Goal: Task Accomplishment & Management: Manage account settings

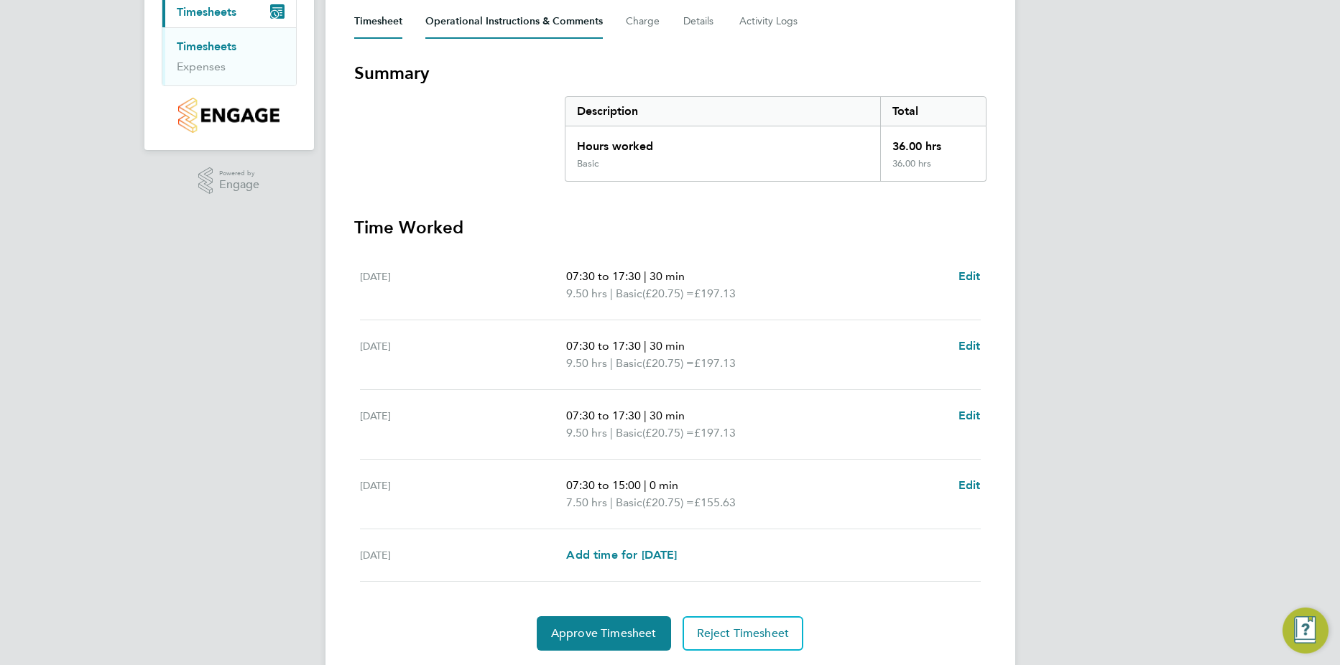
scroll to position [251, 0]
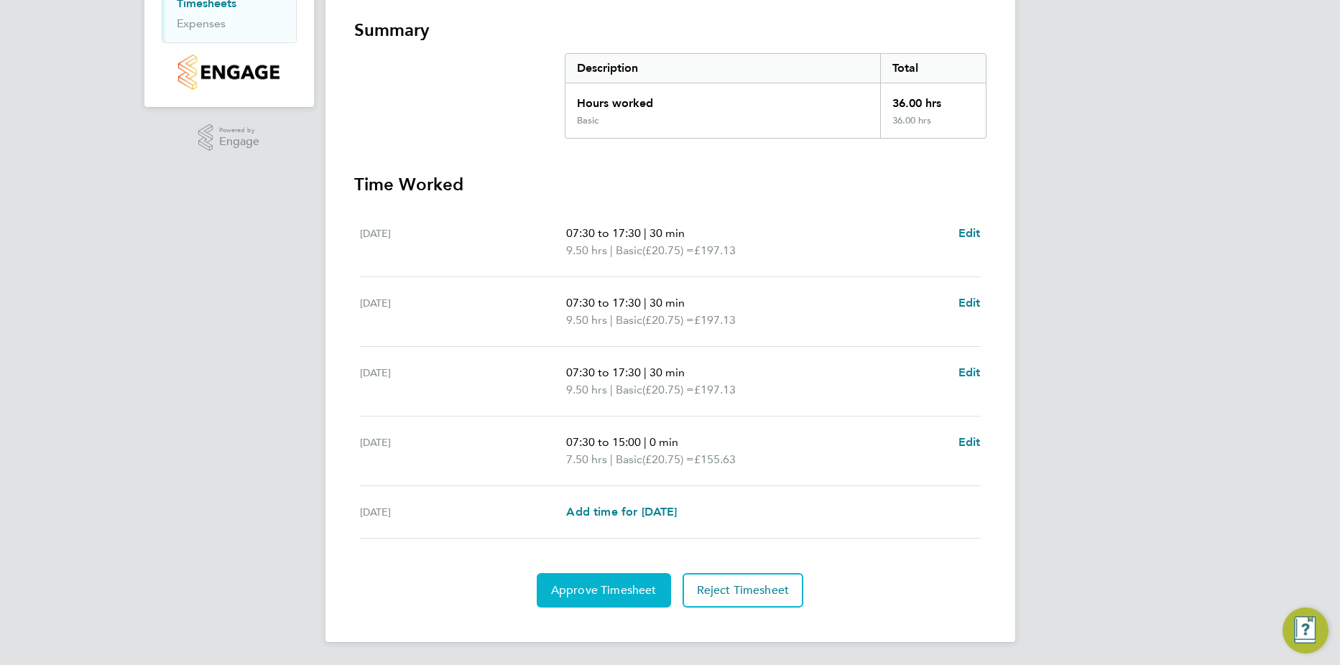
click at [630, 595] on span "Approve Timesheet" at bounding box center [604, 590] width 106 height 14
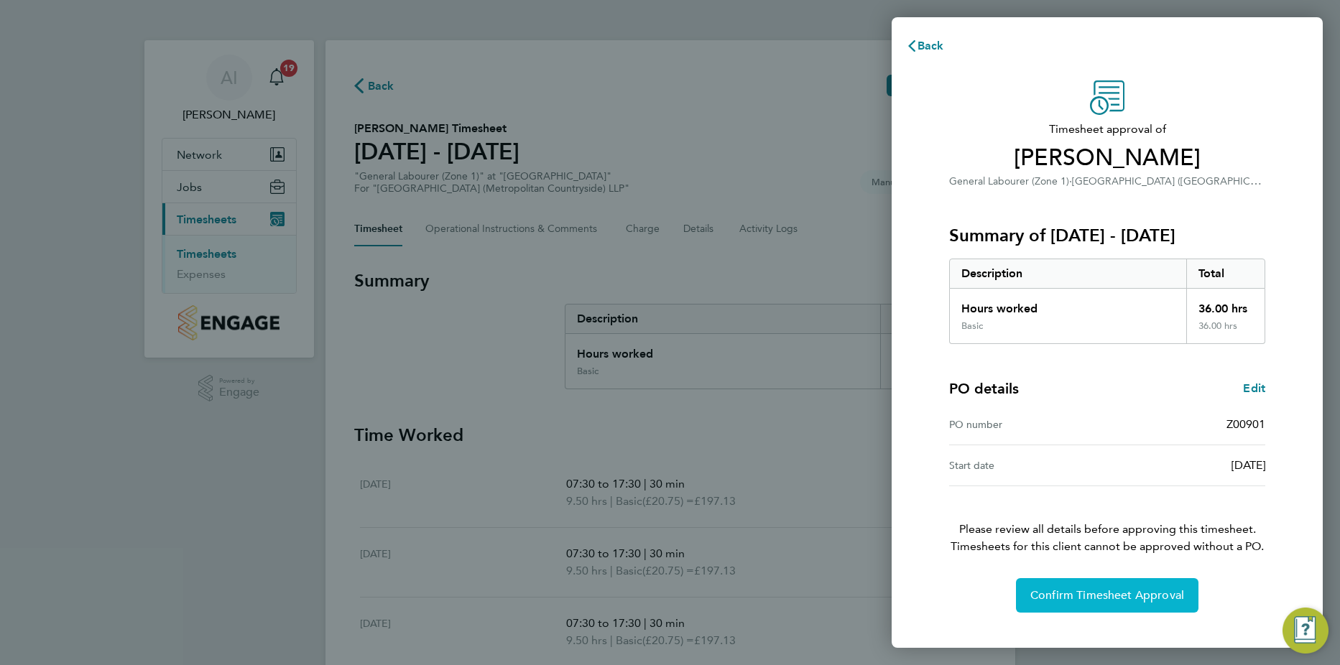
click at [1125, 603] on button "Confirm Timesheet Approval" at bounding box center [1107, 595] width 182 height 34
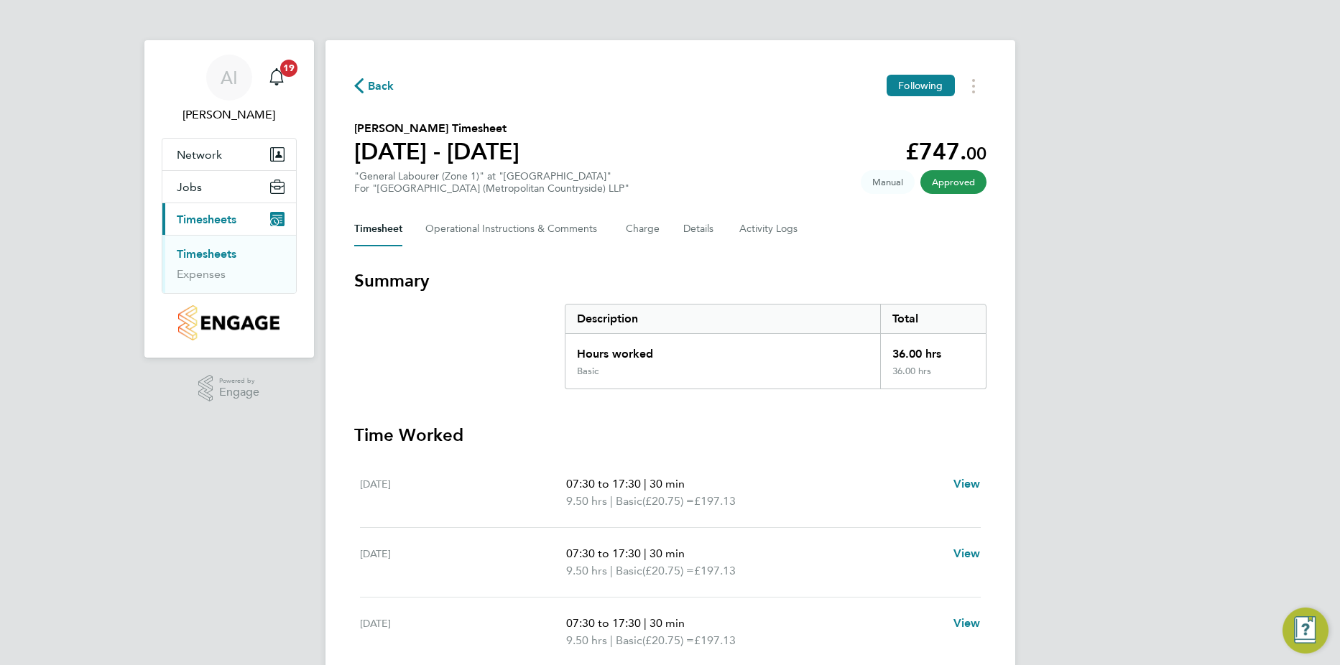
click at [213, 249] on link "Timesheets" at bounding box center [207, 254] width 60 height 14
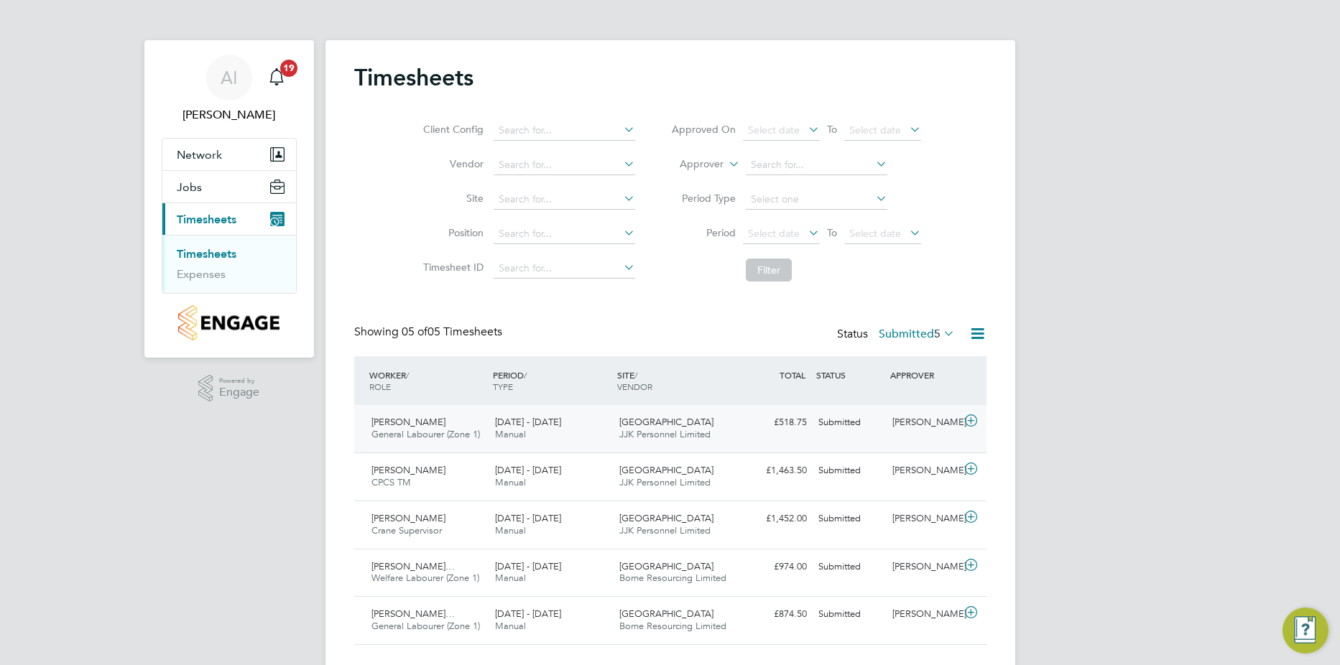
click at [970, 422] on icon at bounding box center [971, 420] width 18 height 11
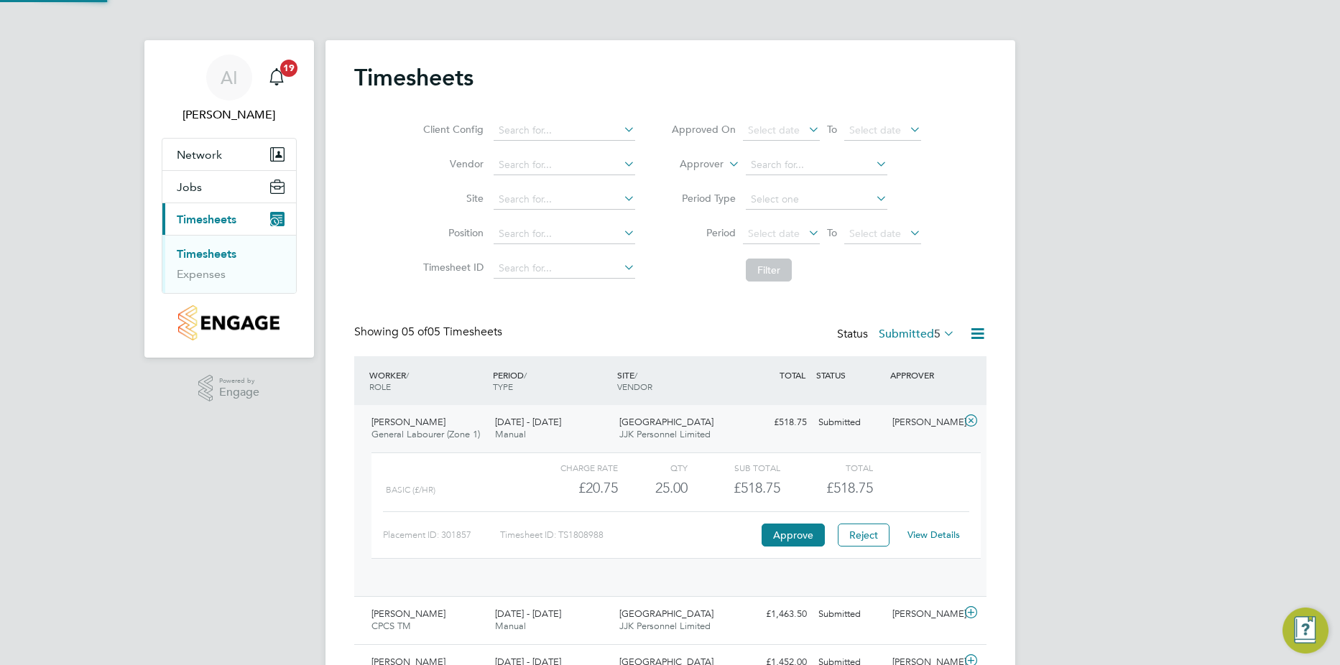
scroll to position [24, 140]
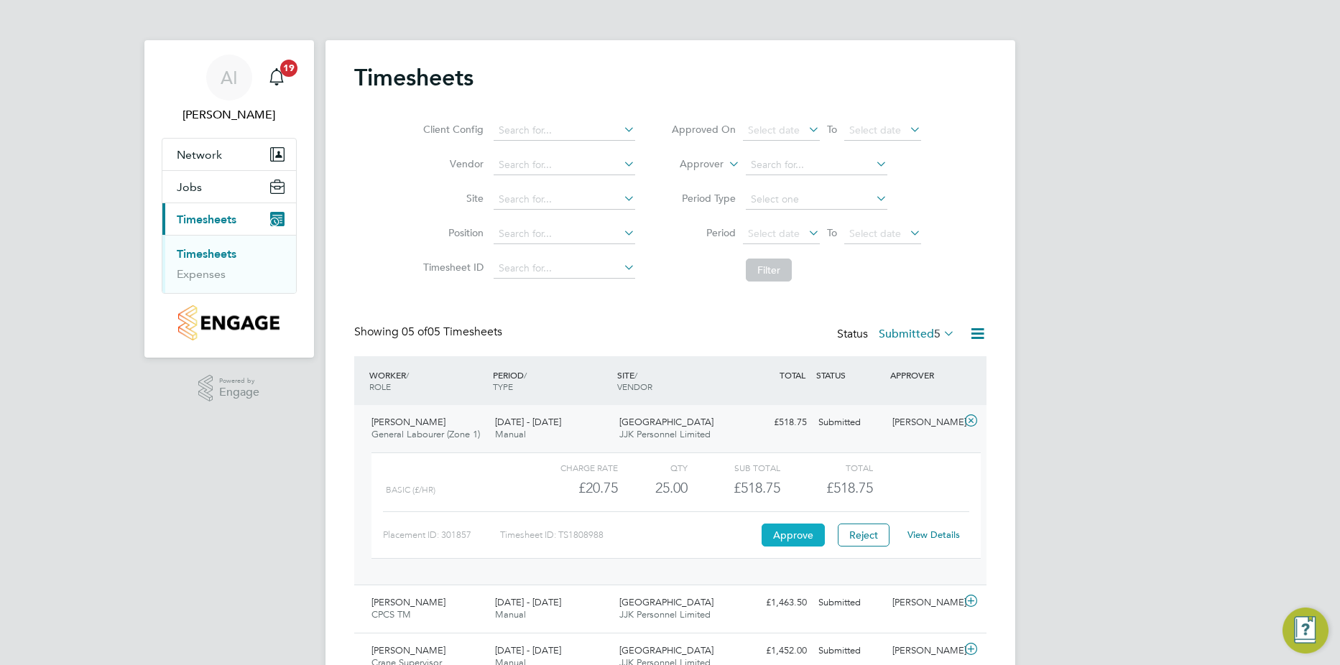
click at [807, 540] on button "Approve" at bounding box center [792, 535] width 63 height 23
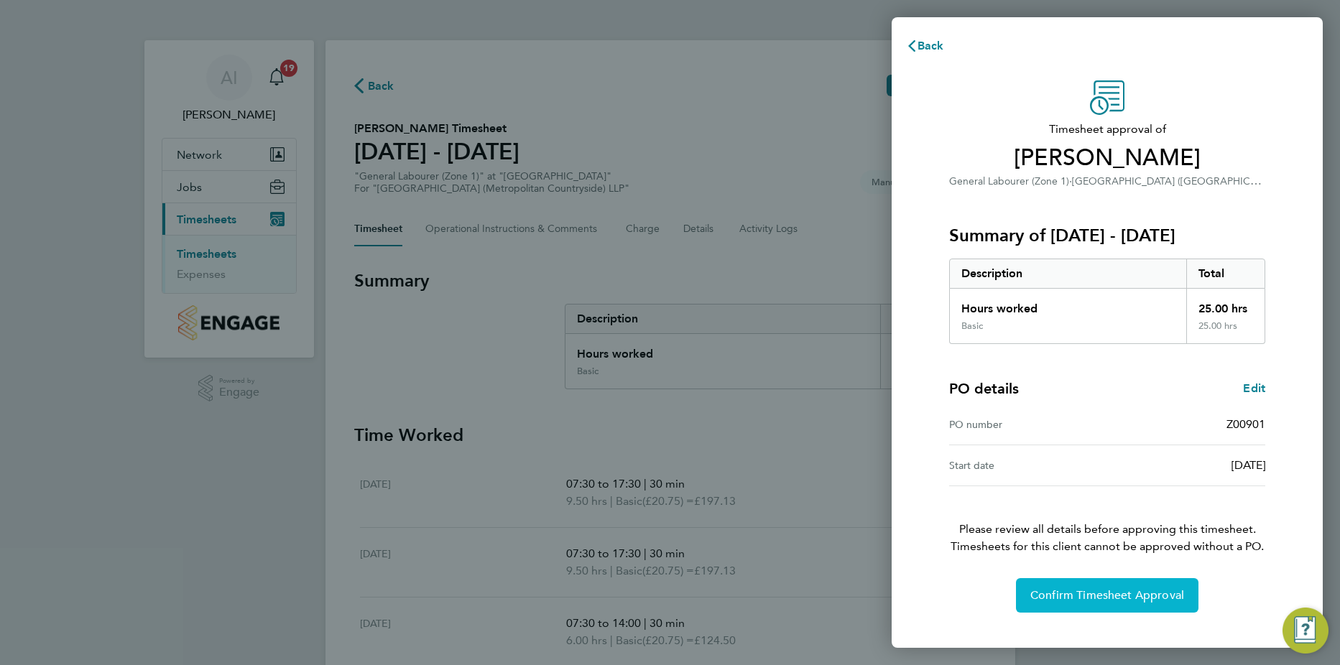
click at [1136, 603] on button "Confirm Timesheet Approval" at bounding box center [1107, 595] width 182 height 34
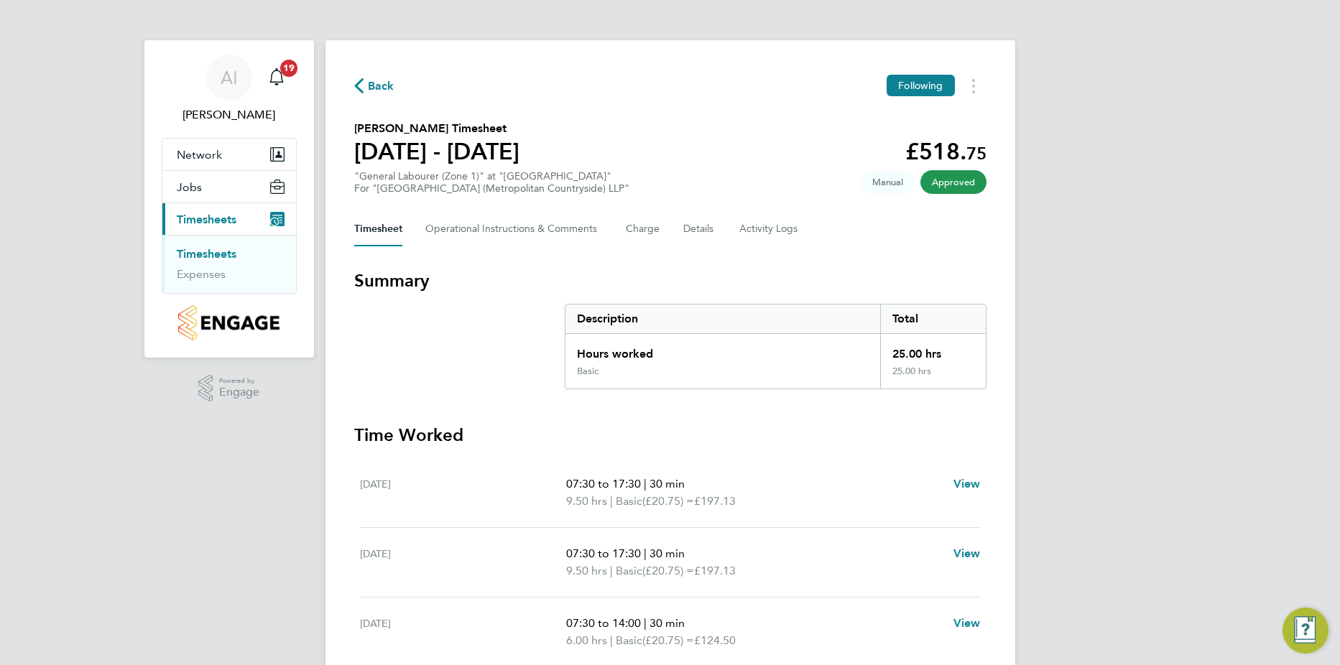
click at [230, 257] on link "Timesheets" at bounding box center [207, 254] width 60 height 14
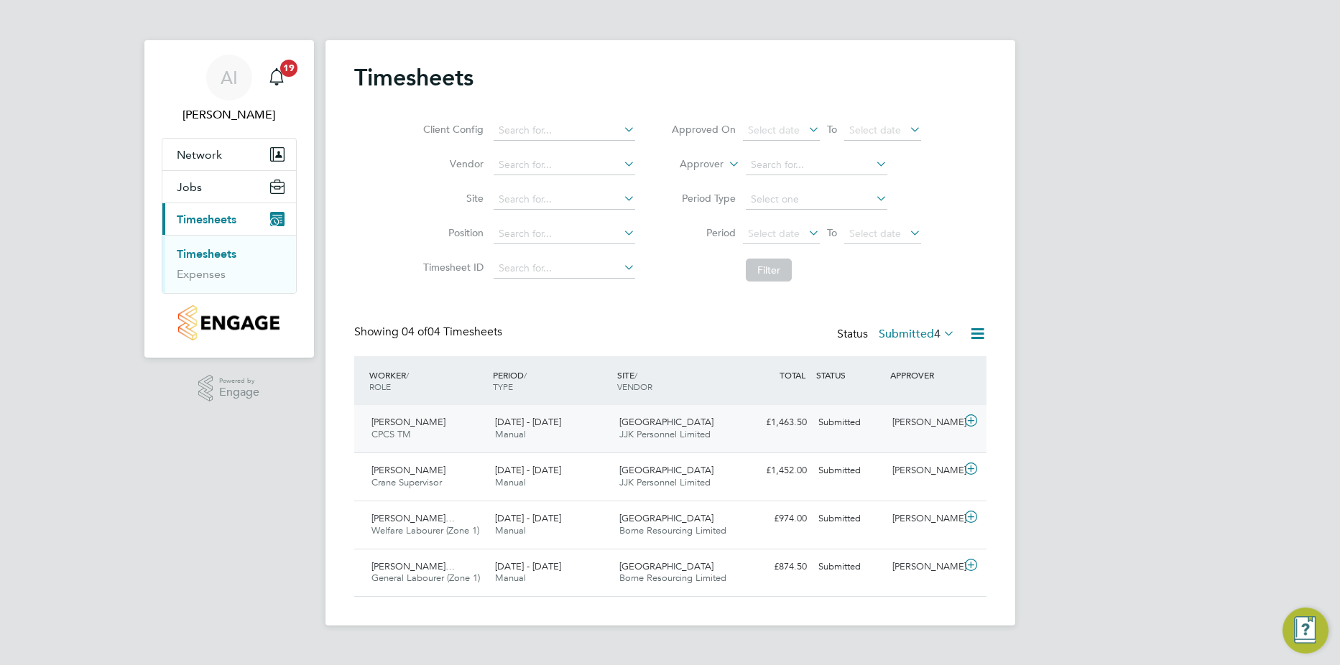
click at [978, 419] on icon at bounding box center [971, 420] width 18 height 11
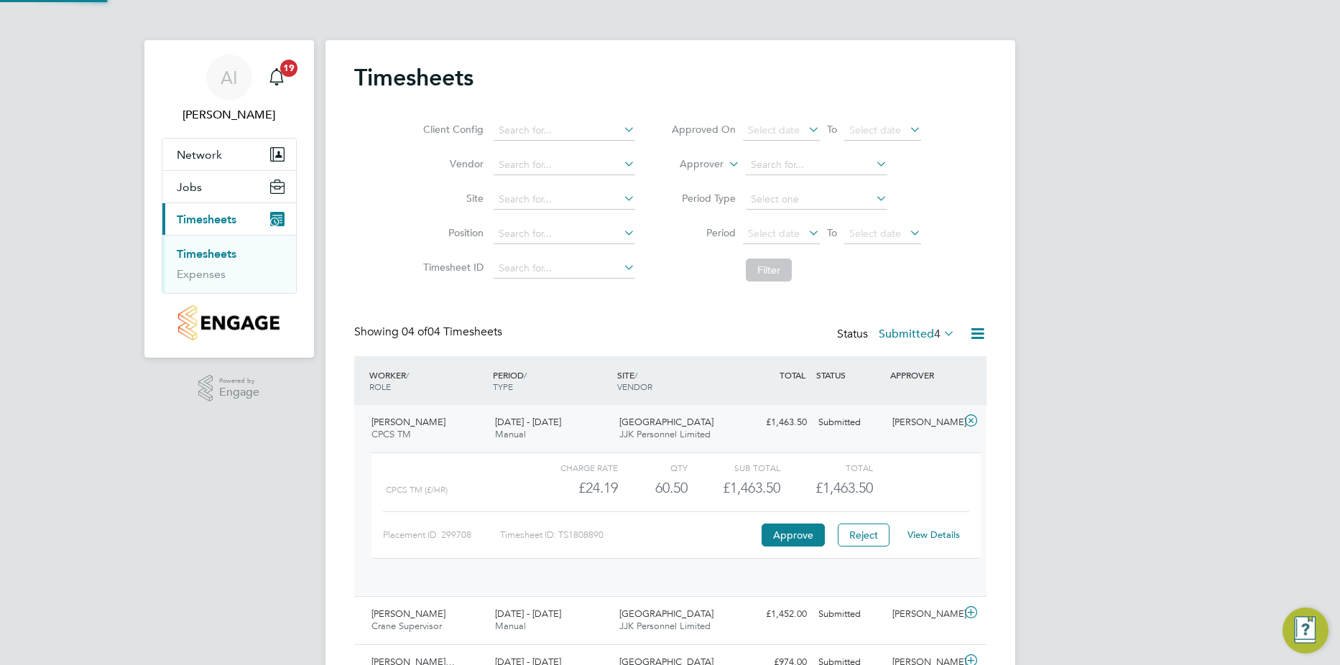
scroll to position [24, 140]
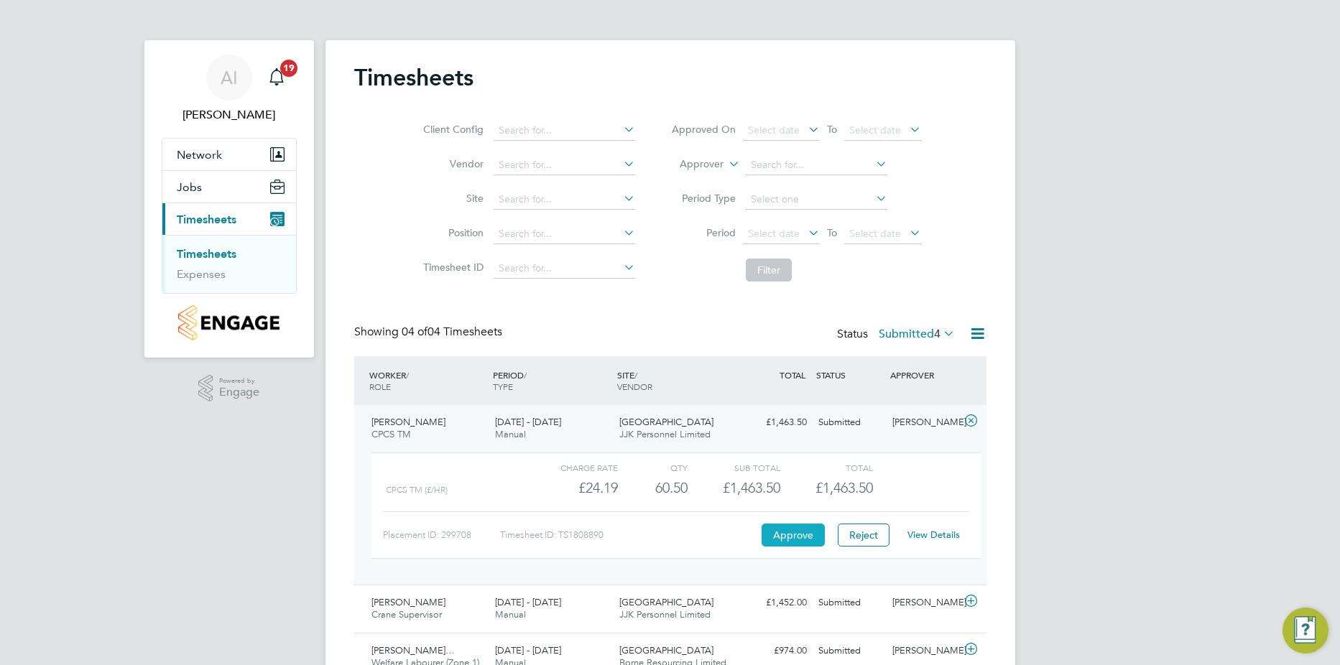
click at [816, 535] on button "Approve" at bounding box center [792, 535] width 63 height 23
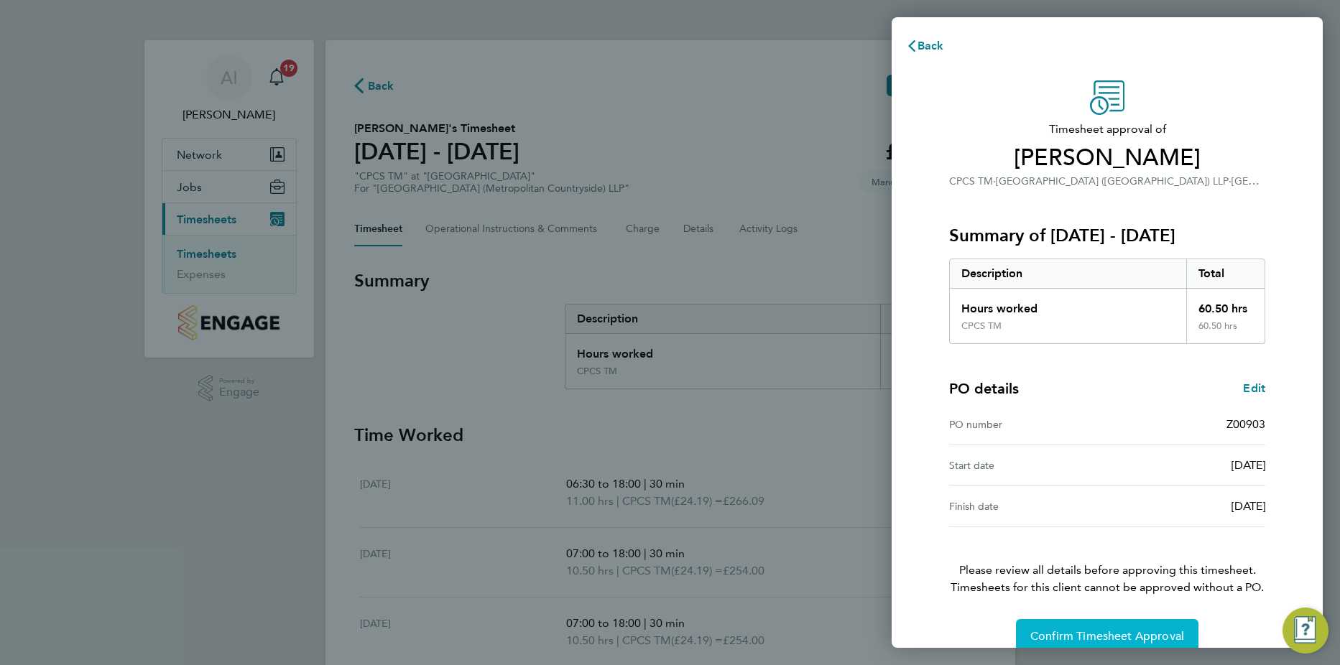
click at [1109, 635] on span "Confirm Timesheet Approval" at bounding box center [1107, 636] width 154 height 14
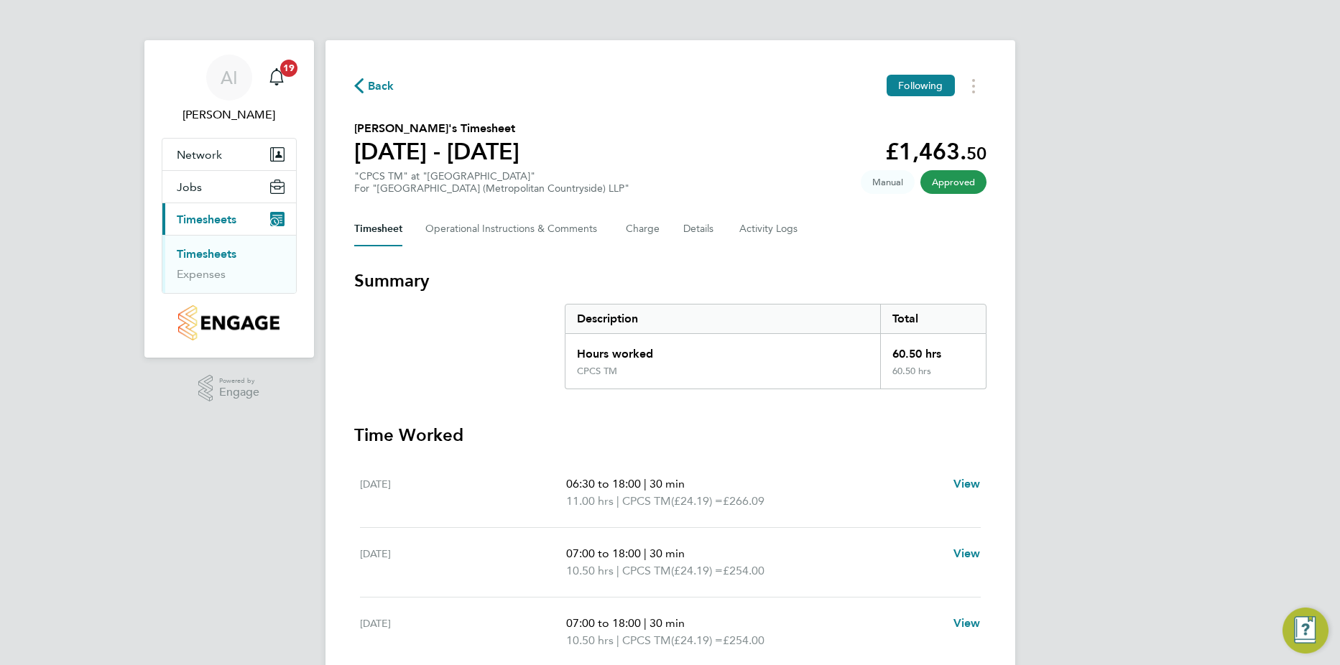
click at [218, 259] on link "Timesheets" at bounding box center [207, 254] width 60 height 14
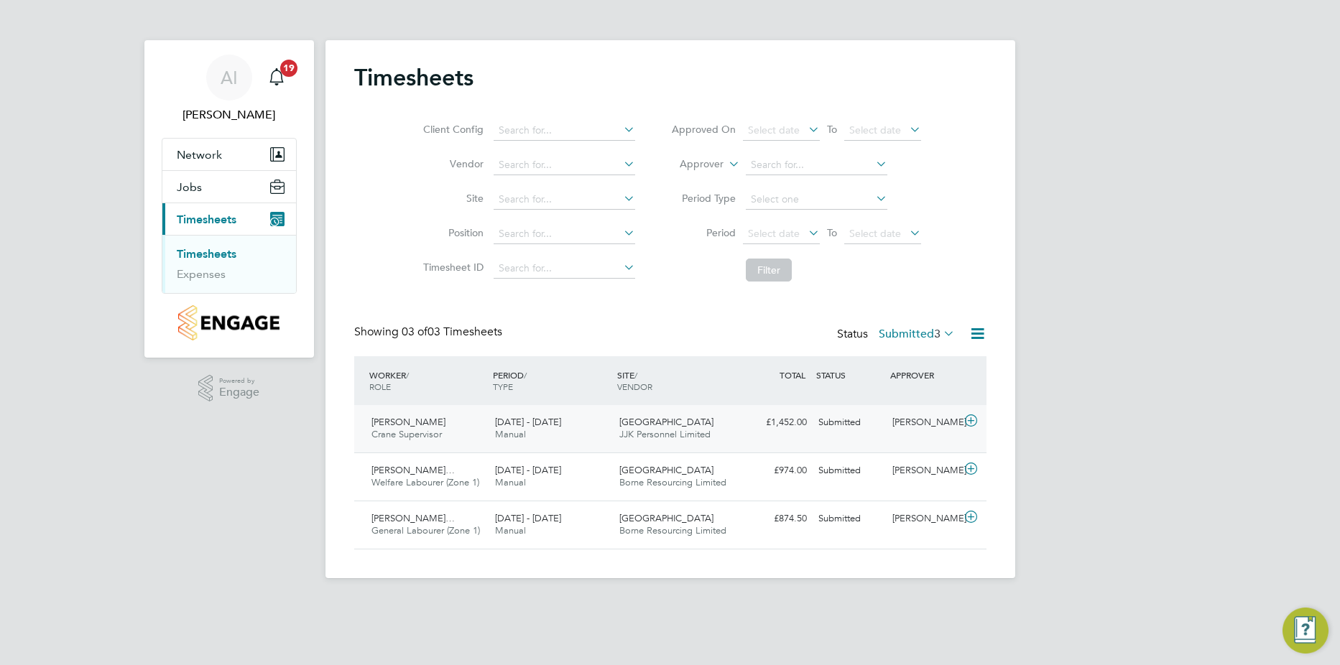
click at [970, 417] on icon at bounding box center [971, 420] width 18 height 11
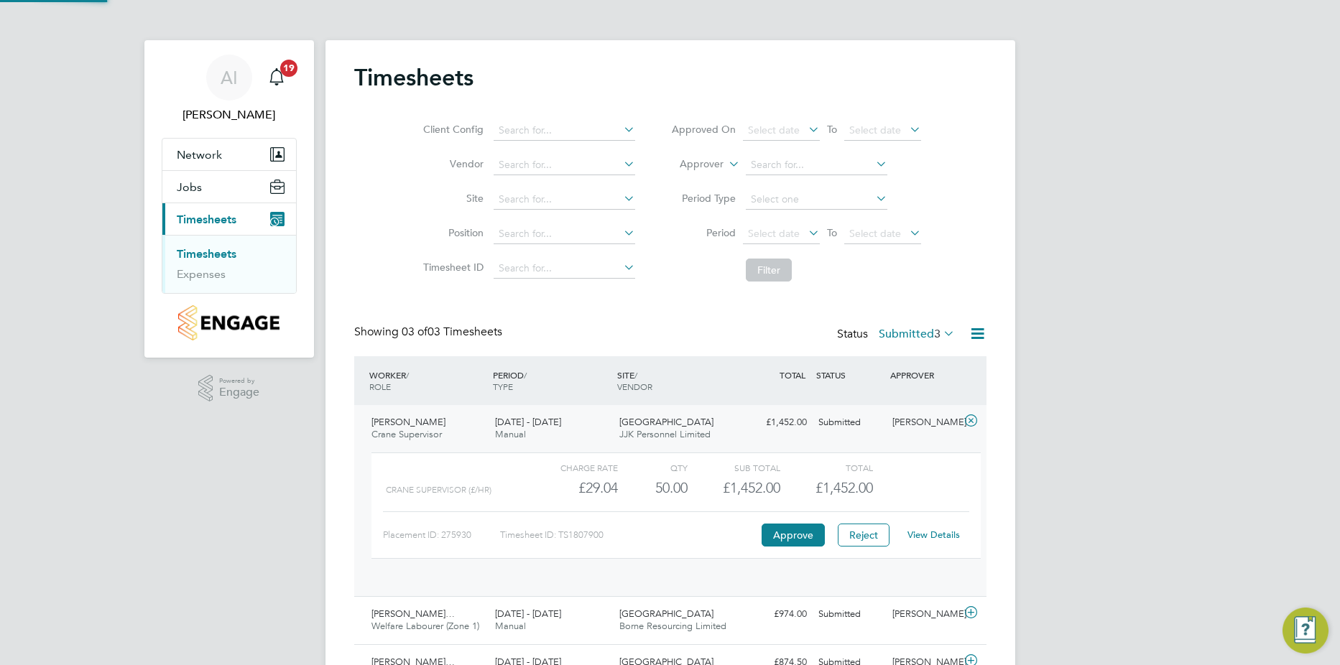
scroll to position [24, 140]
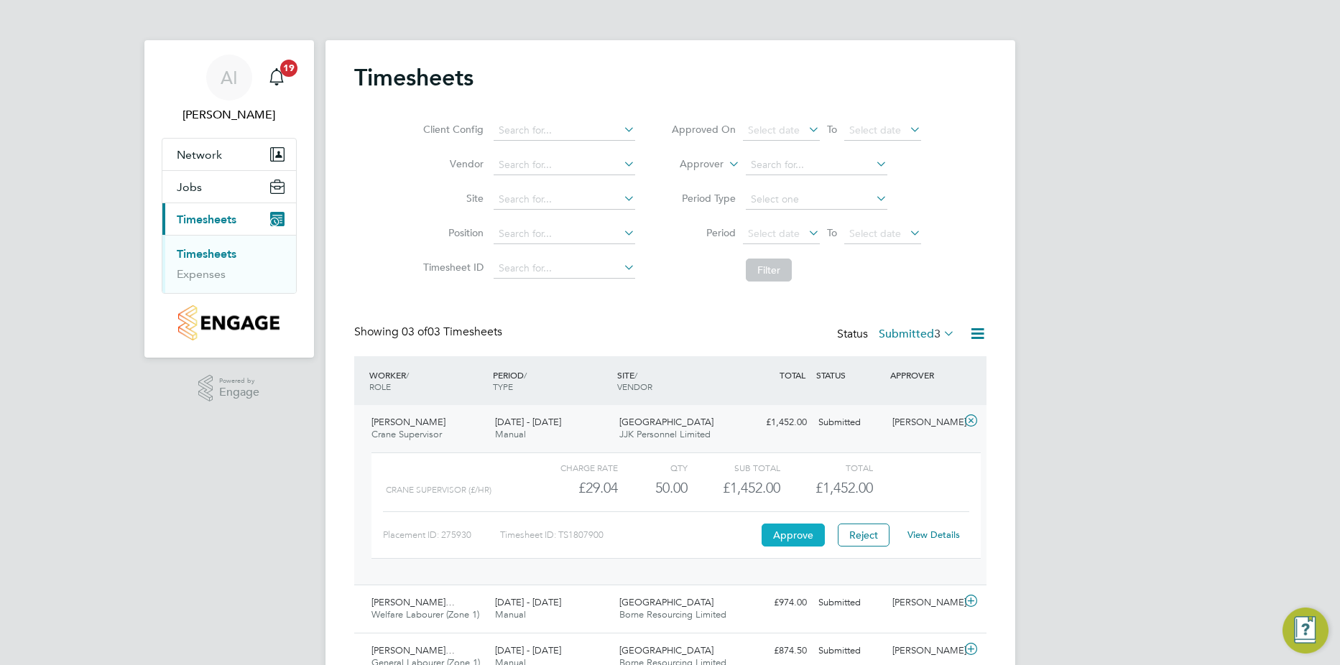
click at [811, 540] on button "Approve" at bounding box center [792, 535] width 63 height 23
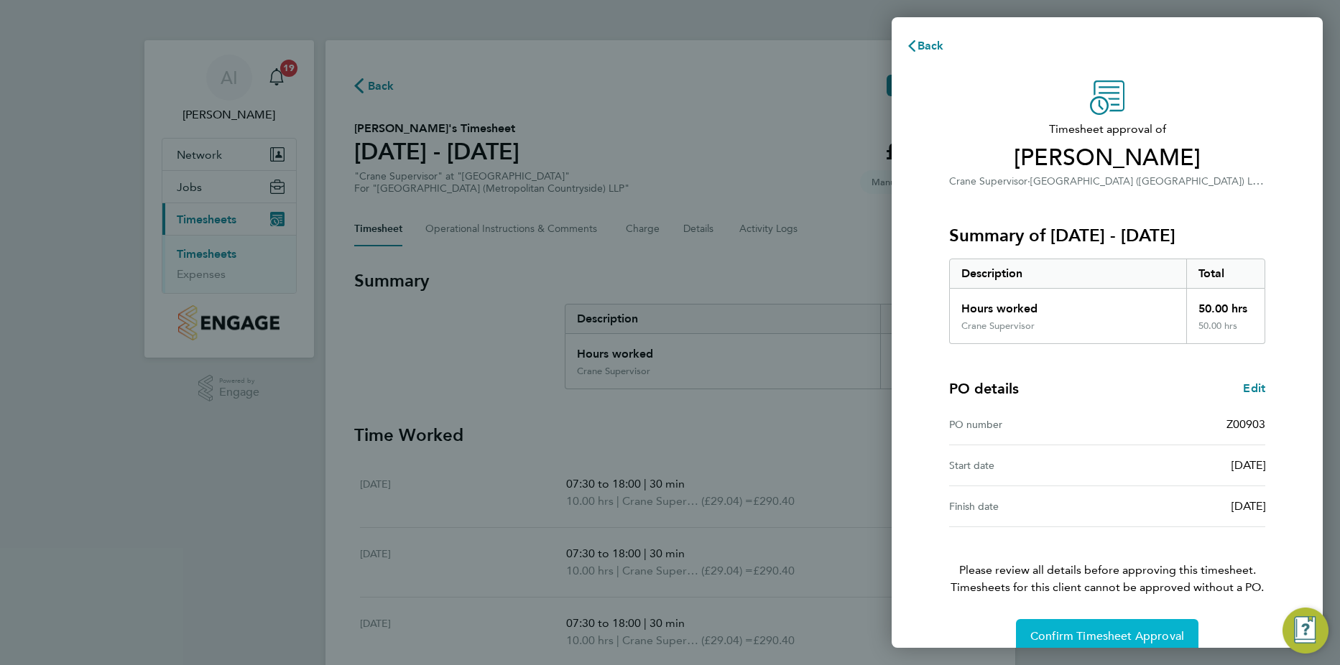
click at [1092, 626] on button "Confirm Timesheet Approval" at bounding box center [1107, 636] width 182 height 34
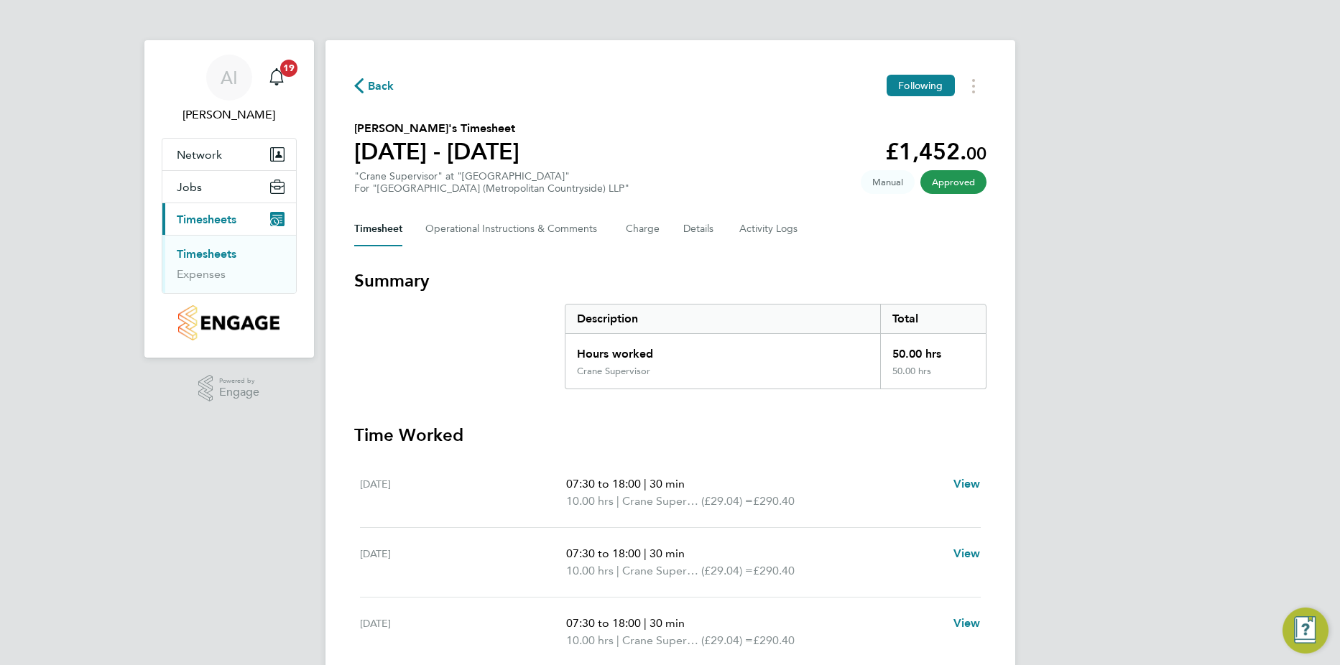
click at [208, 251] on link "Timesheets" at bounding box center [207, 254] width 60 height 14
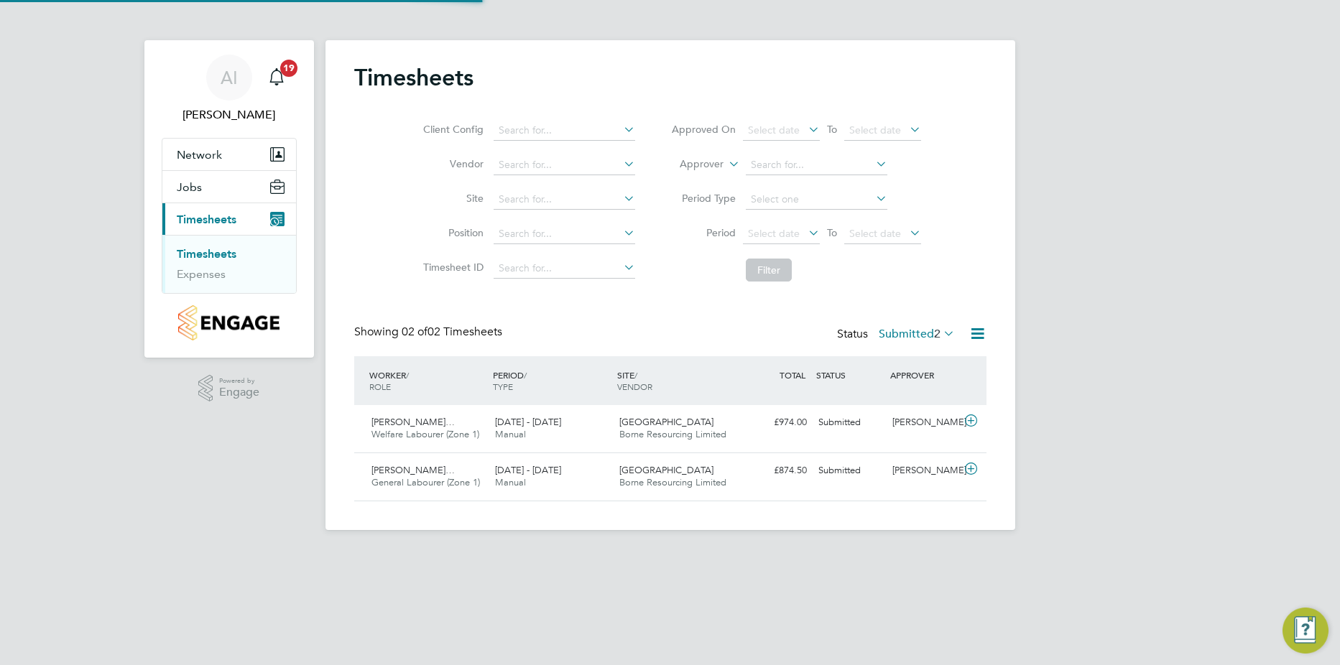
scroll to position [37, 125]
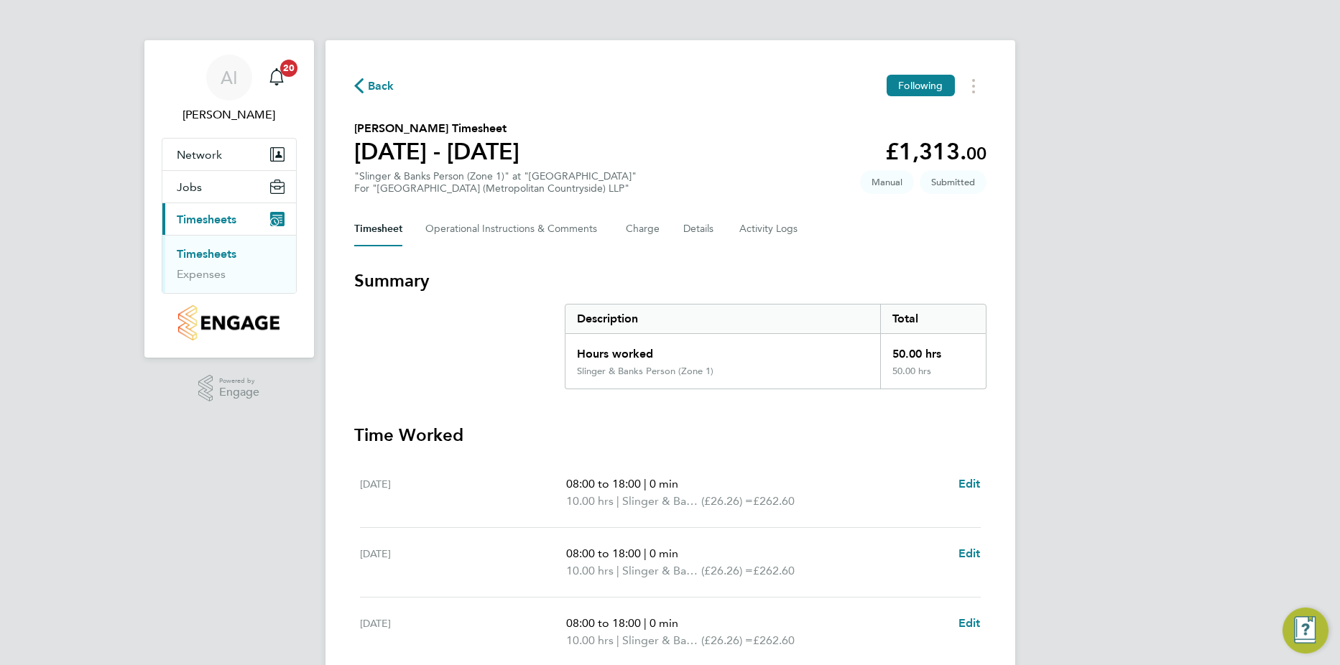
drag, startPoint x: 226, startPoint y: 254, endPoint x: 242, endPoint y: 253, distance: 16.6
click at [226, 254] on link "Timesheets" at bounding box center [207, 254] width 60 height 14
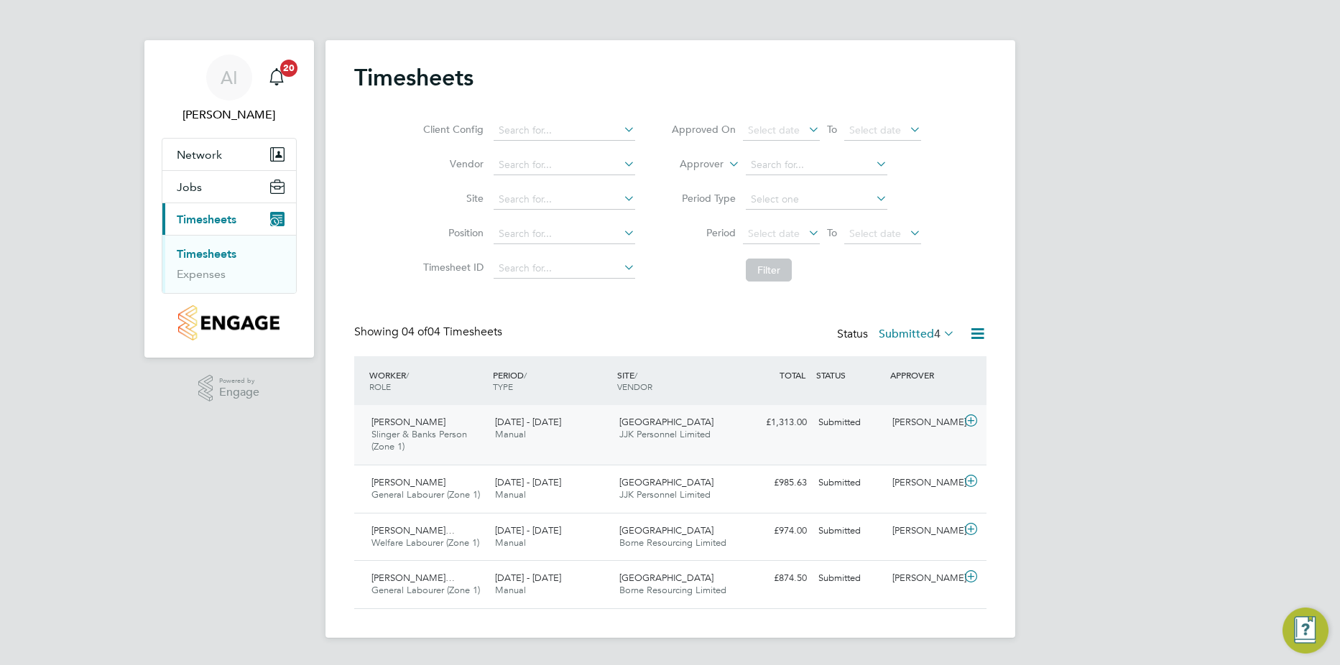
click at [970, 424] on icon at bounding box center [971, 420] width 18 height 11
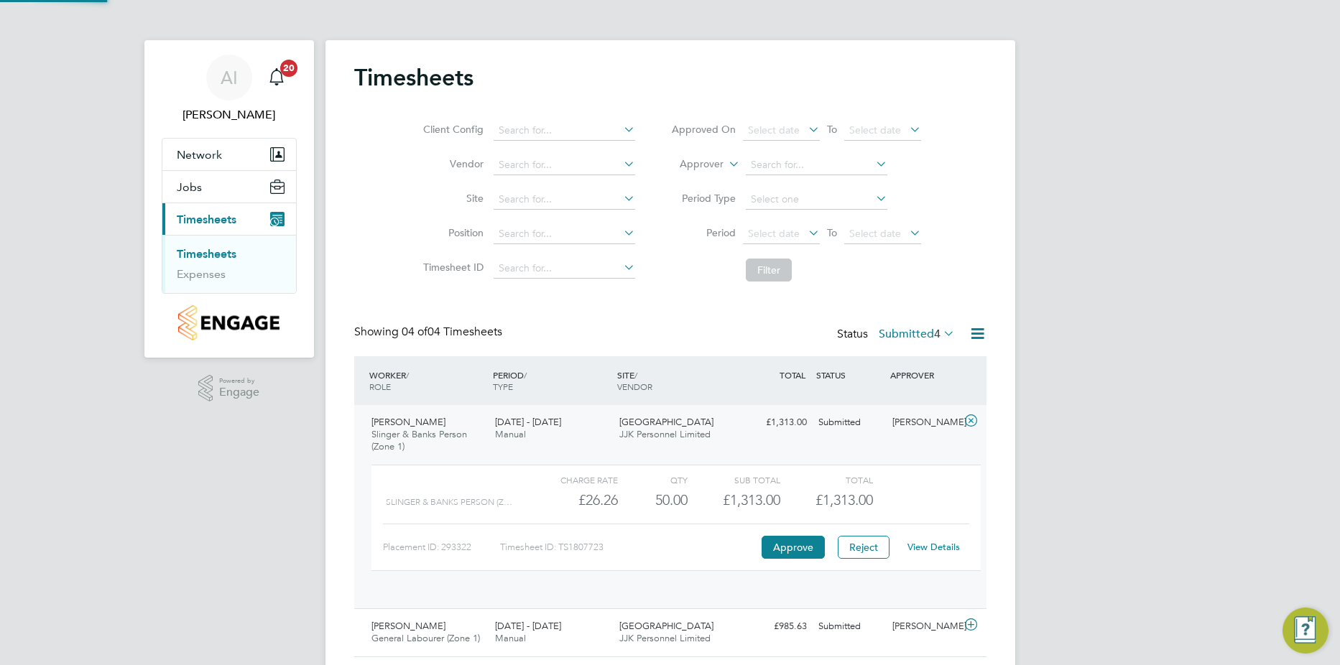
scroll to position [24, 140]
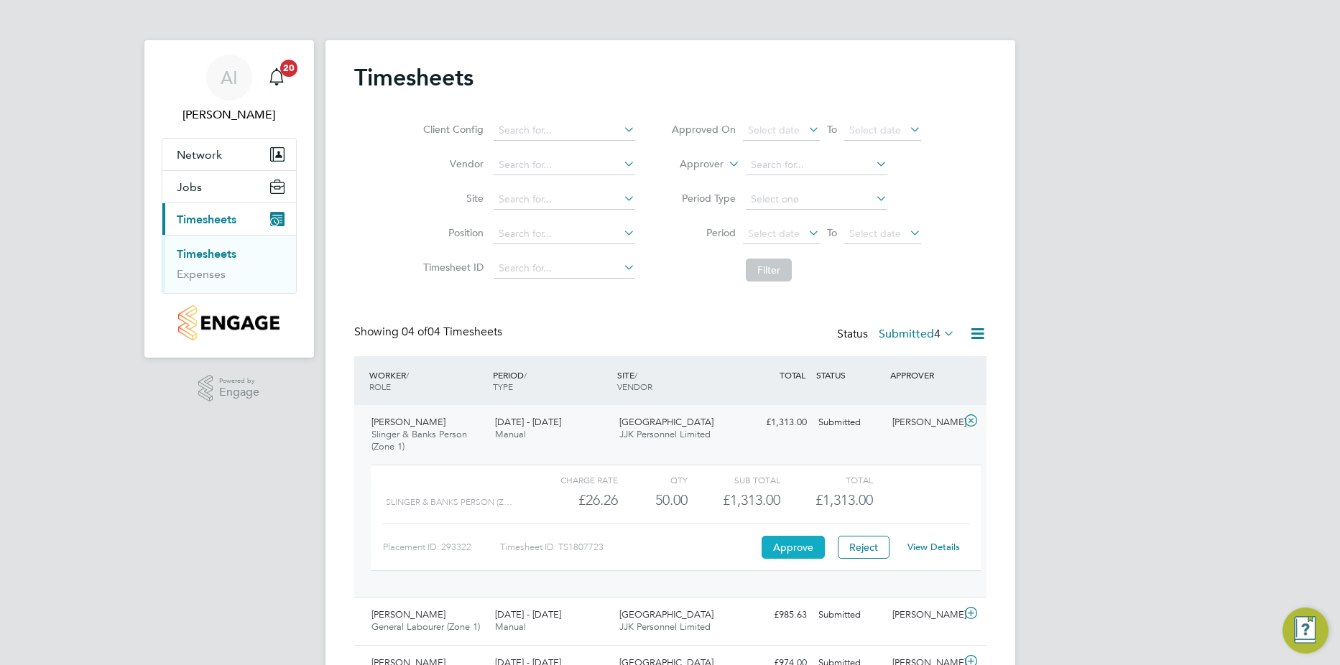
click at [804, 547] on button "Approve" at bounding box center [792, 547] width 63 height 23
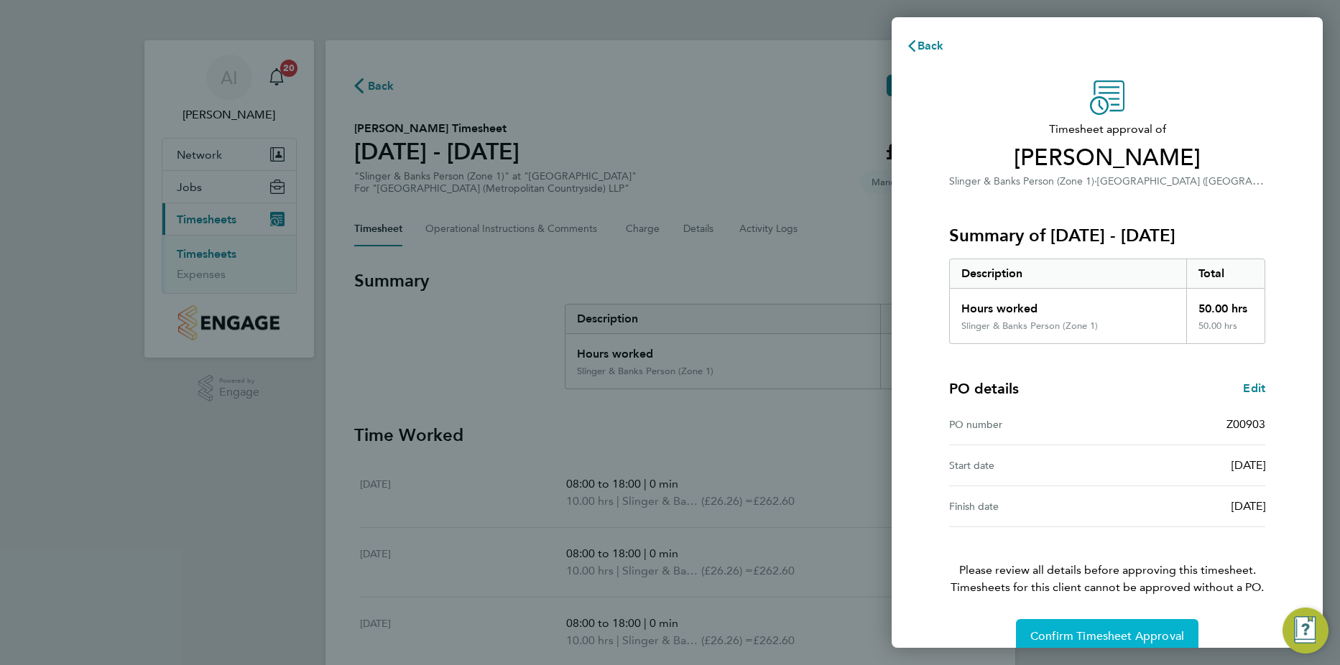
click at [1056, 631] on span "Confirm Timesheet Approval" at bounding box center [1107, 636] width 154 height 14
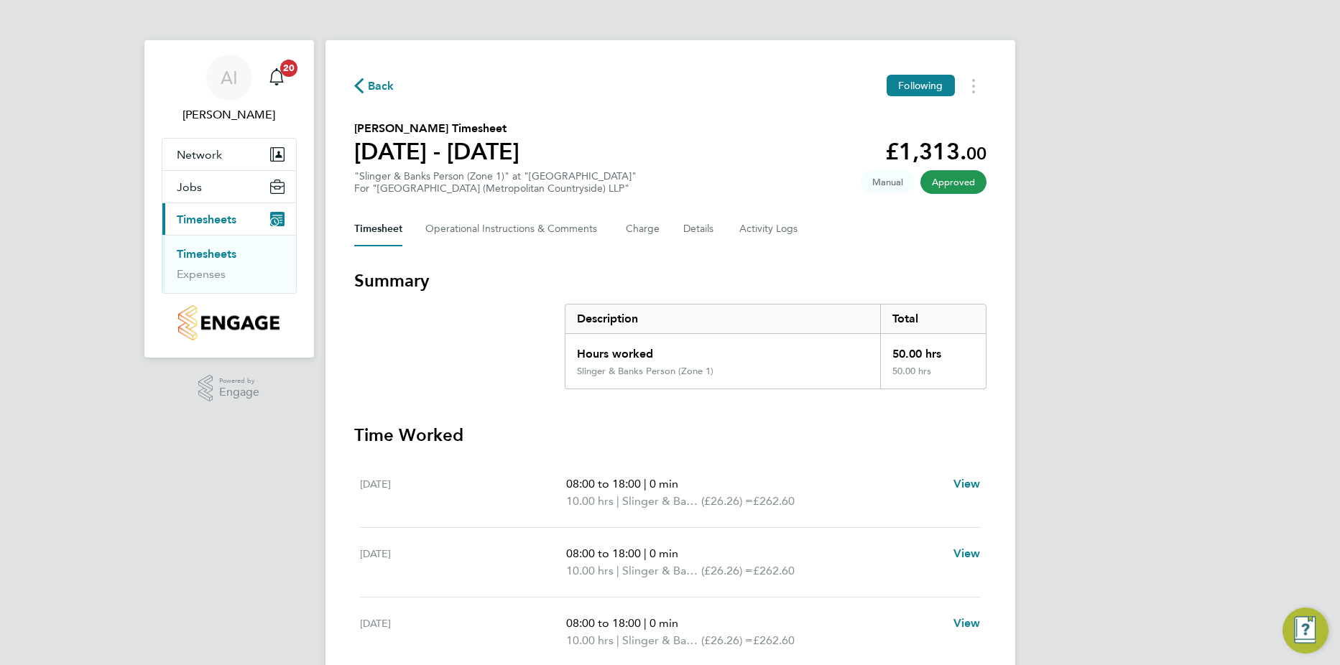
click at [219, 256] on link "Timesheets" at bounding box center [207, 254] width 60 height 14
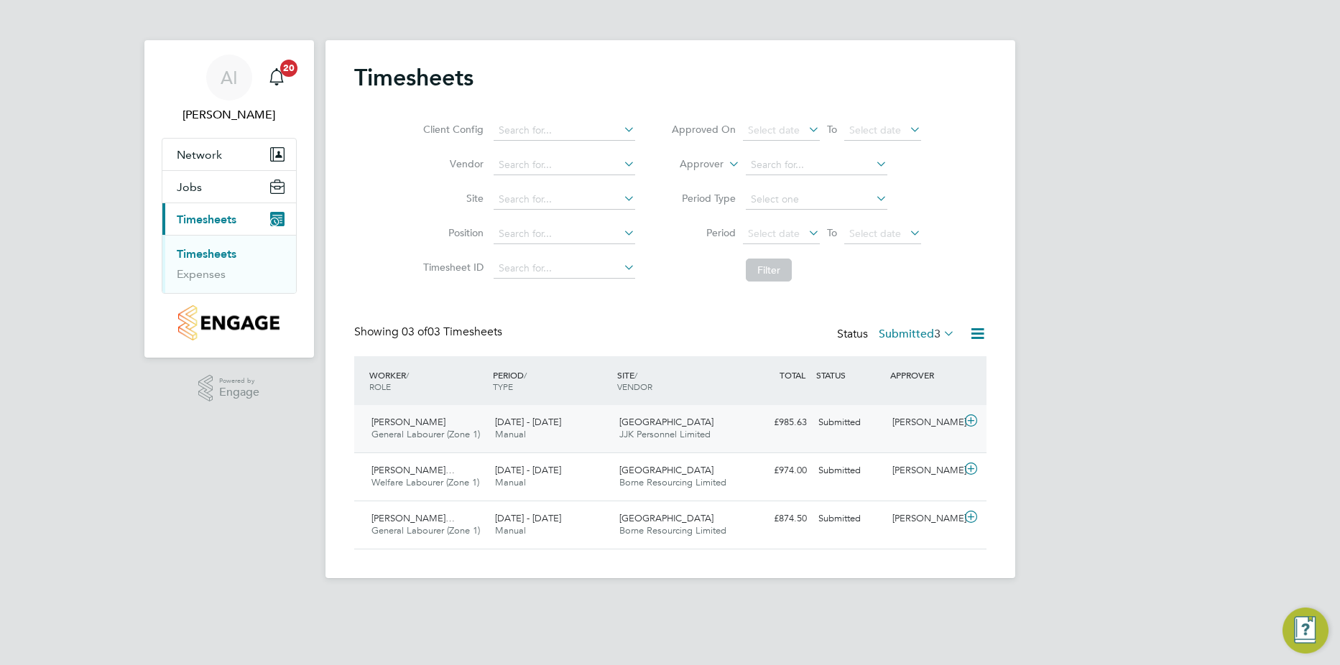
click at [973, 424] on icon at bounding box center [971, 420] width 18 height 11
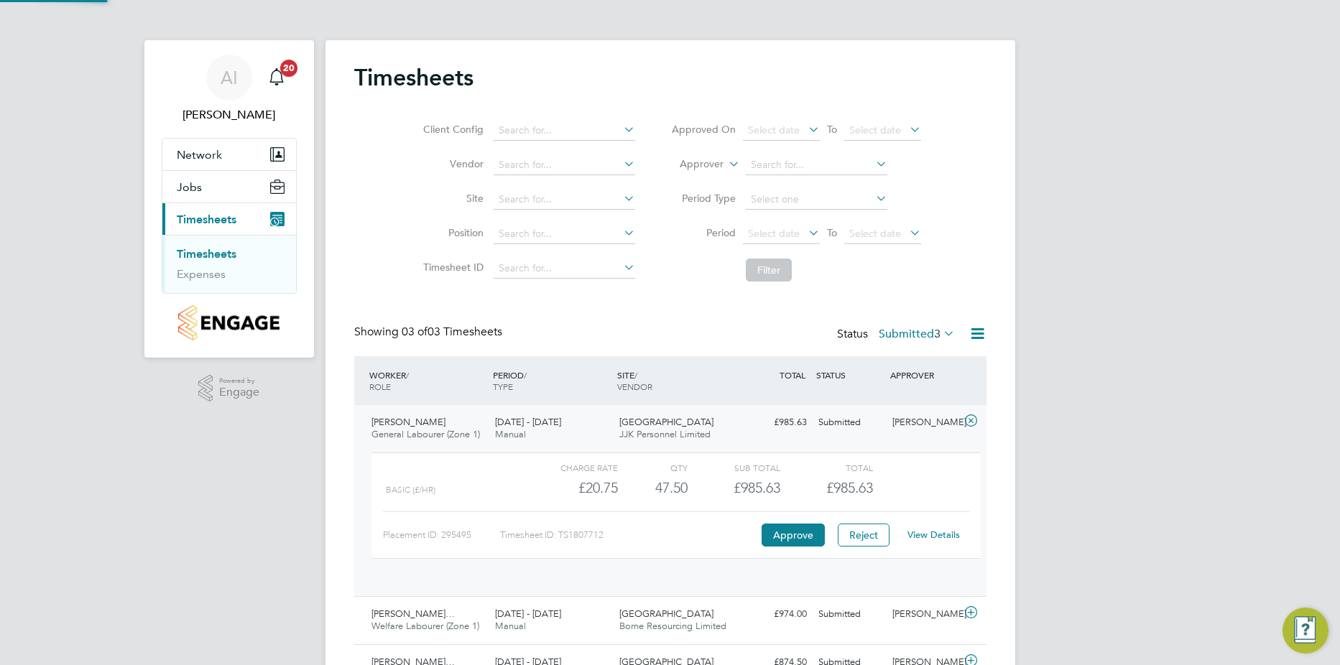
scroll to position [24, 140]
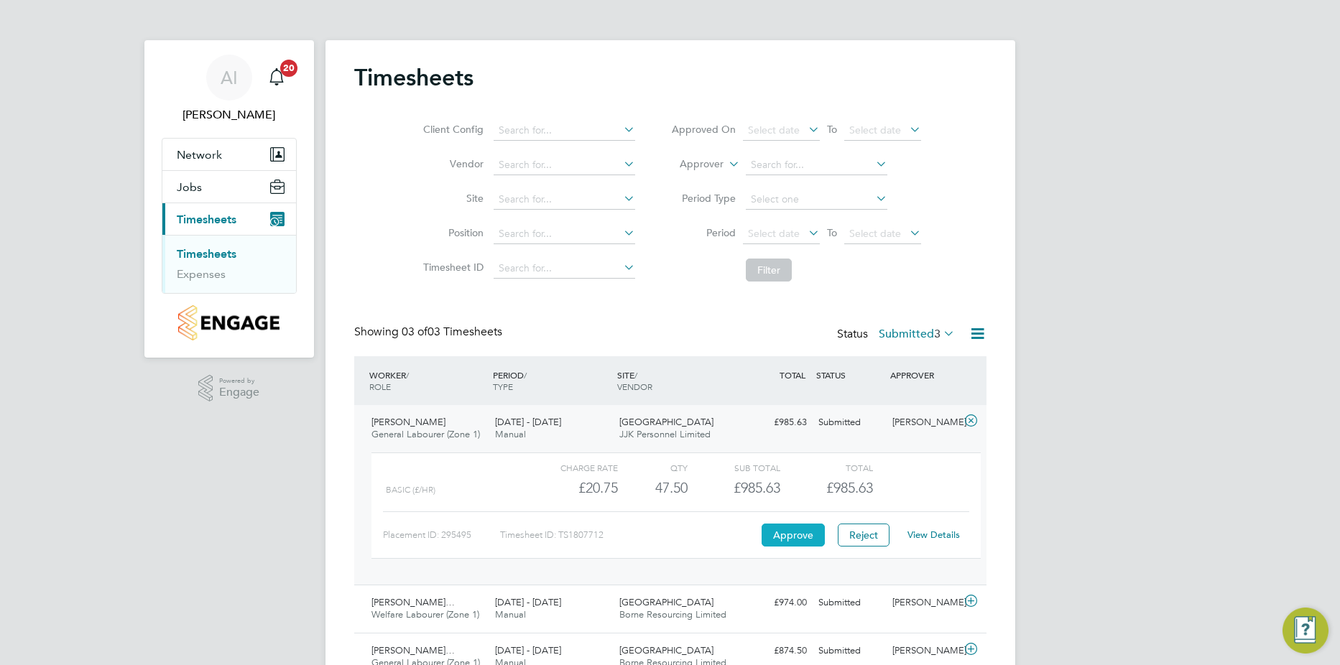
click at [786, 534] on button "Approve" at bounding box center [792, 535] width 63 height 23
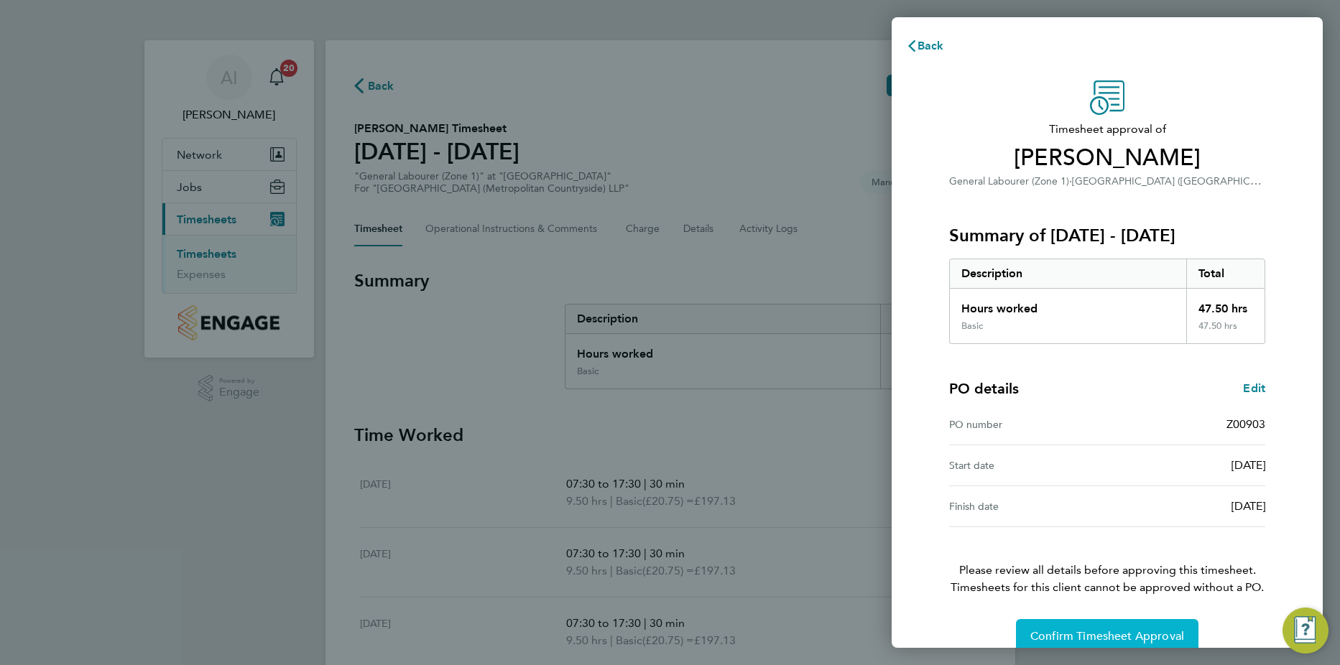
click at [1143, 628] on button "Confirm Timesheet Approval" at bounding box center [1107, 636] width 182 height 34
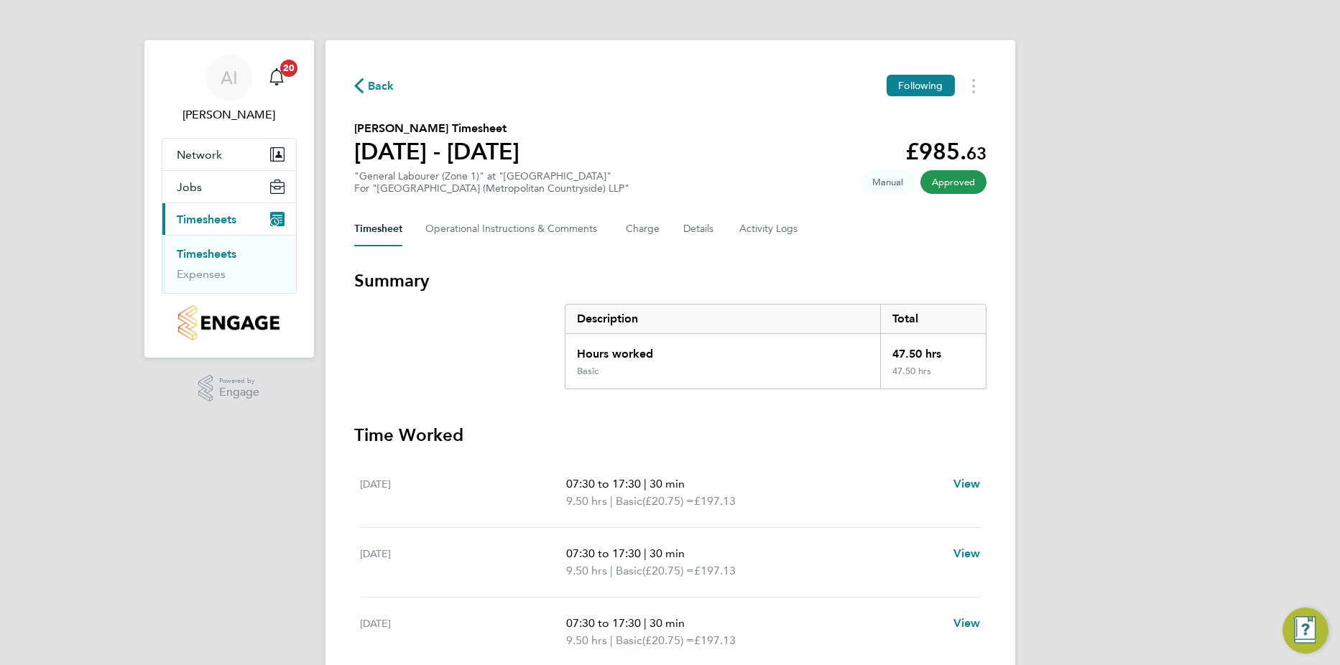
click at [201, 251] on link "Timesheets" at bounding box center [207, 254] width 60 height 14
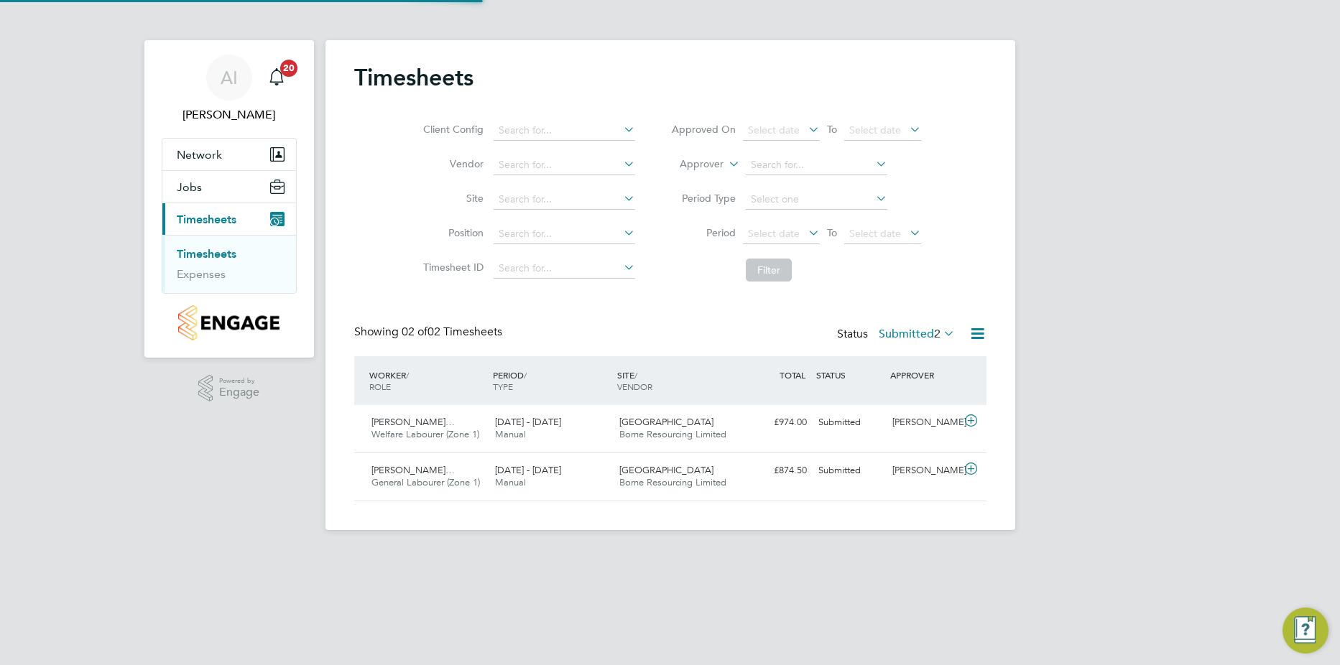
scroll to position [37, 125]
click at [195, 160] on span "Network" at bounding box center [199, 155] width 45 height 14
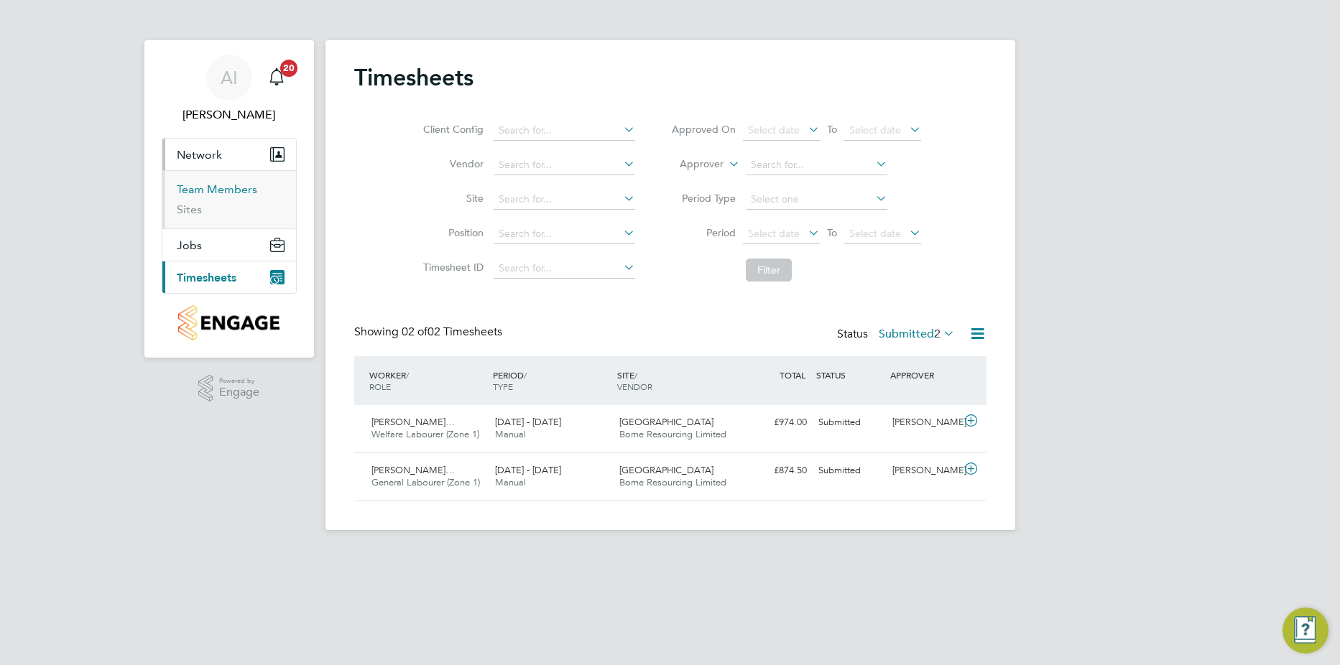
click at [215, 191] on link "Team Members" at bounding box center [217, 189] width 80 height 14
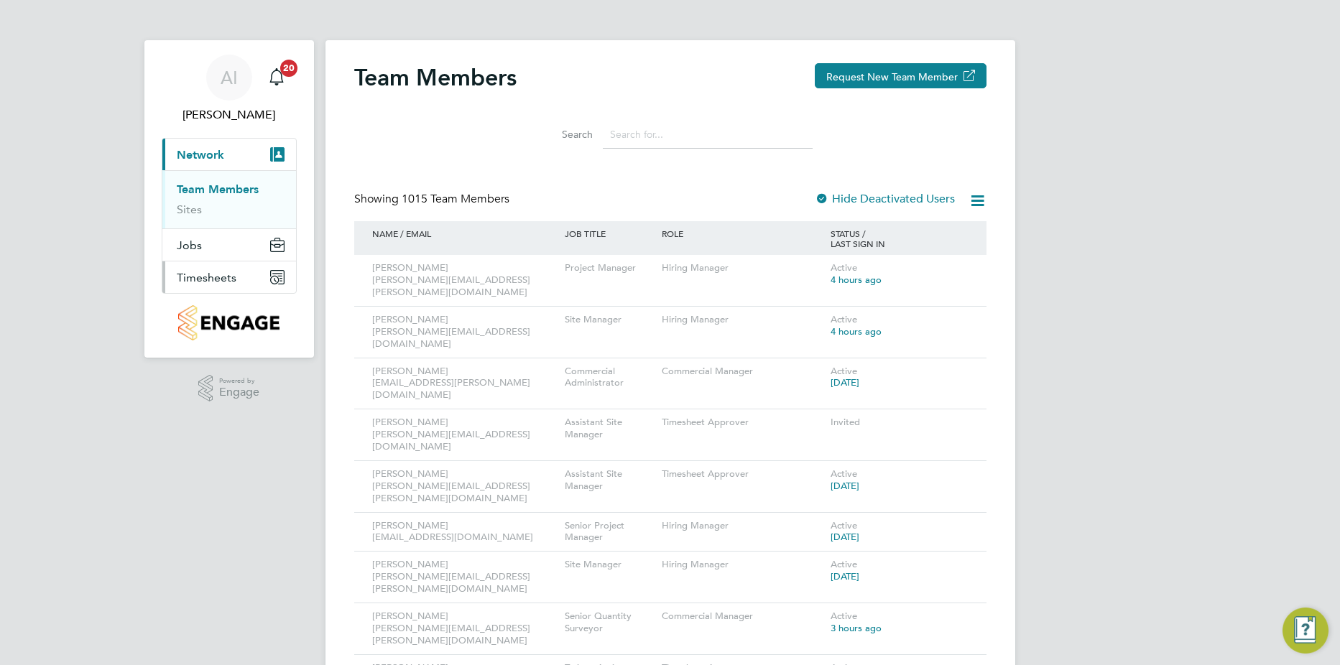
click at [192, 280] on span "Timesheets" at bounding box center [207, 278] width 60 height 14
click at [213, 250] on link "Timesheets" at bounding box center [207, 254] width 60 height 14
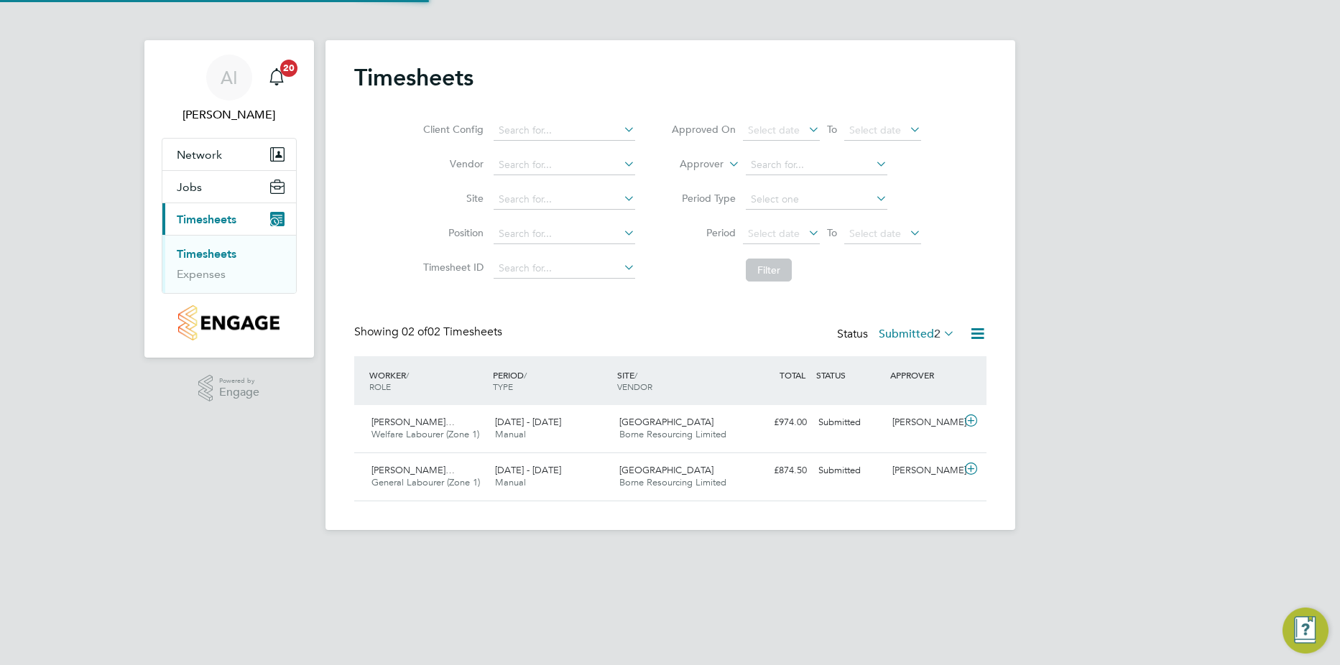
scroll to position [37, 125]
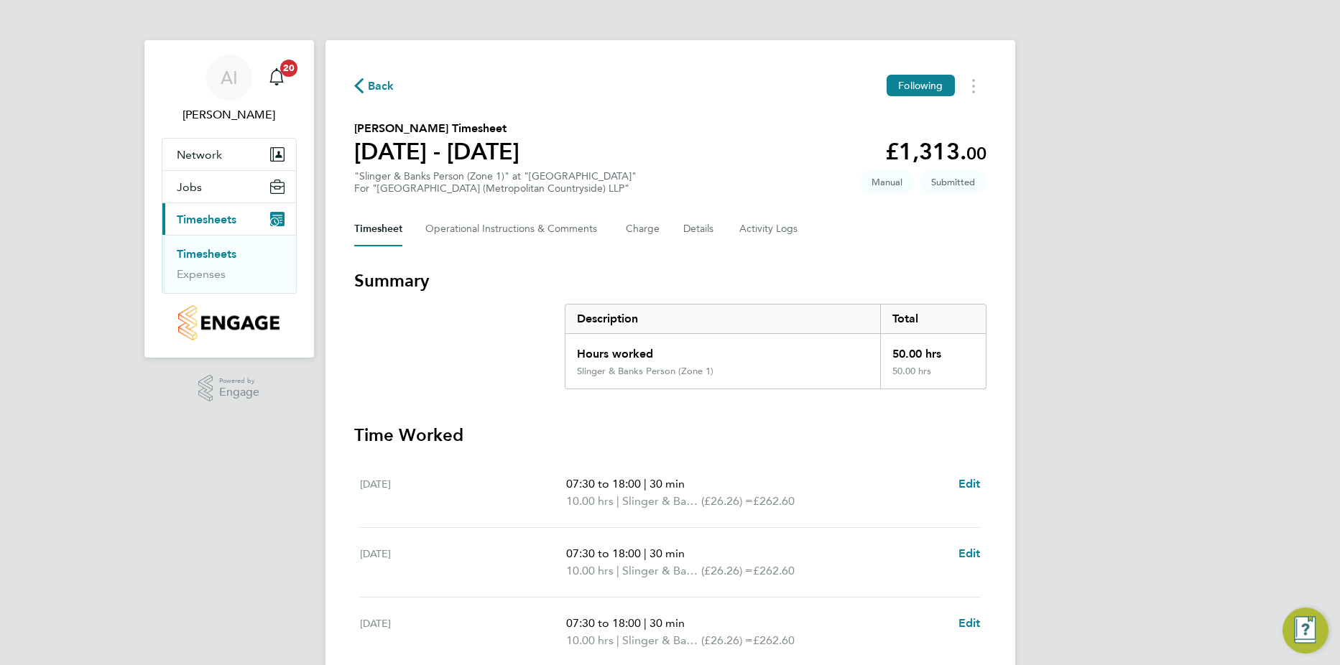
click at [218, 247] on link "Timesheets" at bounding box center [207, 254] width 60 height 14
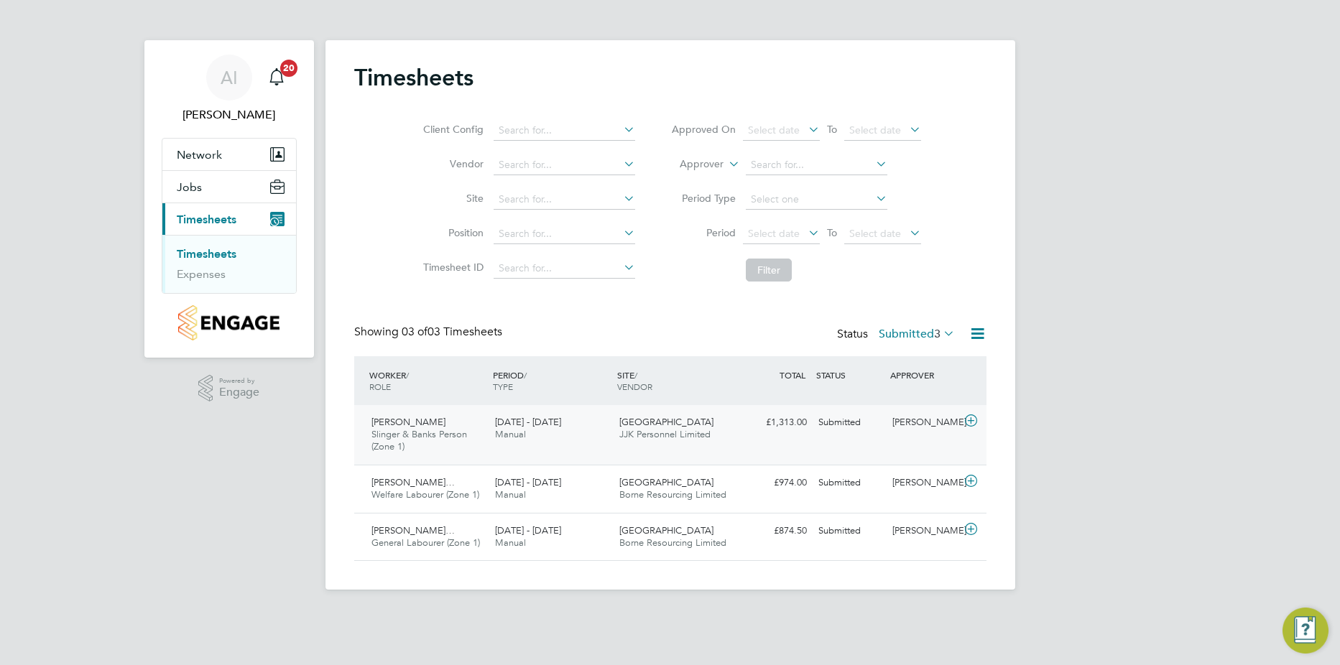
click at [973, 422] on icon at bounding box center [971, 420] width 18 height 11
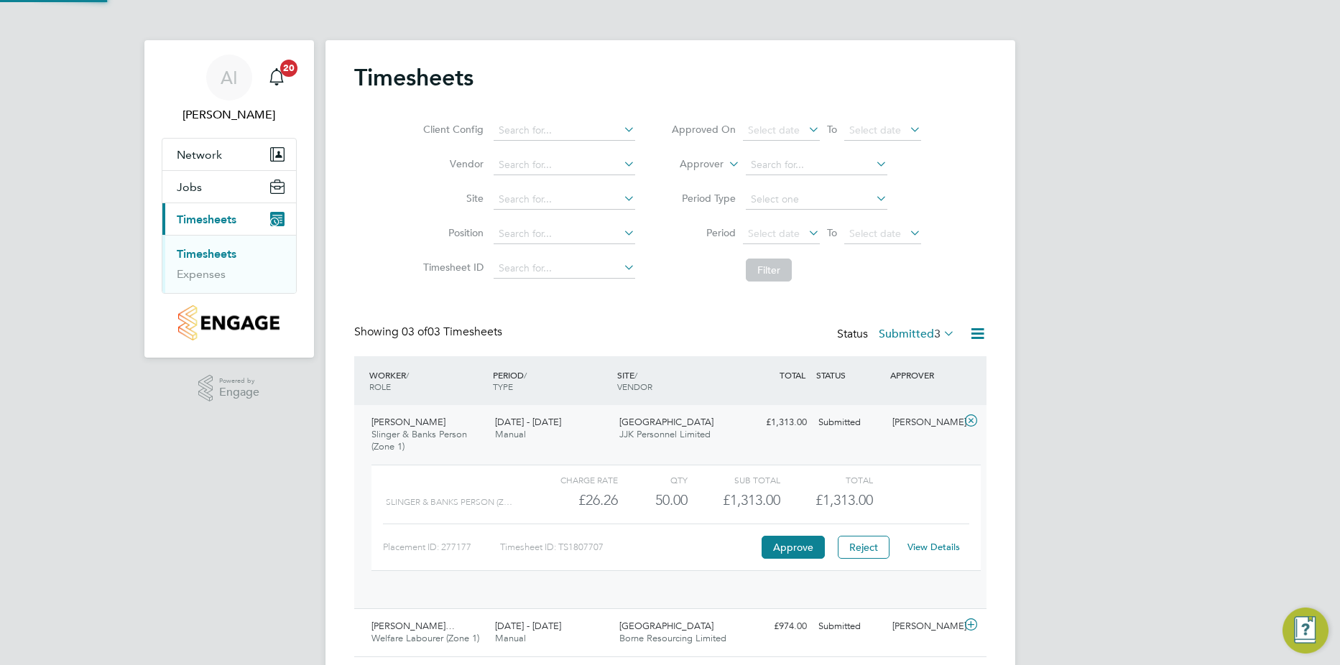
scroll to position [24, 140]
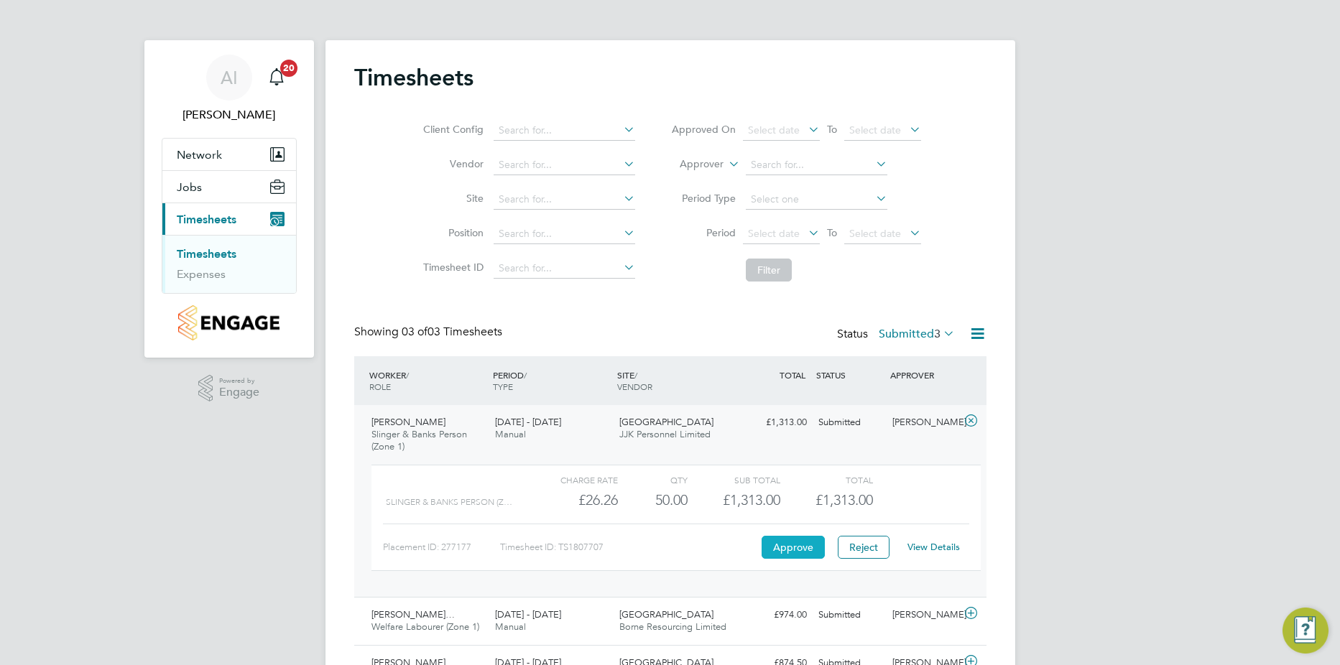
click at [789, 539] on button "Approve" at bounding box center [792, 547] width 63 height 23
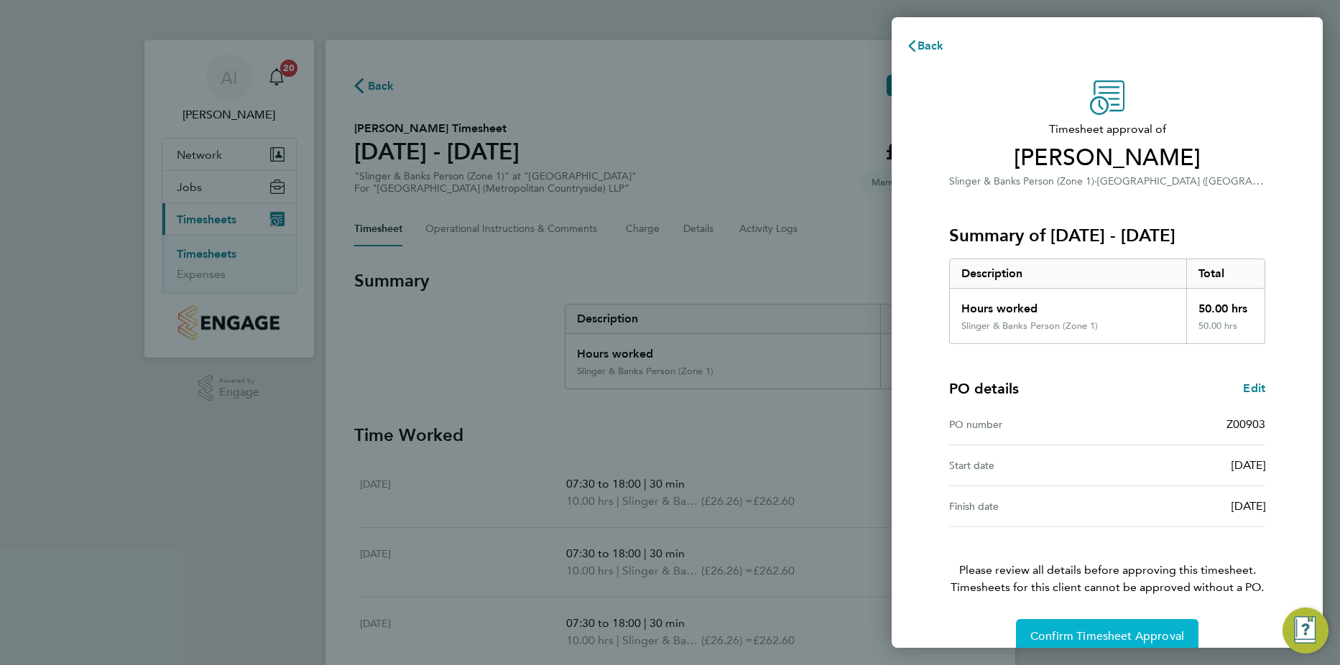
click at [1087, 639] on span "Confirm Timesheet Approval" at bounding box center [1107, 636] width 154 height 14
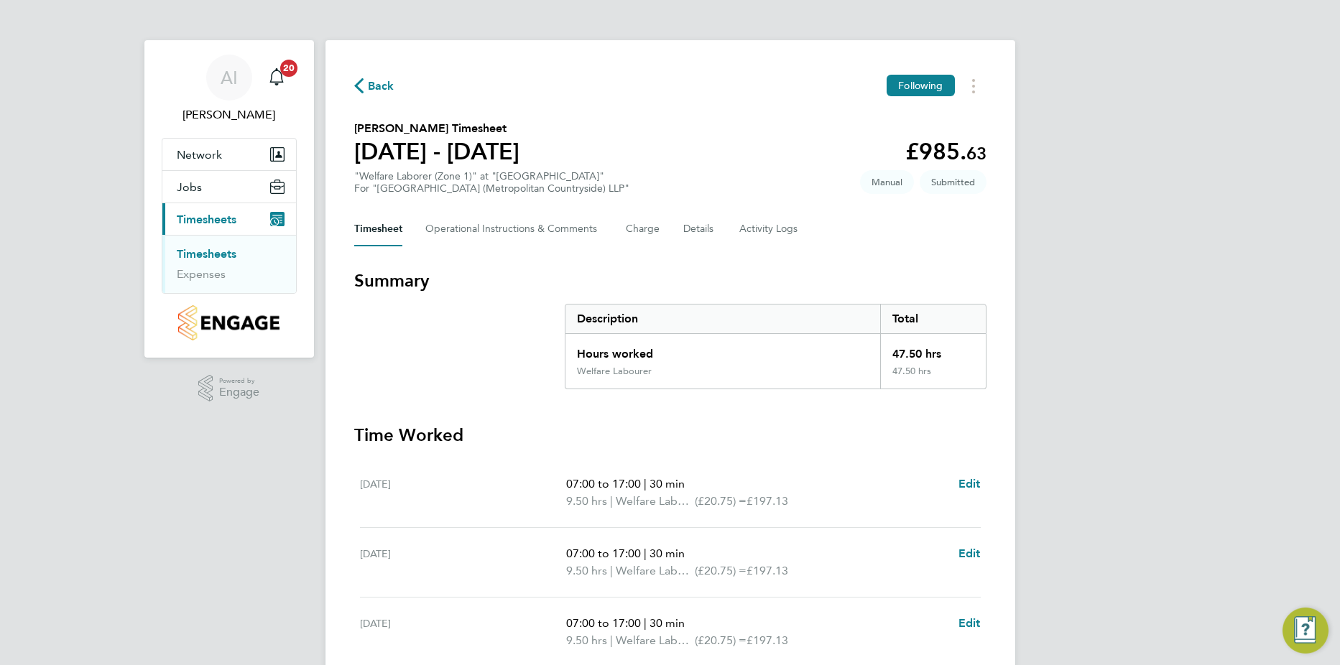
click at [214, 247] on link "Timesheets" at bounding box center [207, 254] width 60 height 14
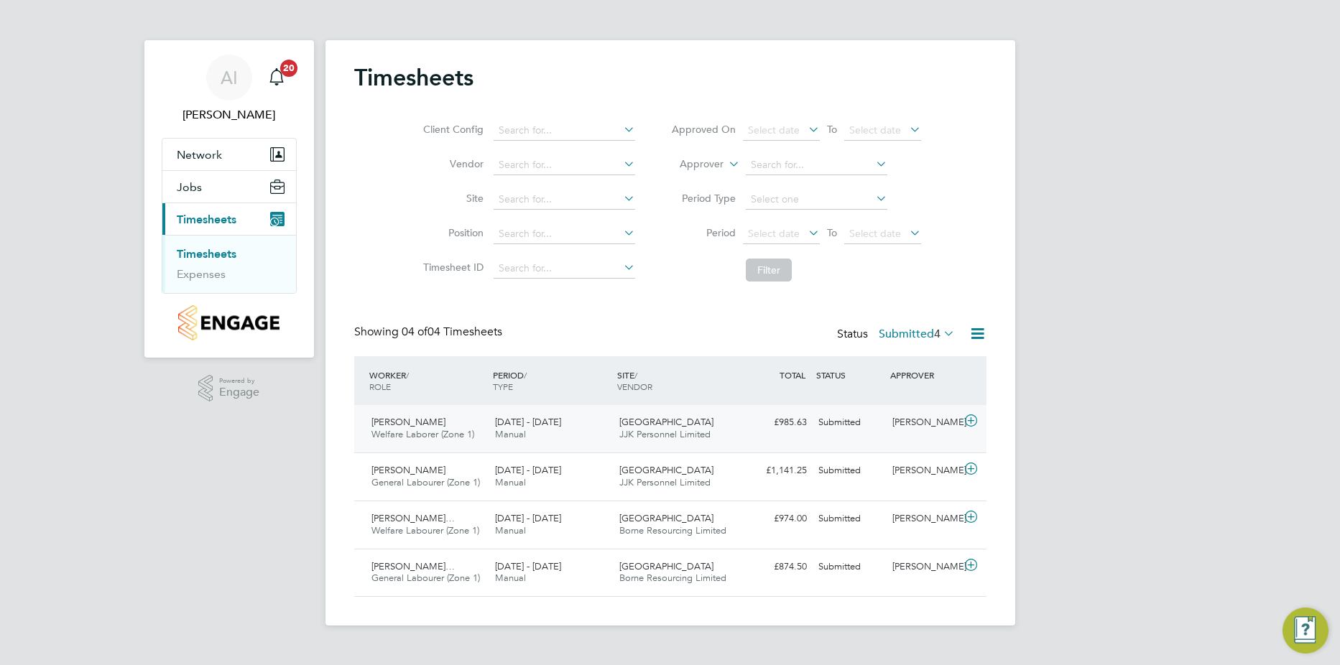
click at [973, 417] on icon at bounding box center [971, 420] width 18 height 11
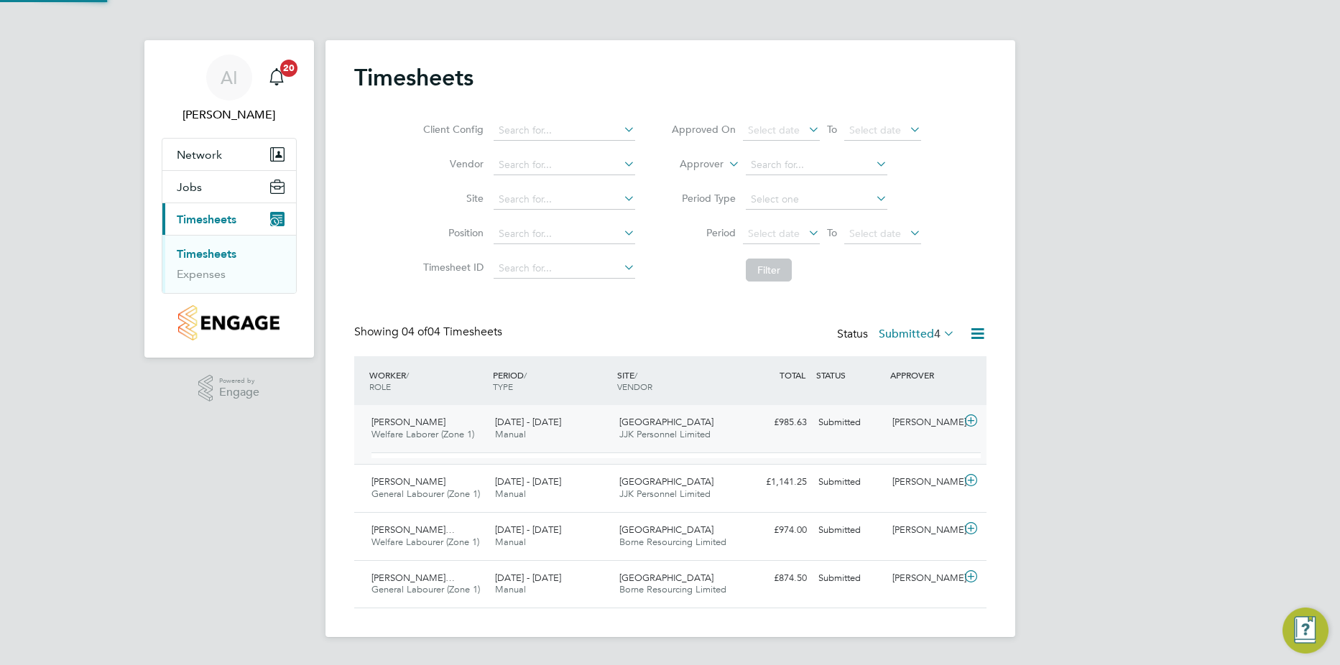
scroll to position [24, 140]
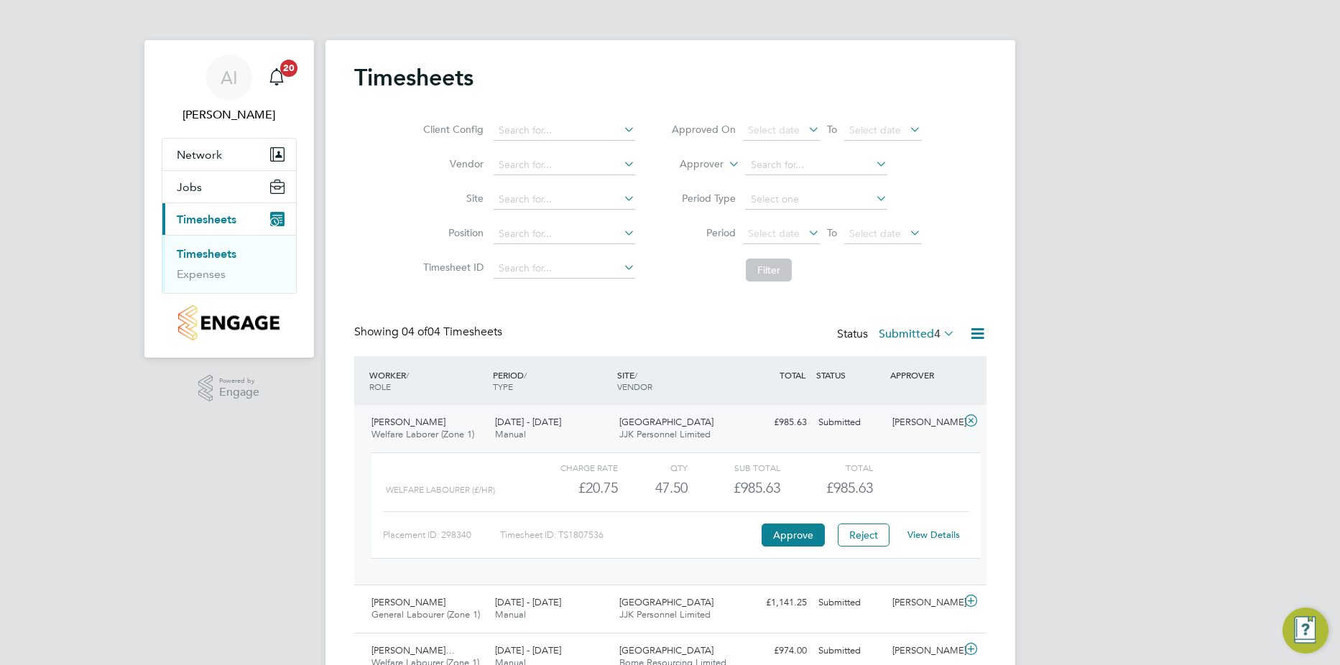
click at [801, 550] on div "Charge rate QTY Sub Total Total Welfare Labourer (£/HR) £20.75 47.5 47.50 48 £9…" at bounding box center [675, 505] width 609 height 106
click at [801, 524] on button "Approve" at bounding box center [792, 535] width 63 height 23
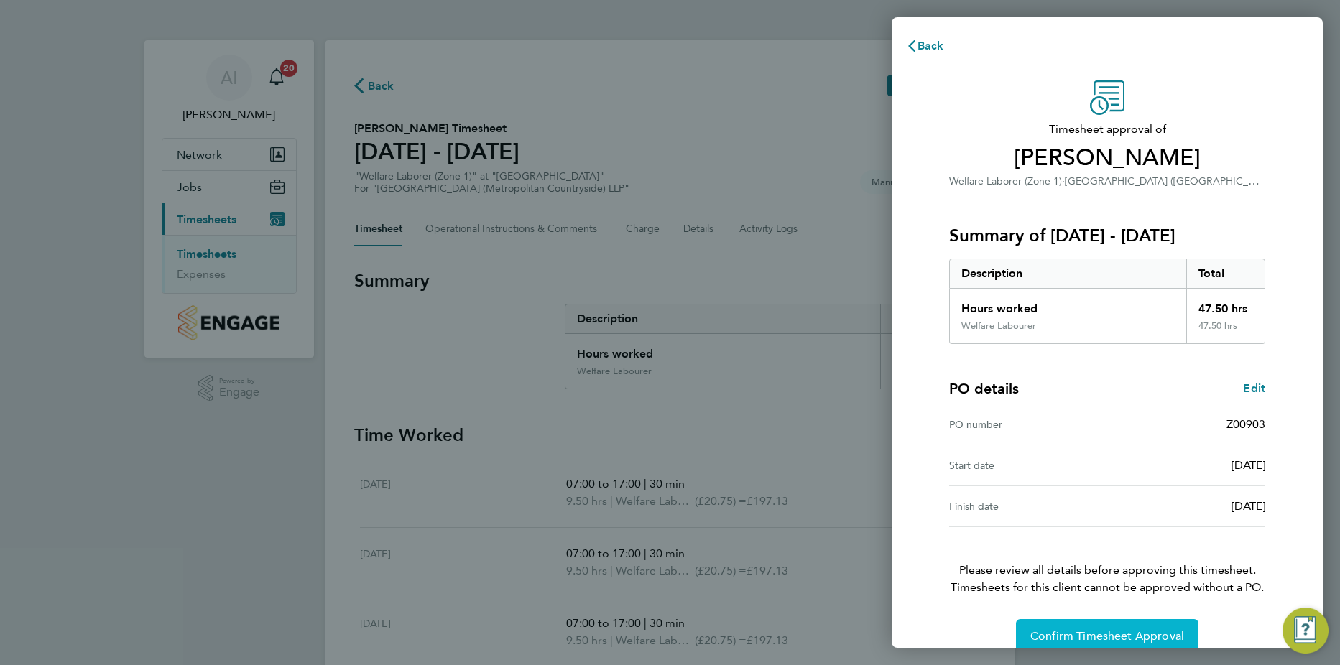
click at [1118, 638] on span "Confirm Timesheet Approval" at bounding box center [1107, 636] width 154 height 14
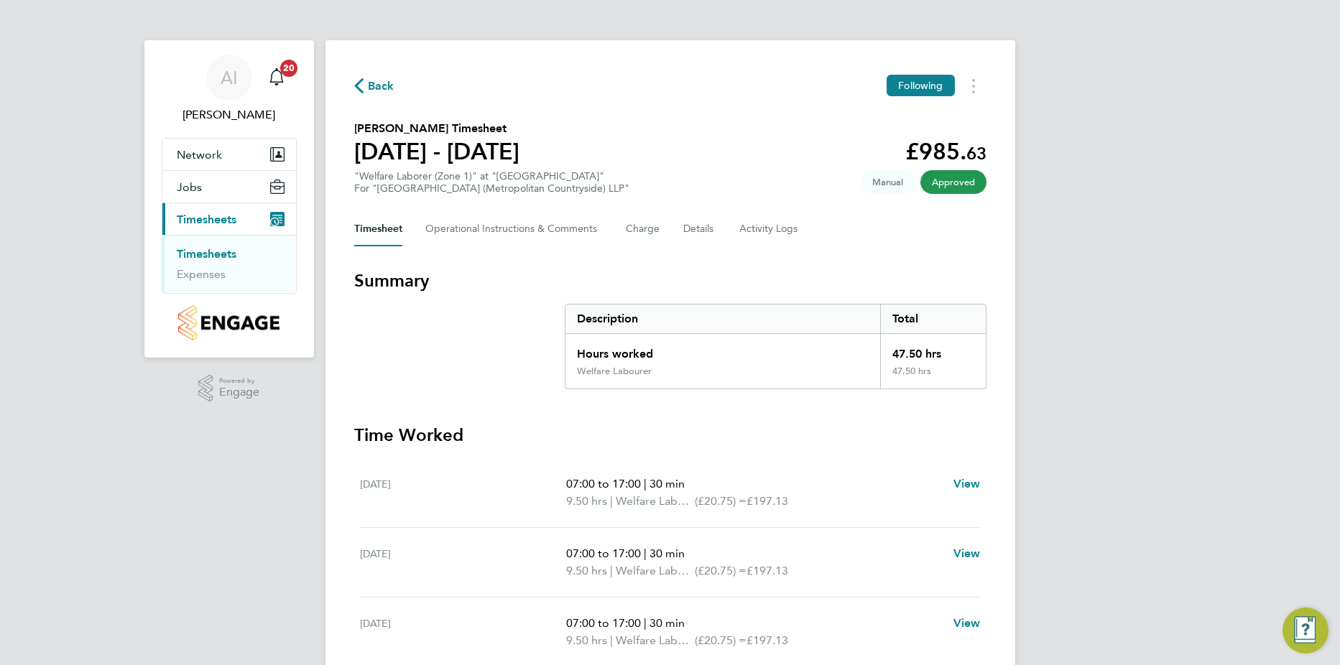
click at [207, 254] on link "Timesheets" at bounding box center [207, 254] width 60 height 14
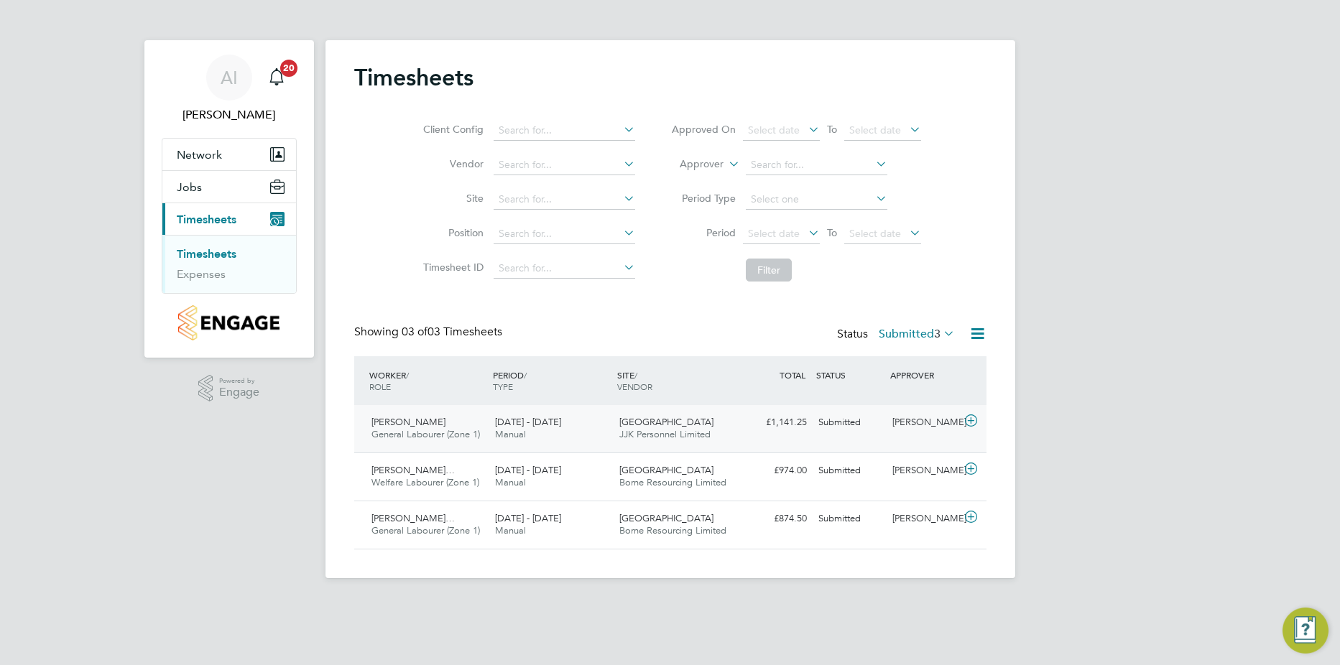
click at [976, 422] on icon at bounding box center [971, 420] width 18 height 11
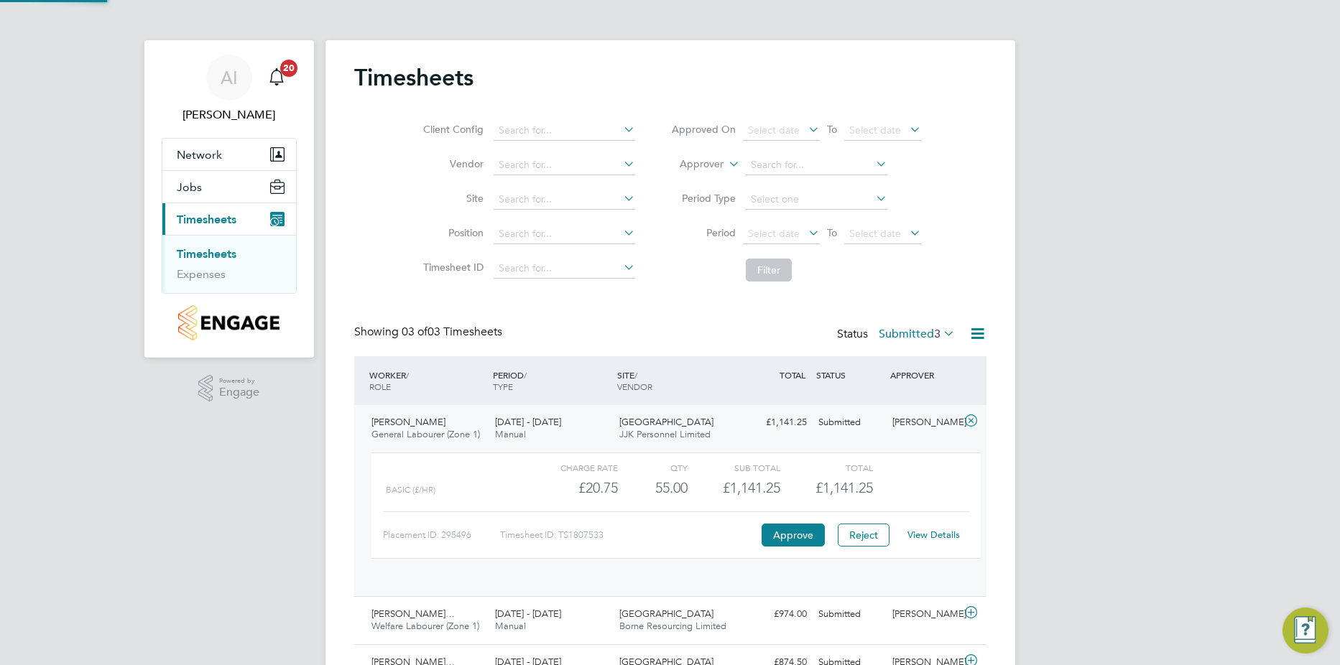
scroll to position [24, 140]
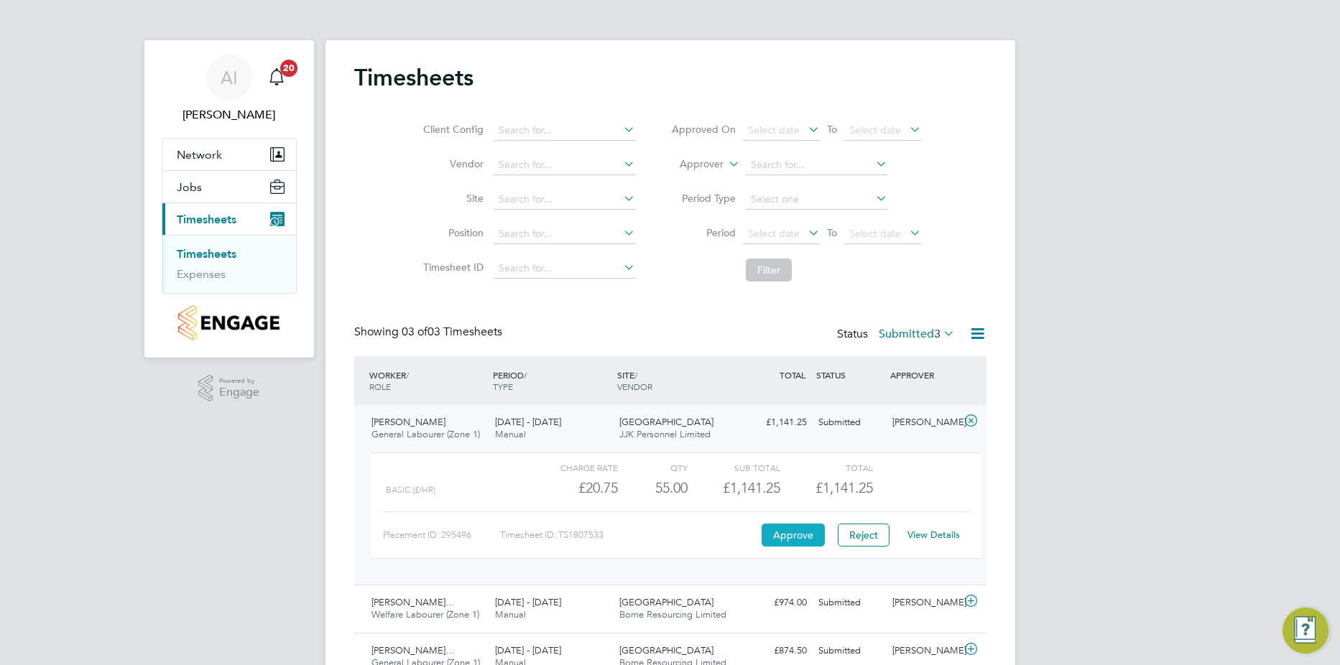
click at [784, 534] on button "Approve" at bounding box center [792, 535] width 63 height 23
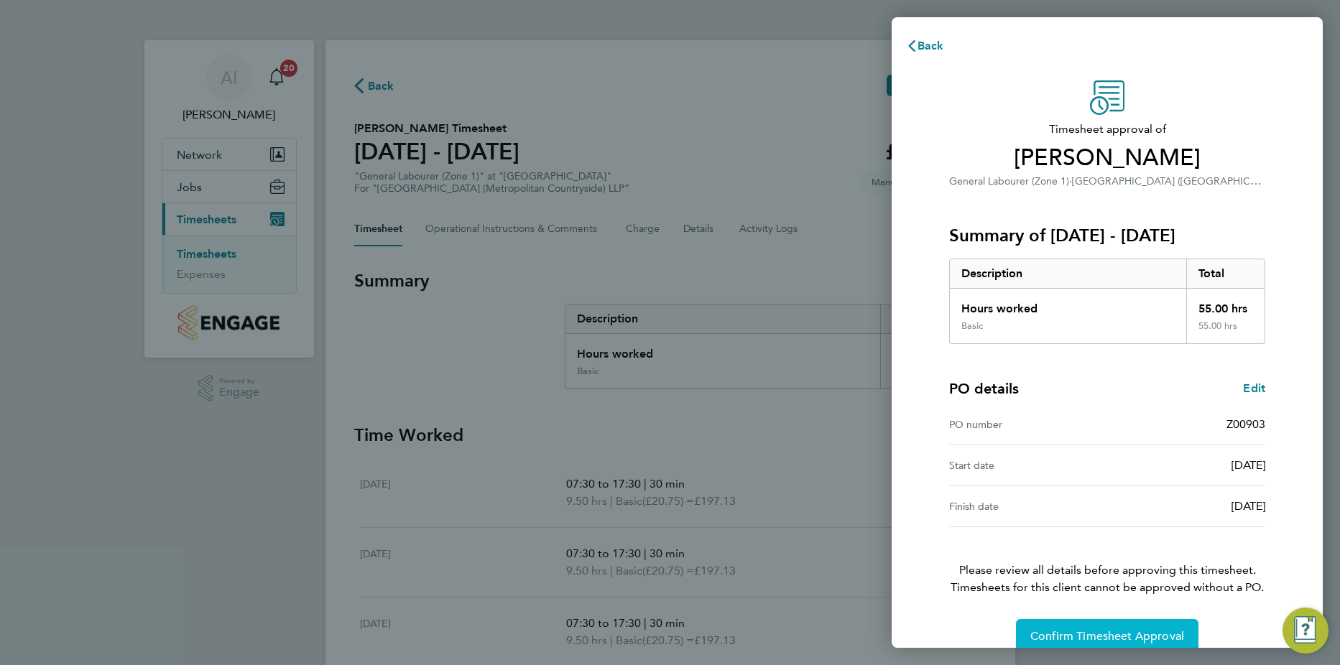
click at [1077, 636] on span "Confirm Timesheet Approval" at bounding box center [1107, 636] width 154 height 14
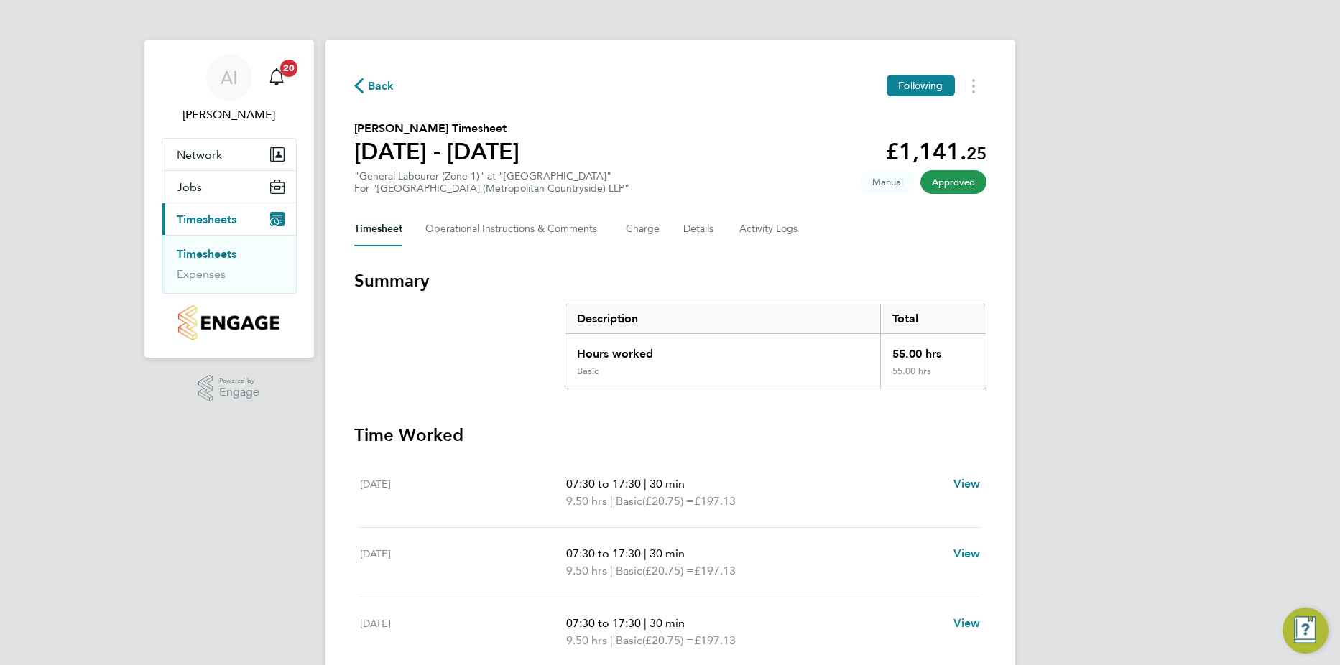
click at [215, 256] on link "Timesheets" at bounding box center [207, 254] width 60 height 14
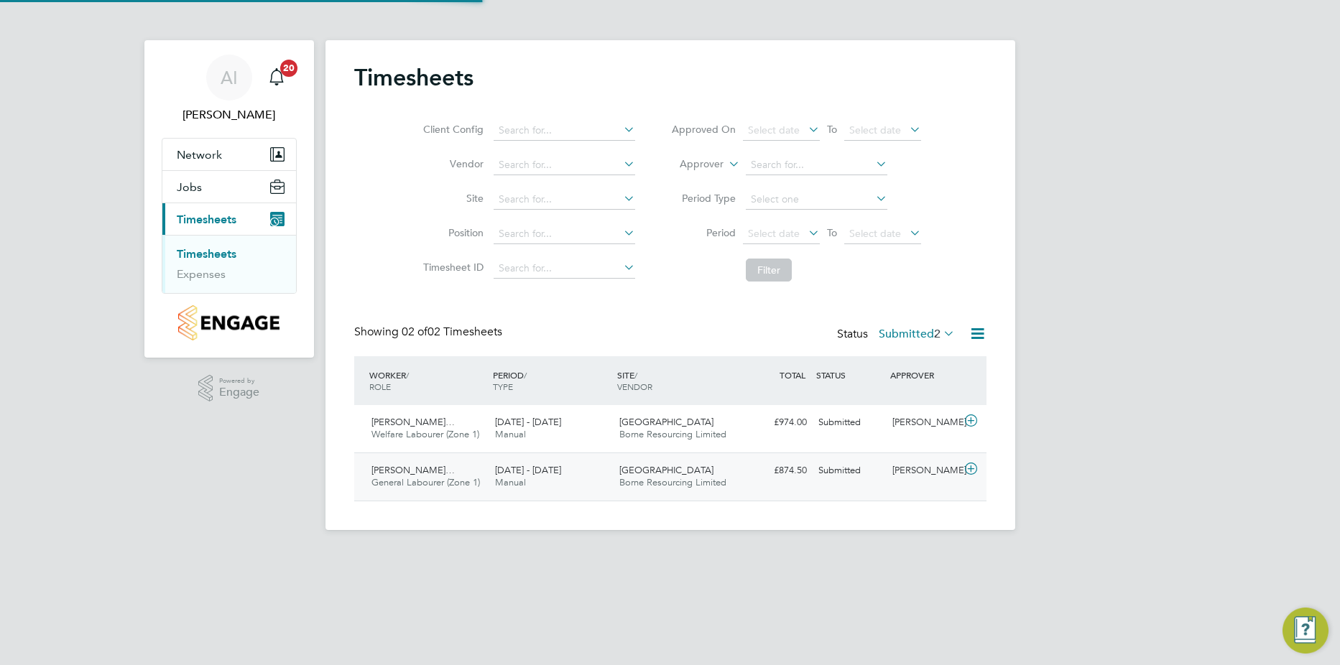
scroll to position [37, 125]
click at [211, 254] on link "Timesheets" at bounding box center [207, 254] width 60 height 14
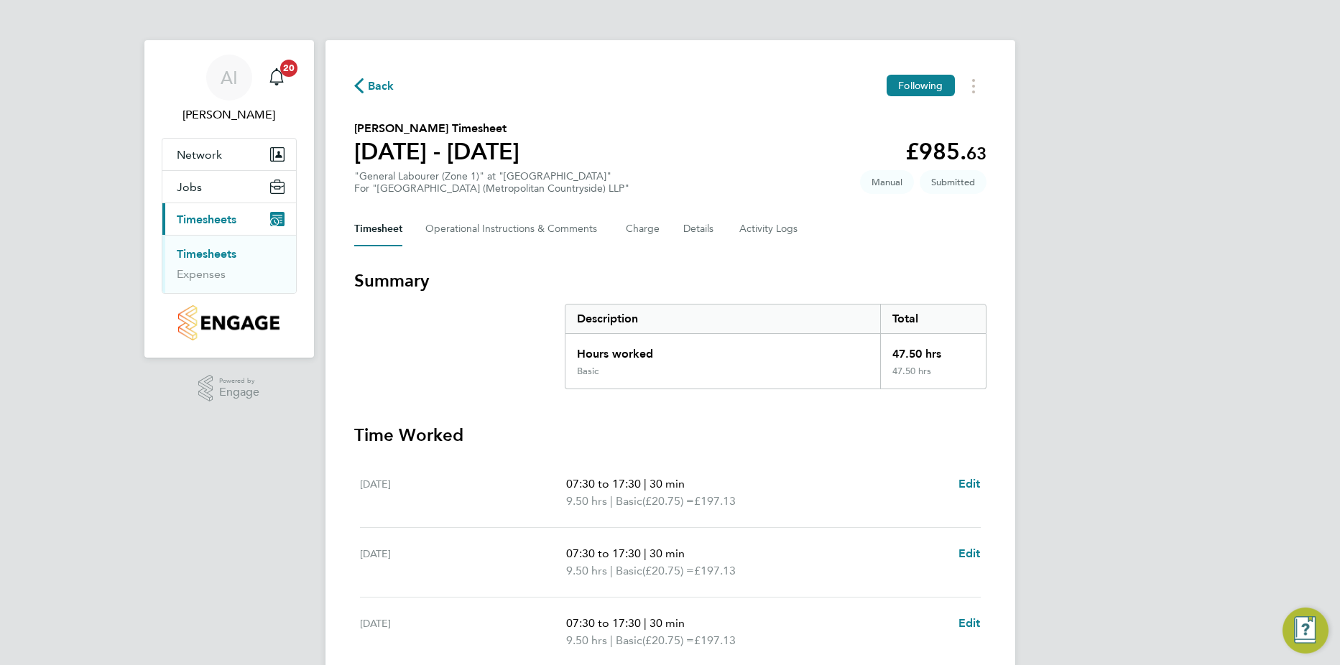
click at [215, 258] on link "Timesheets" at bounding box center [207, 254] width 60 height 14
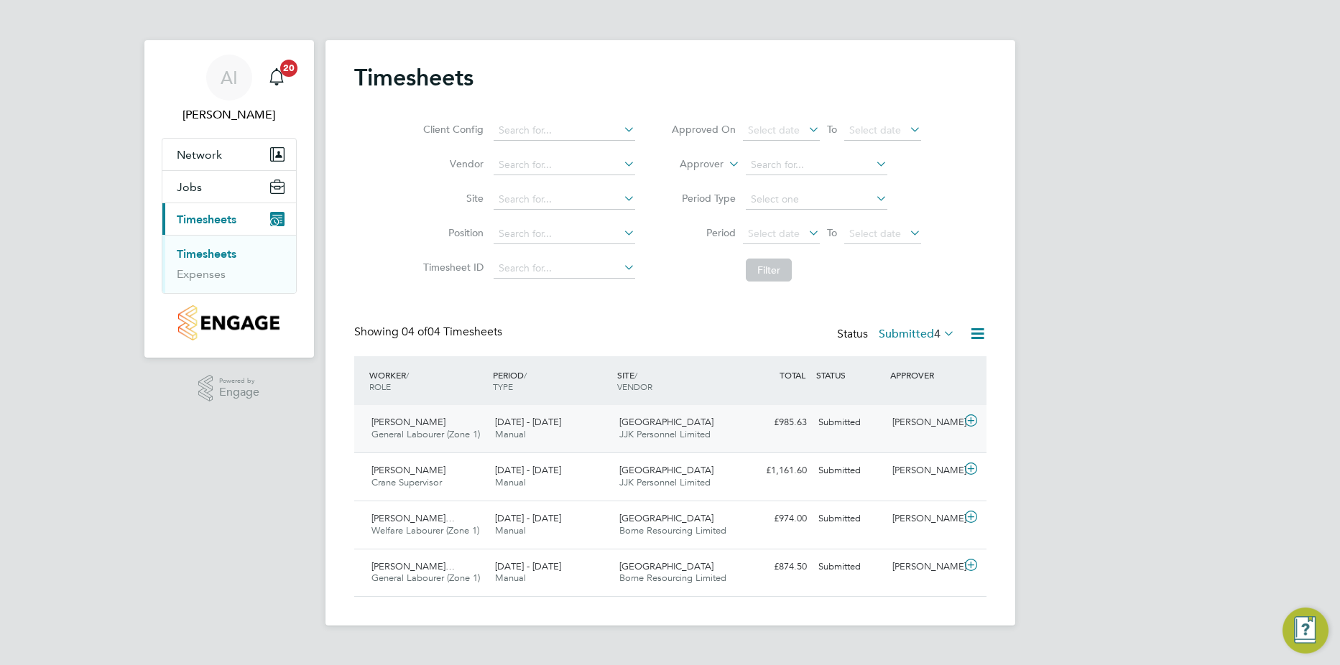
click at [973, 422] on icon at bounding box center [971, 420] width 18 height 11
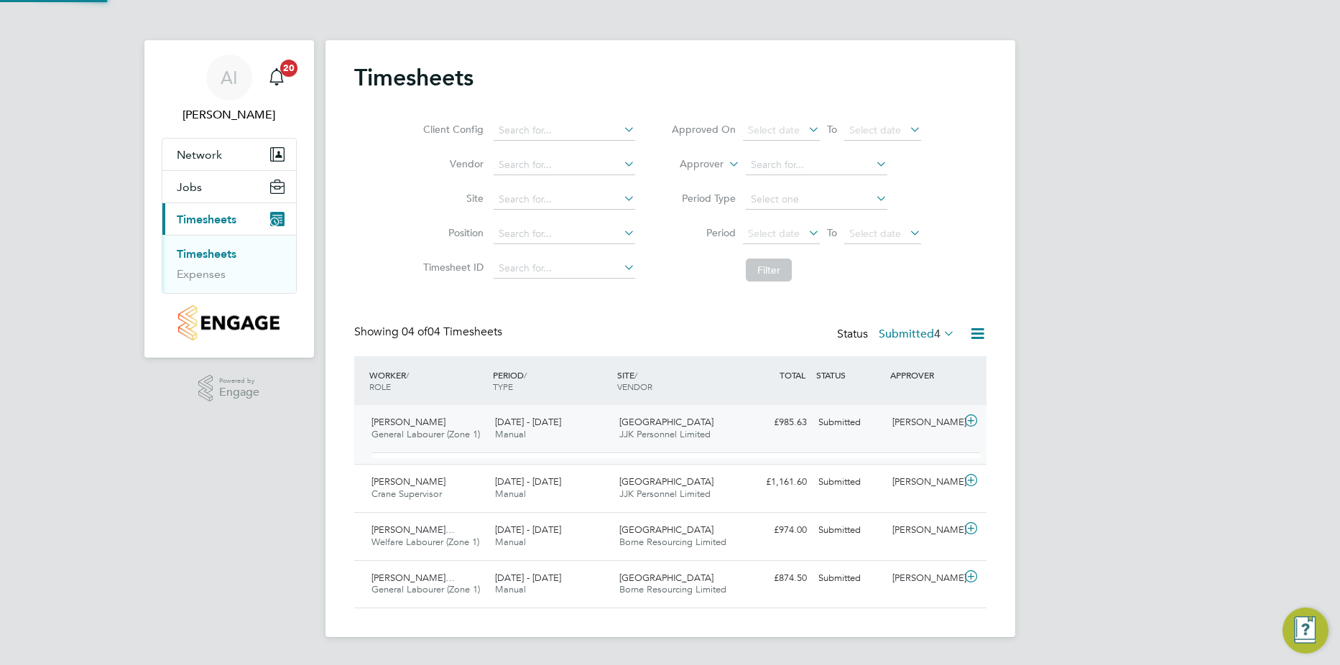
scroll to position [24, 140]
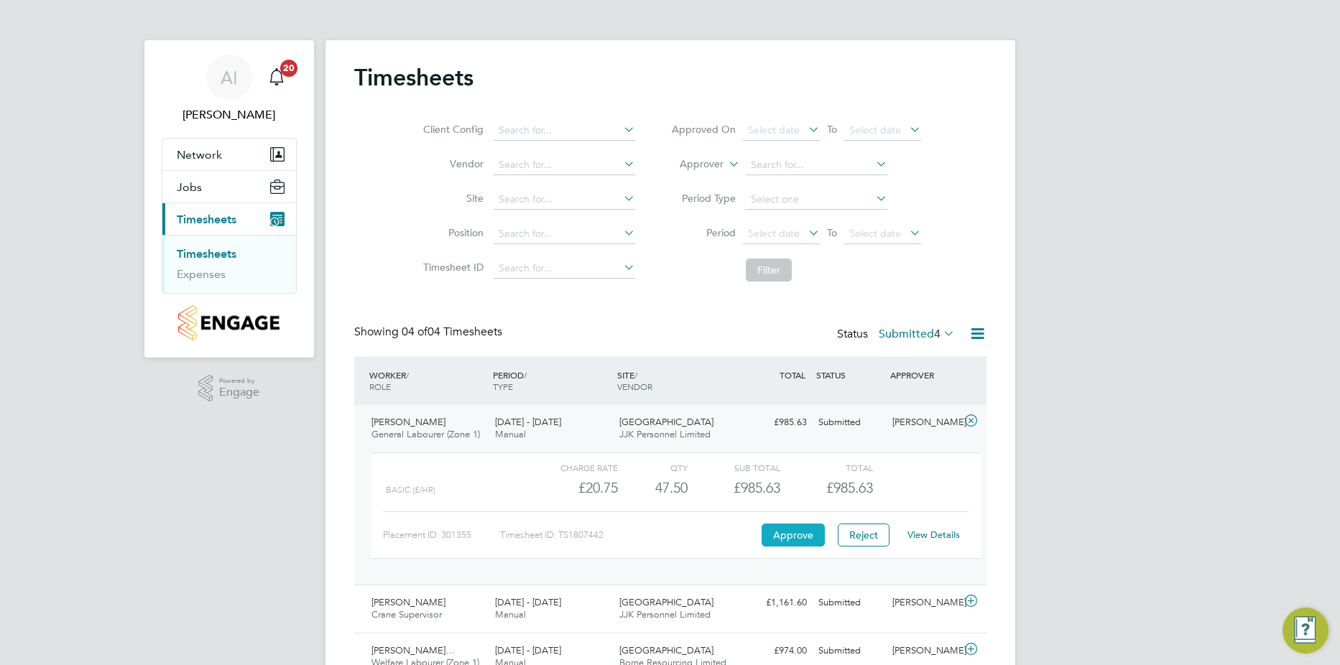
click at [798, 537] on button "Approve" at bounding box center [792, 535] width 63 height 23
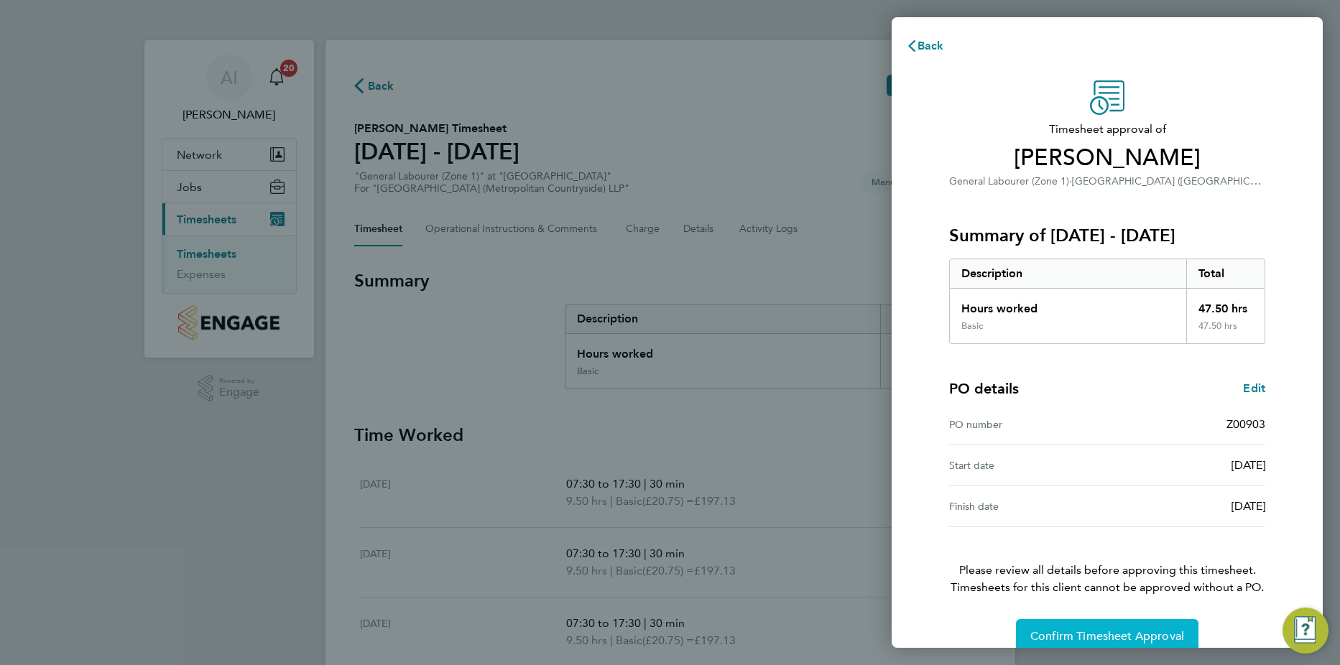
click at [1083, 639] on span "Confirm Timesheet Approval" at bounding box center [1107, 636] width 154 height 14
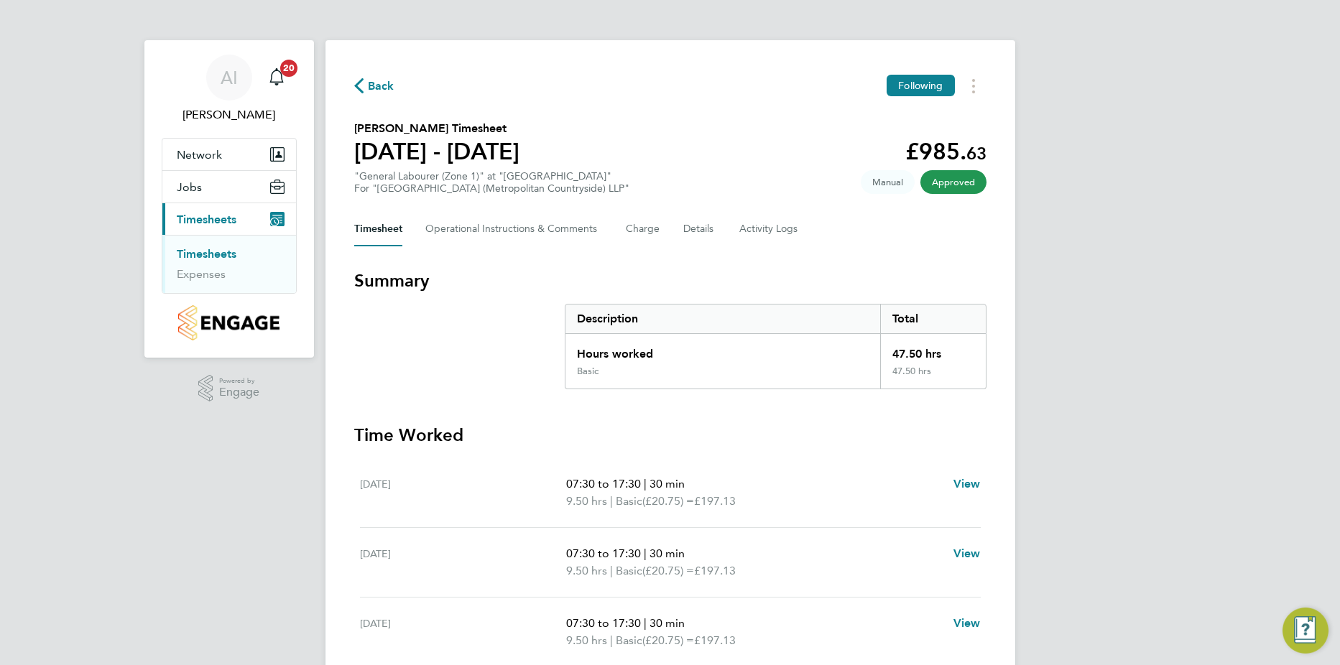
click at [201, 250] on link "Timesheets" at bounding box center [207, 254] width 60 height 14
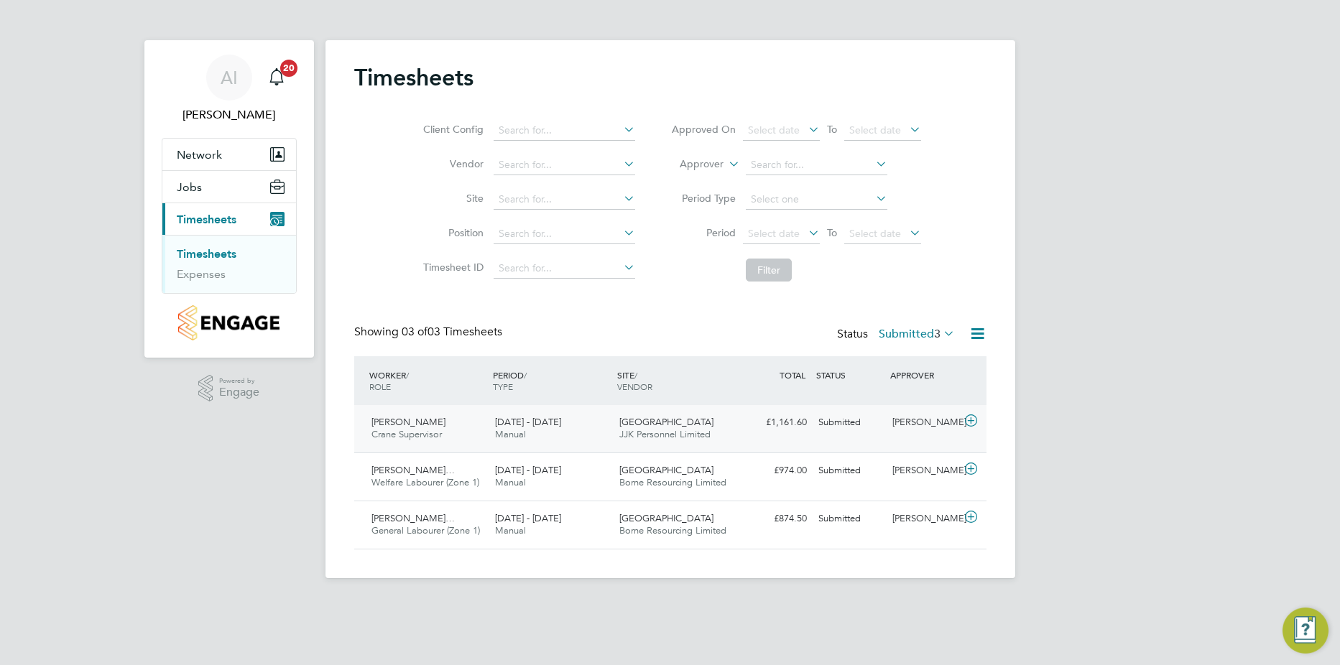
click at [969, 424] on icon at bounding box center [971, 420] width 18 height 11
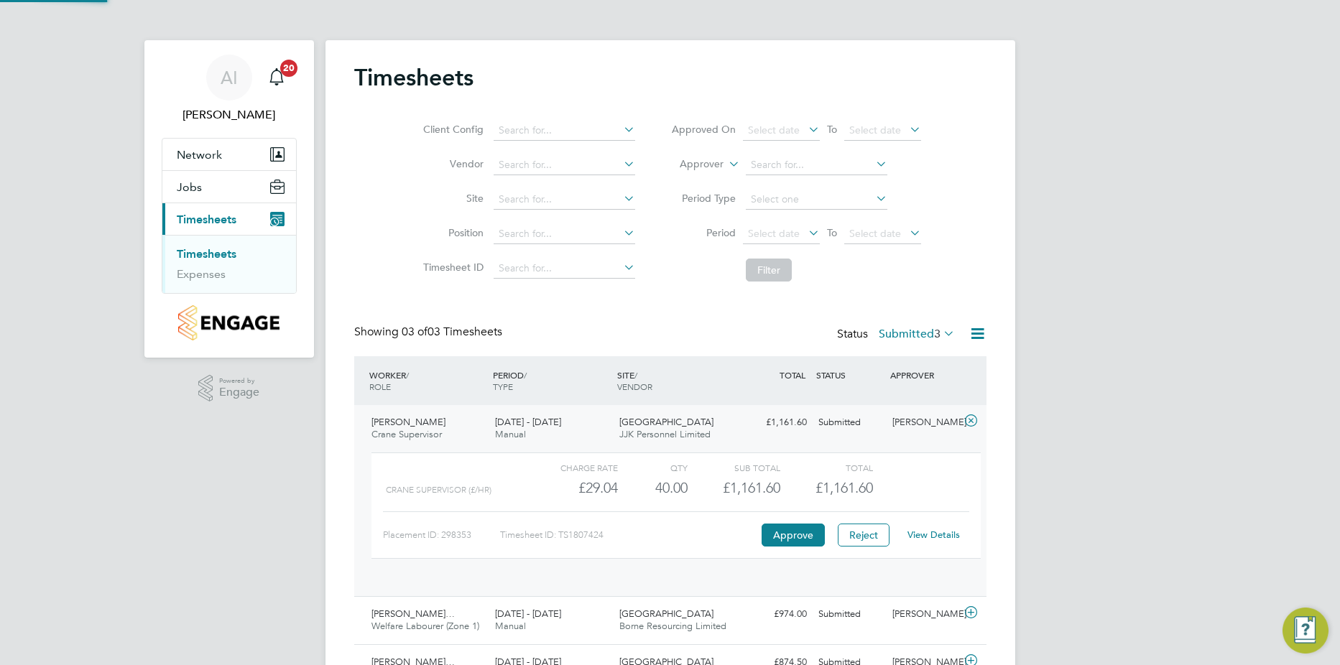
scroll to position [24, 140]
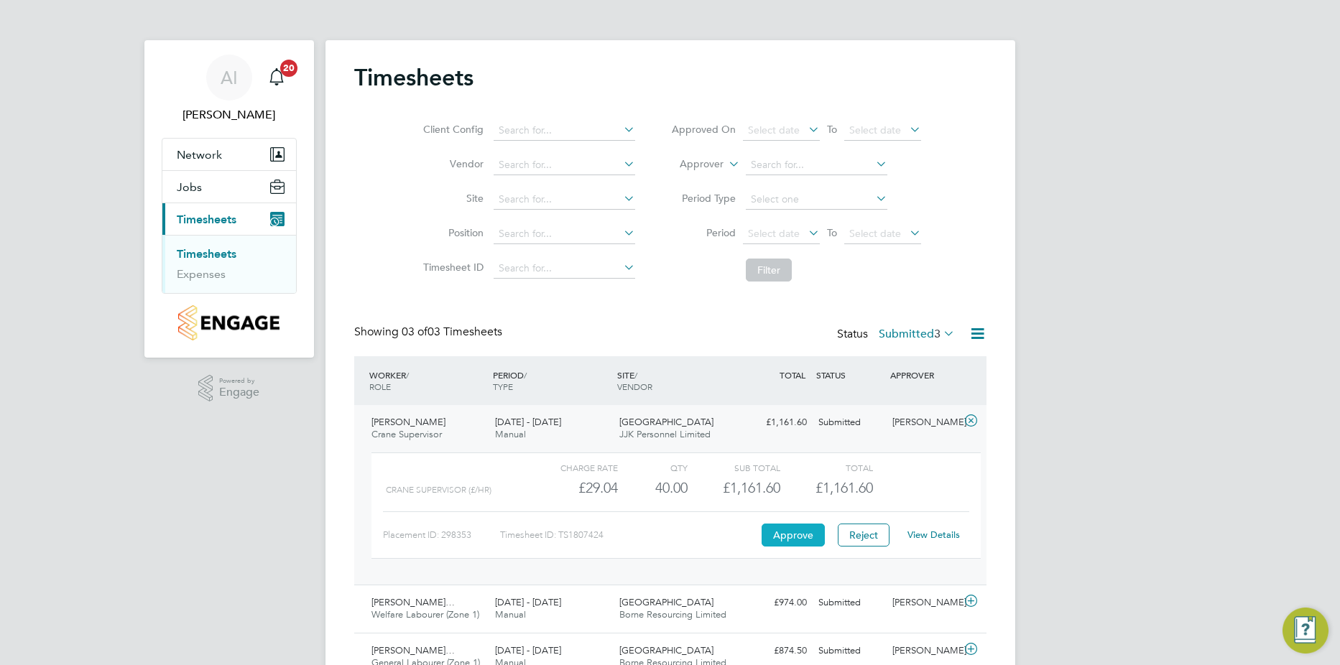
click at [801, 536] on button "Approve" at bounding box center [792, 535] width 63 height 23
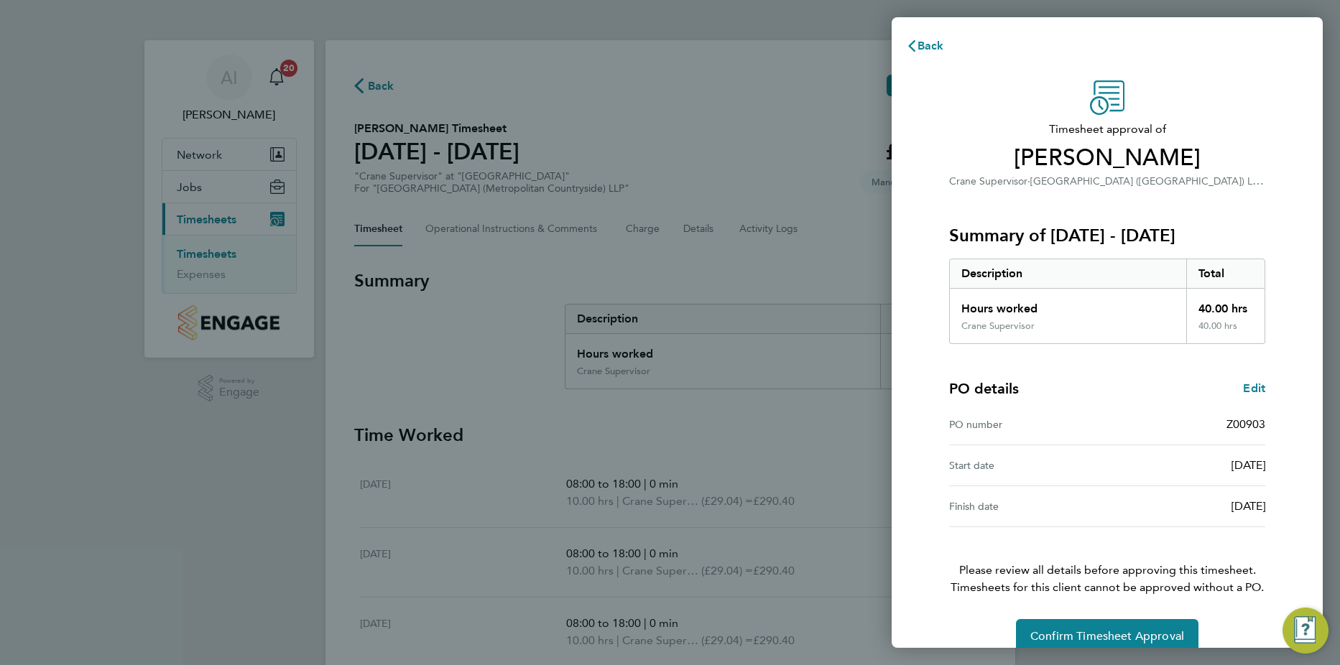
click at [1085, 653] on div "Back Timesheet approval of Ionut Gura Crane Supervisor · Clapham Park (Metropol…" at bounding box center [670, 332] width 1340 height 665
click at [1085, 639] on span "Confirm Timesheet Approval" at bounding box center [1107, 636] width 154 height 14
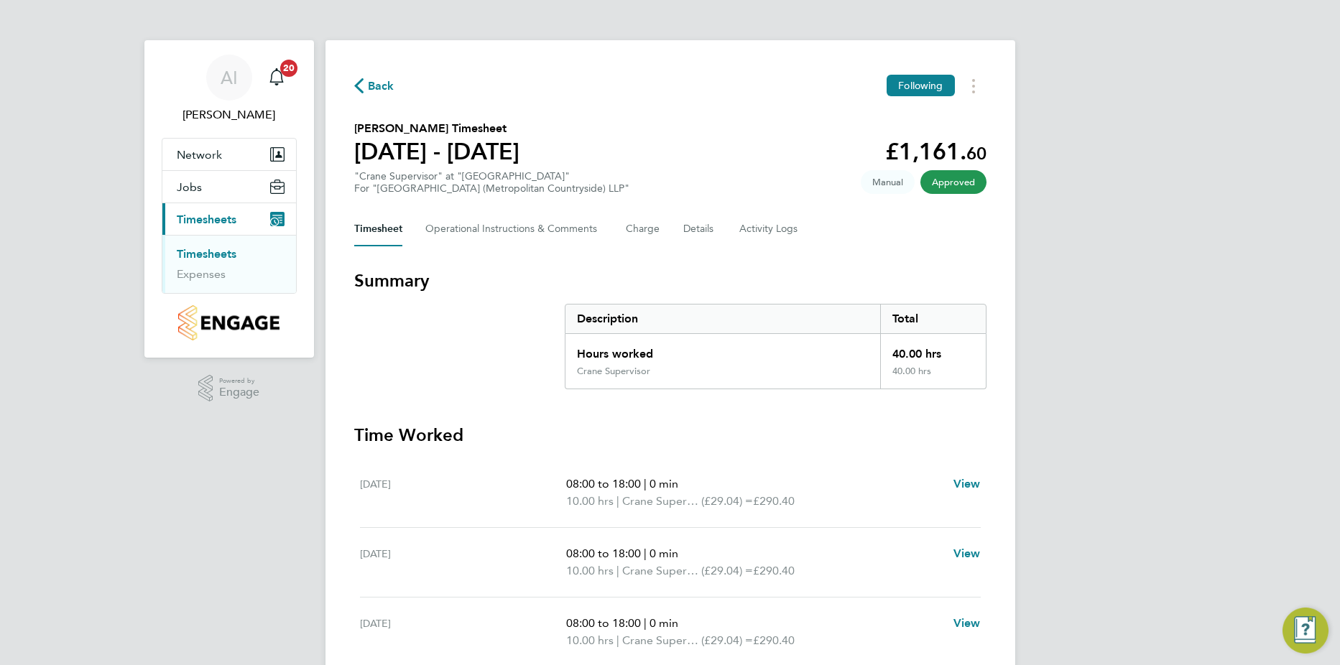
click at [213, 254] on link "Timesheets" at bounding box center [207, 254] width 60 height 14
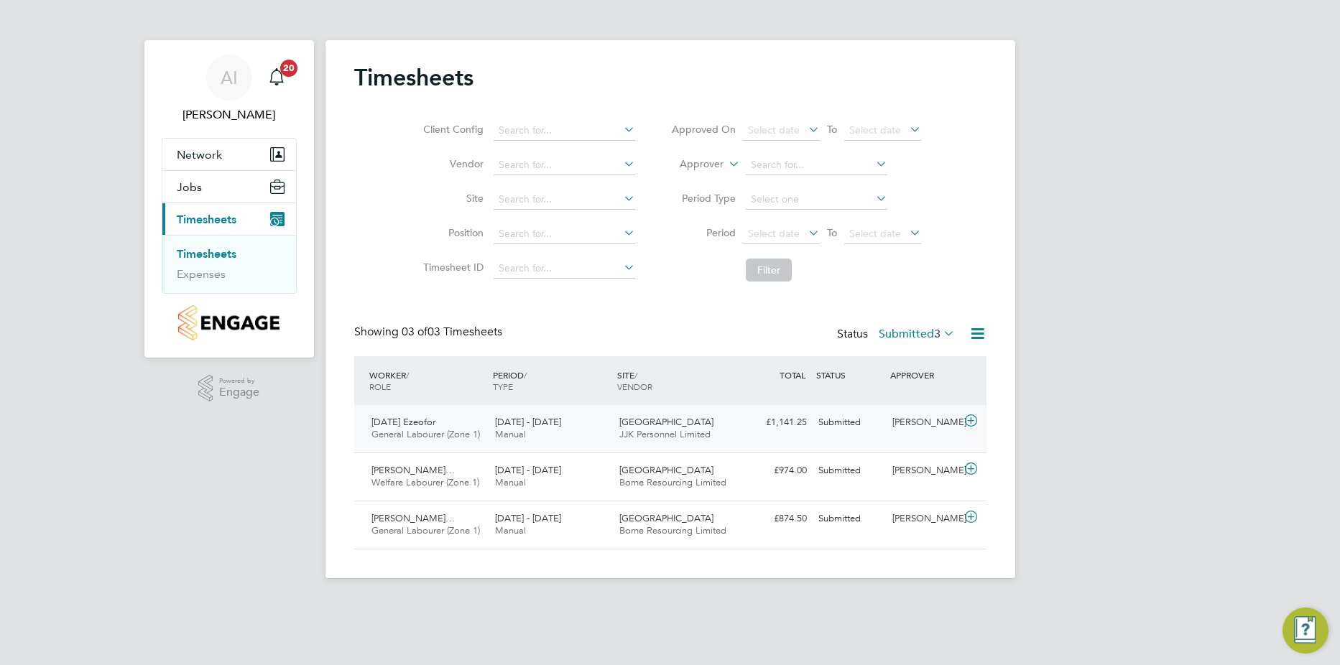
click at [975, 420] on icon at bounding box center [971, 420] width 18 height 11
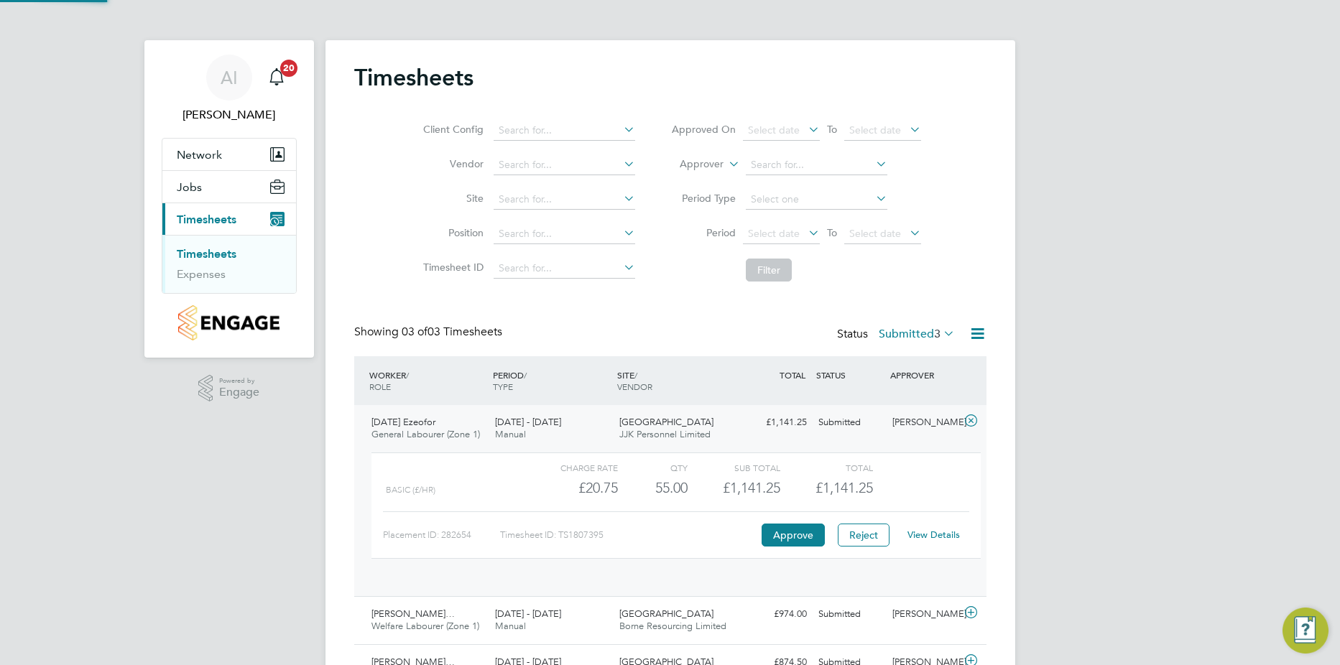
scroll to position [24, 140]
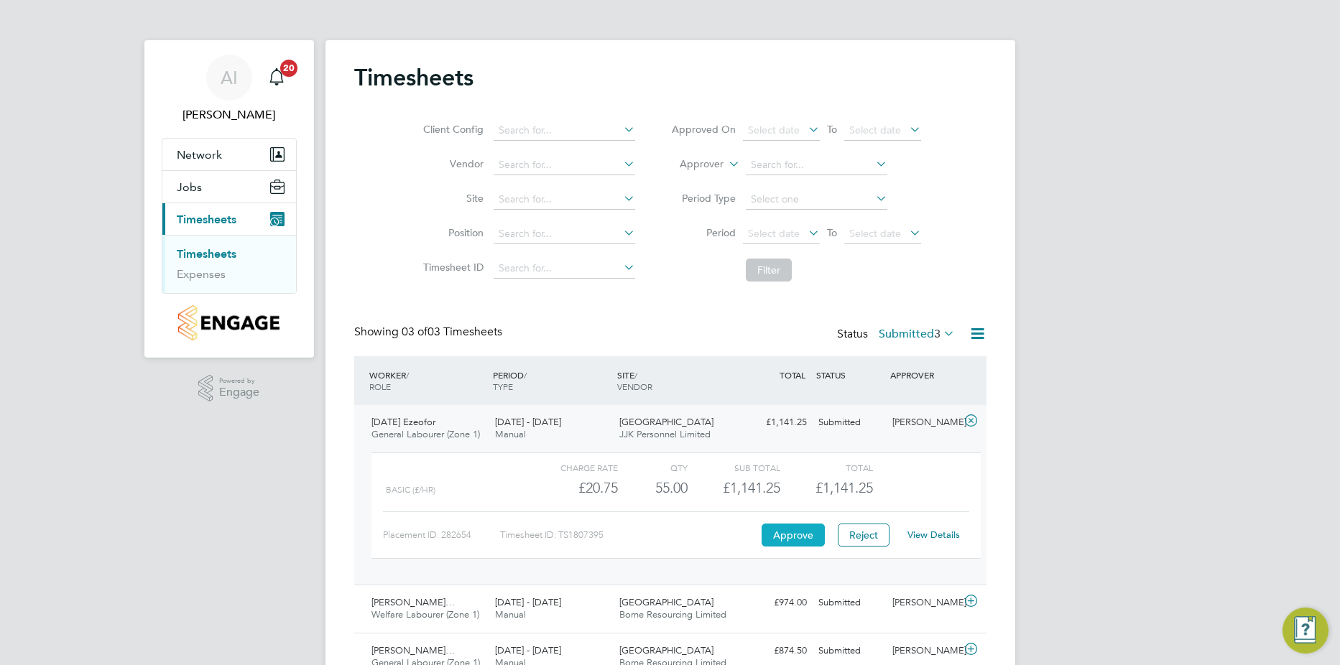
click at [792, 532] on button "Approve" at bounding box center [792, 535] width 63 height 23
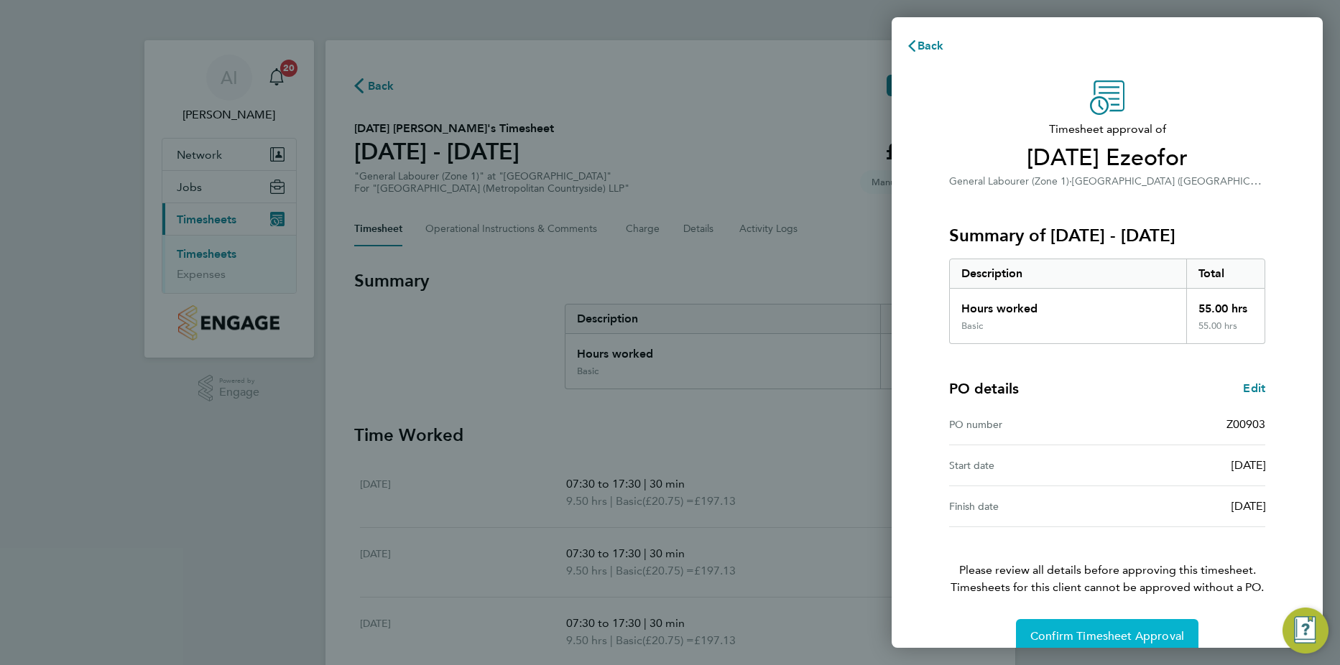
click at [1141, 624] on button "Confirm Timesheet Approval" at bounding box center [1107, 636] width 182 height 34
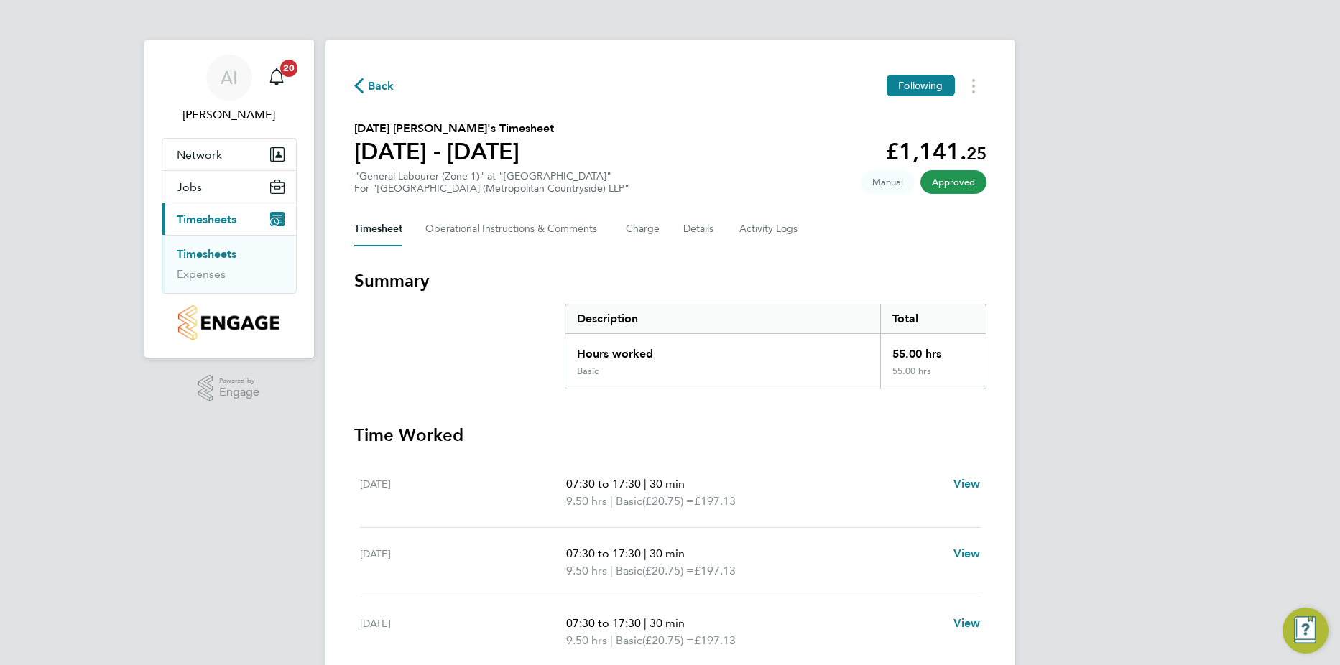
click at [220, 252] on link "Timesheets" at bounding box center [207, 254] width 60 height 14
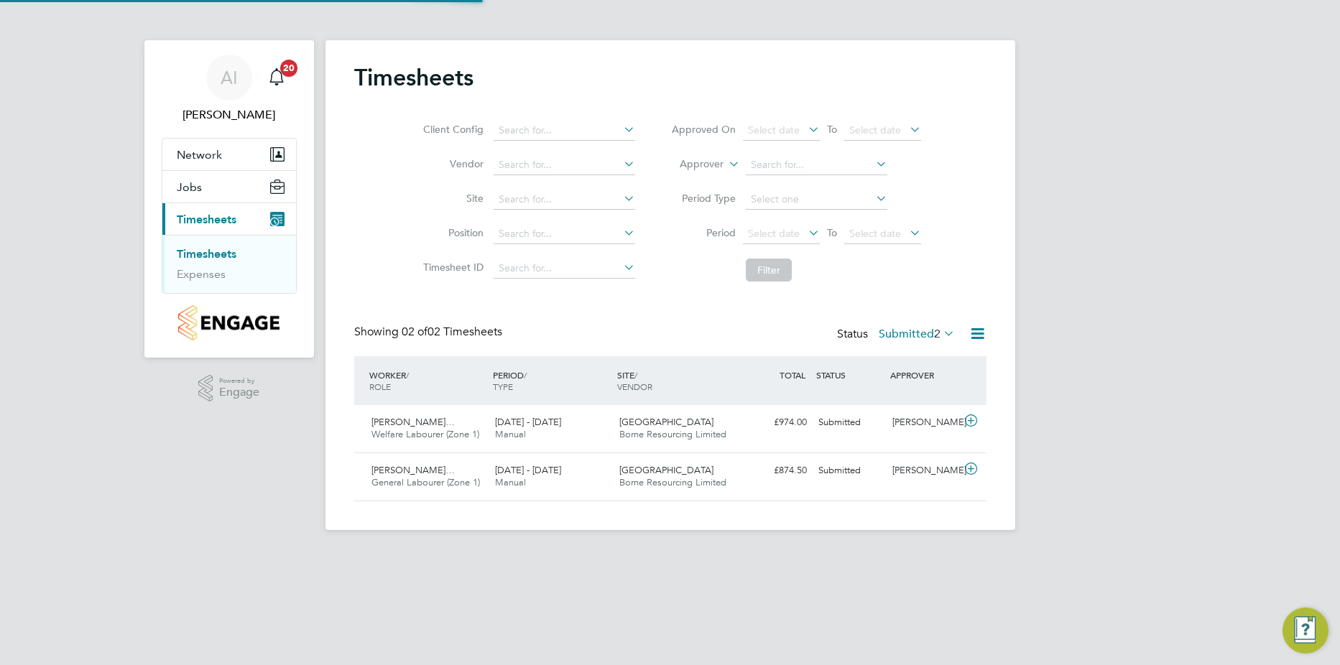
scroll to position [37, 125]
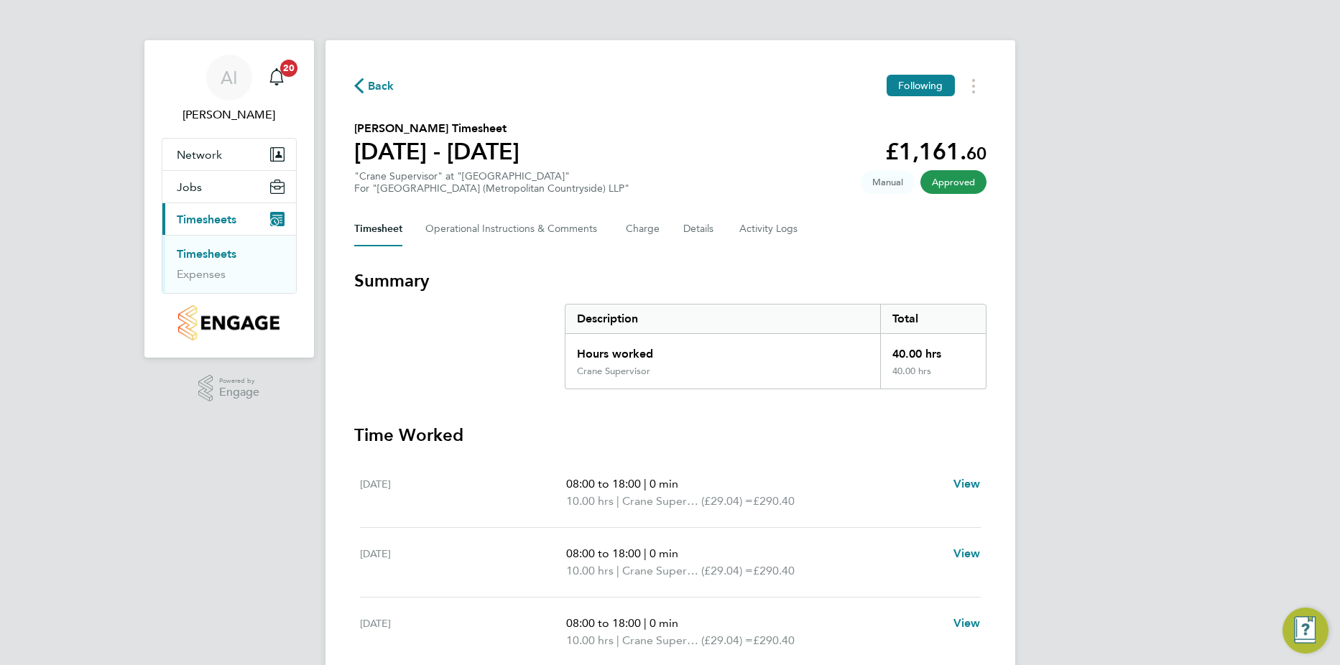
click at [205, 251] on link "Timesheets" at bounding box center [207, 254] width 60 height 14
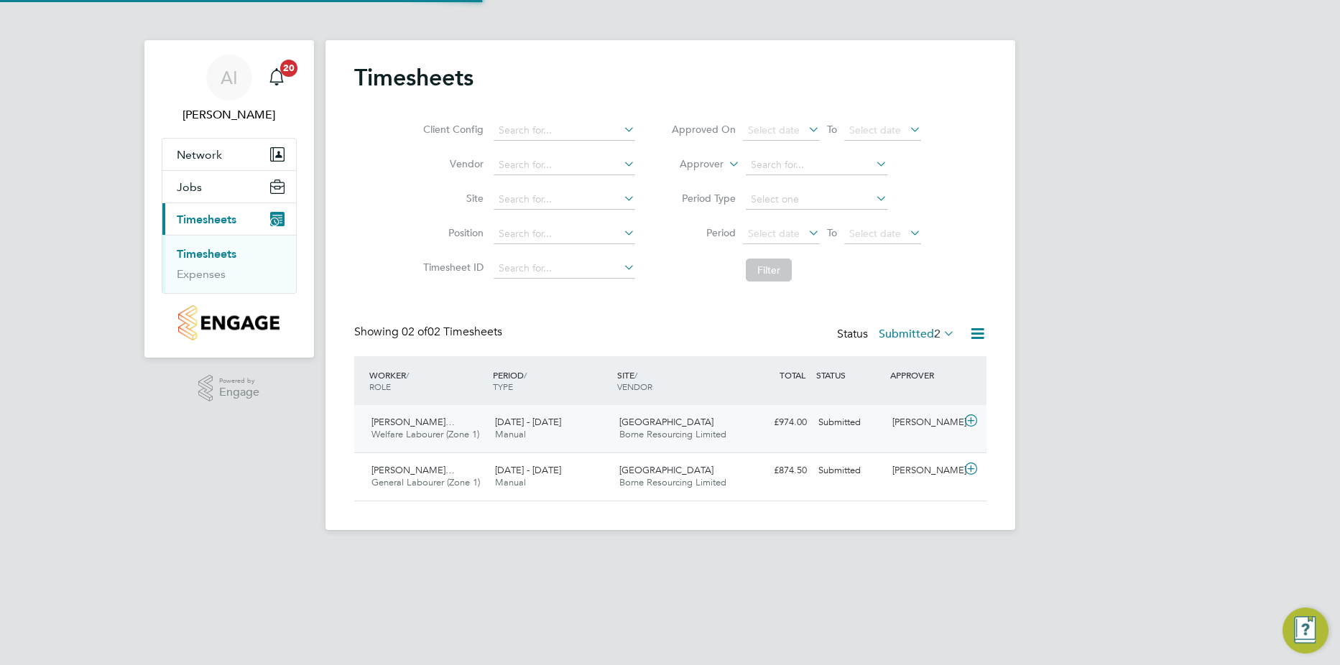
scroll to position [37, 125]
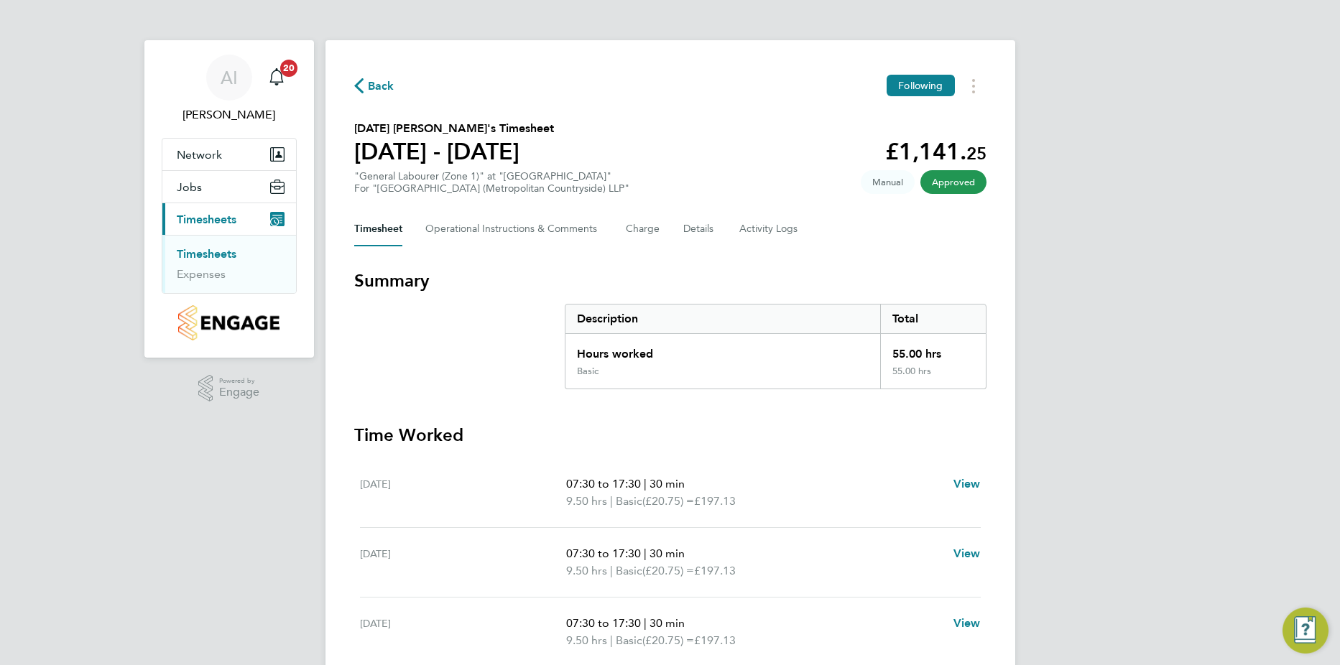
click at [215, 257] on link "Timesheets" at bounding box center [207, 254] width 60 height 14
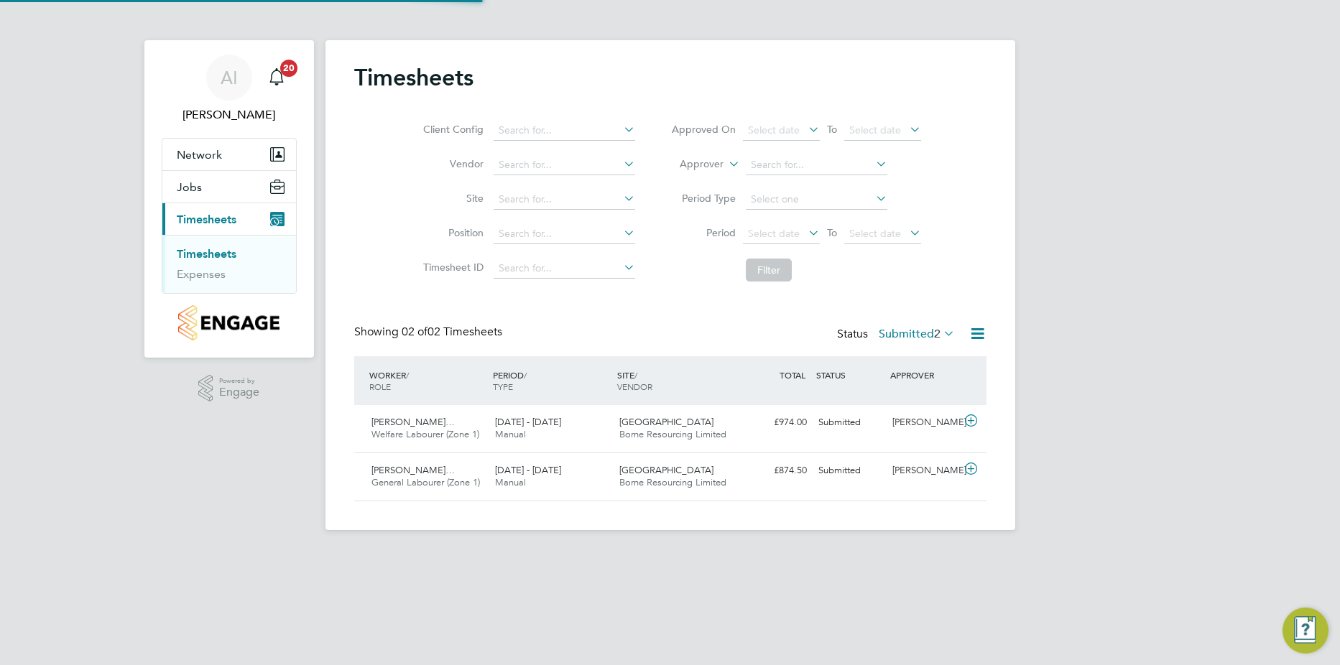
scroll to position [37, 125]
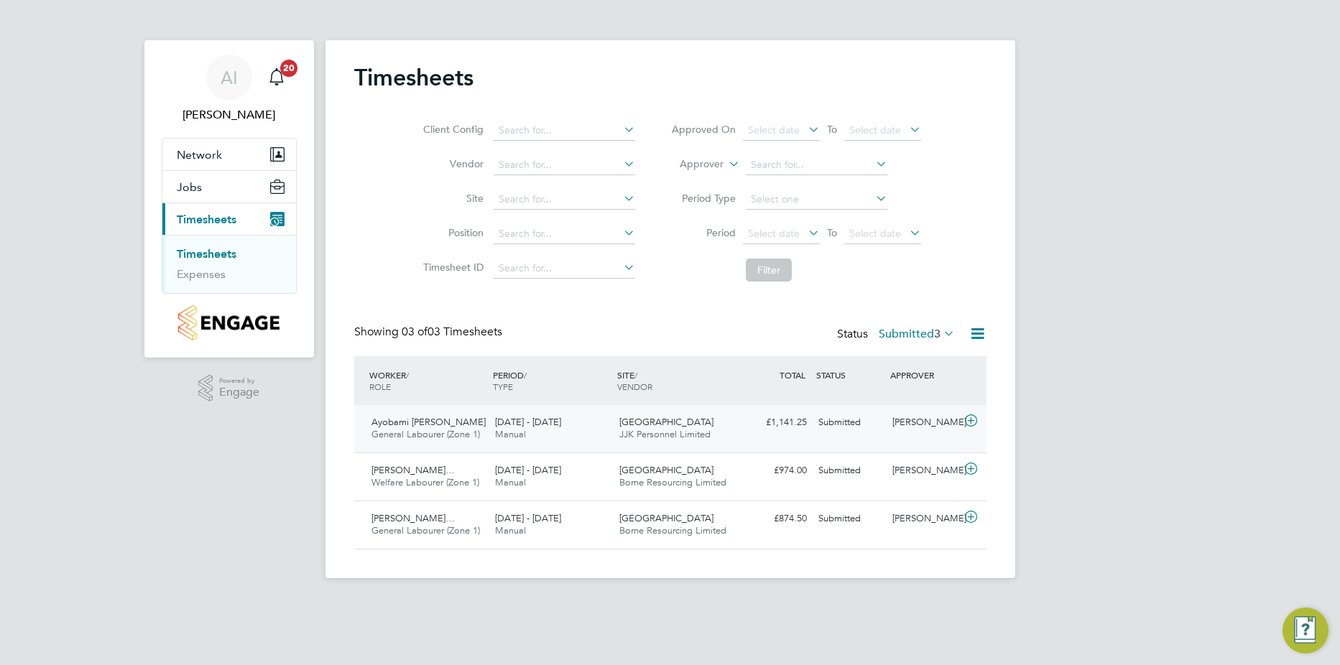
click at [975, 422] on icon at bounding box center [971, 420] width 18 height 11
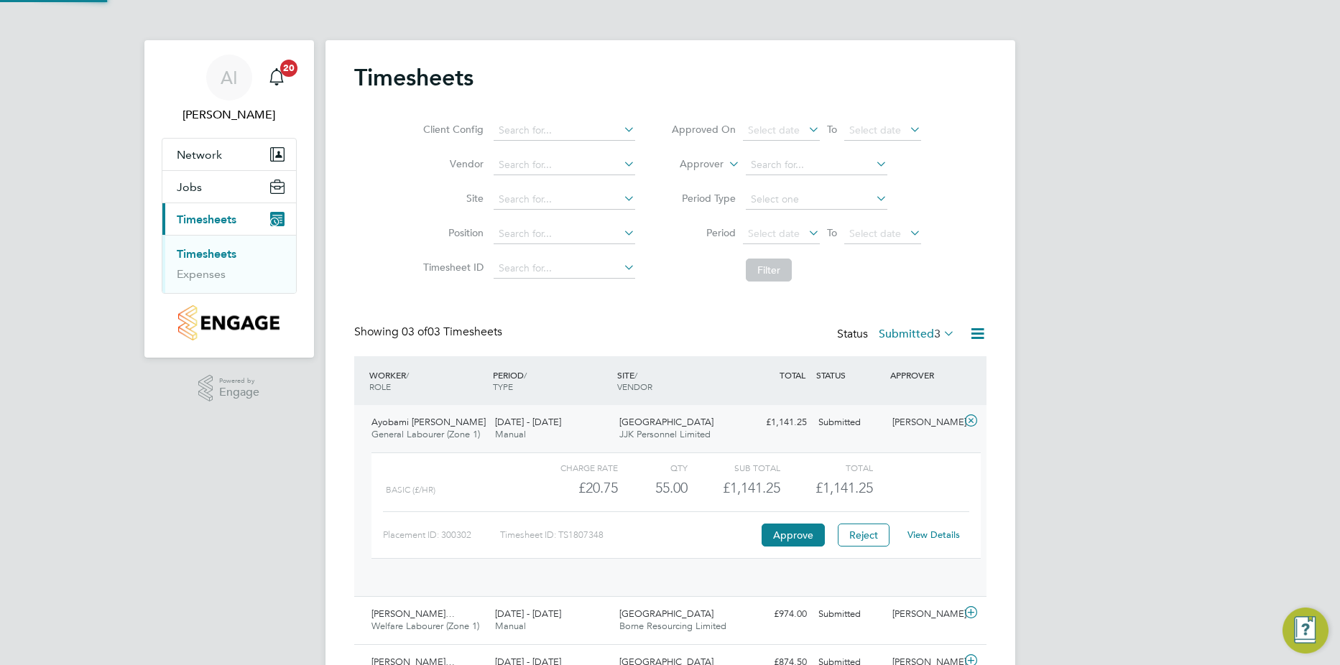
scroll to position [24, 140]
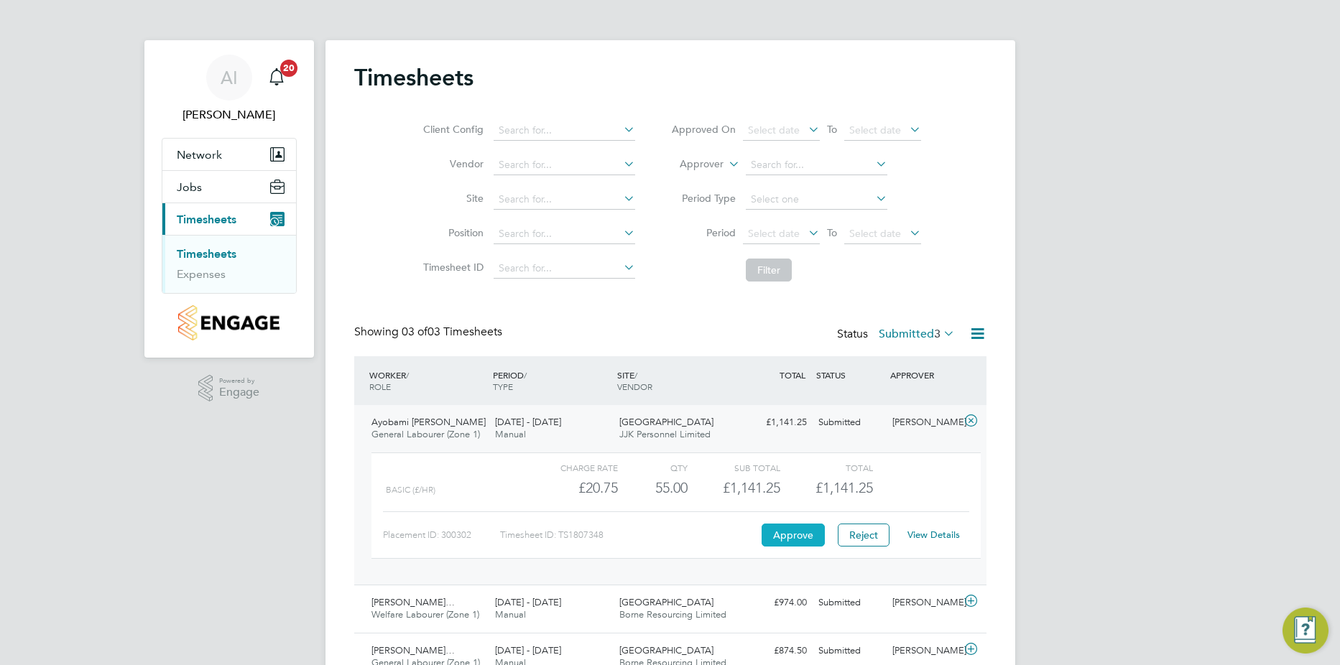
click at [808, 544] on button "Approve" at bounding box center [792, 535] width 63 height 23
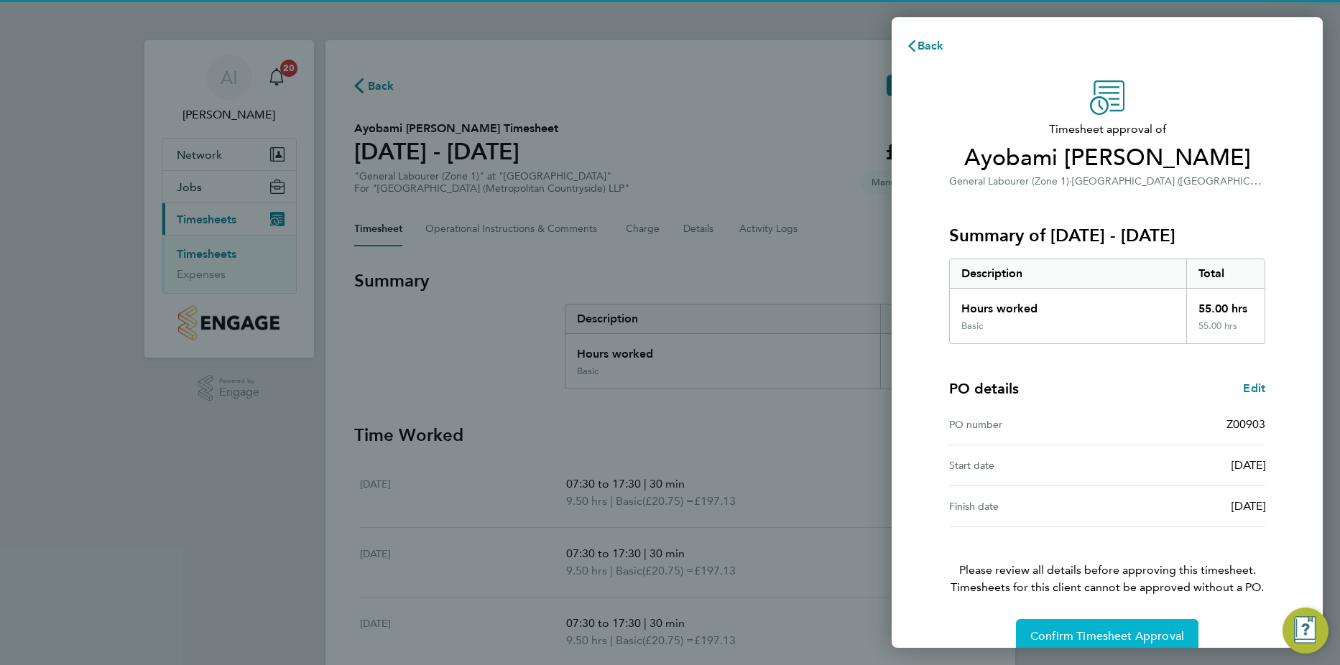
click at [1035, 633] on span "Confirm Timesheet Approval" at bounding box center [1107, 636] width 154 height 14
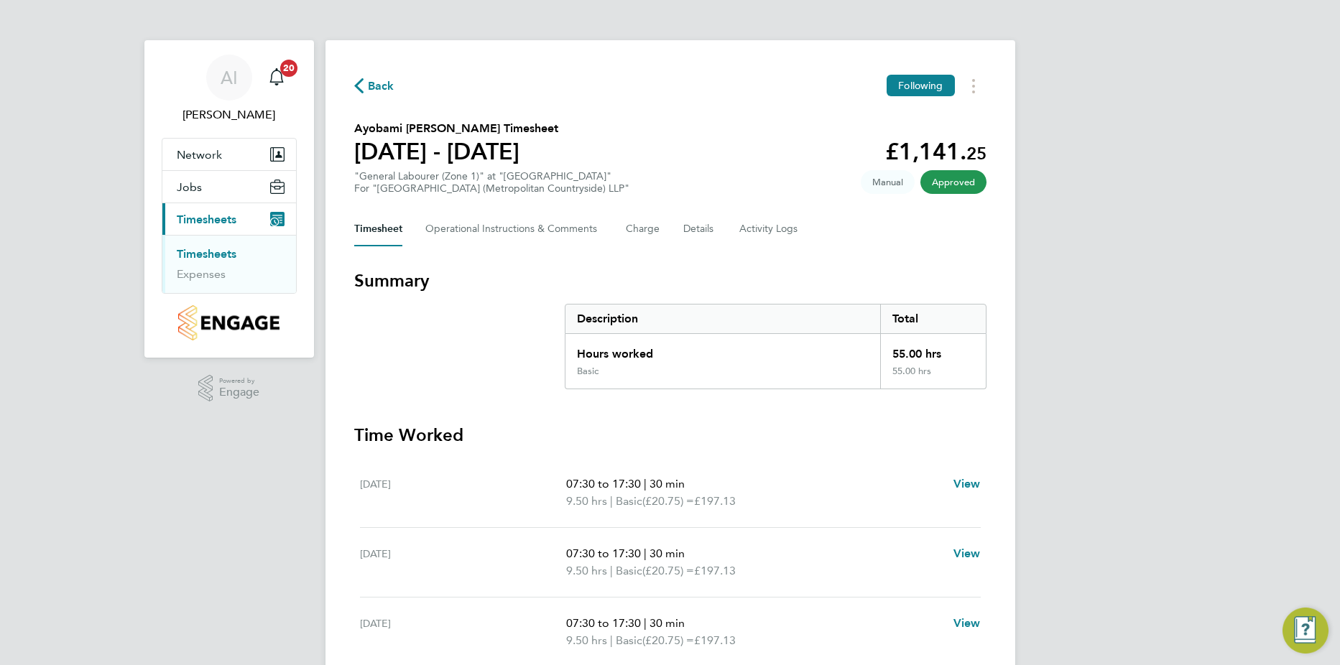
click at [215, 253] on link "Timesheets" at bounding box center [207, 254] width 60 height 14
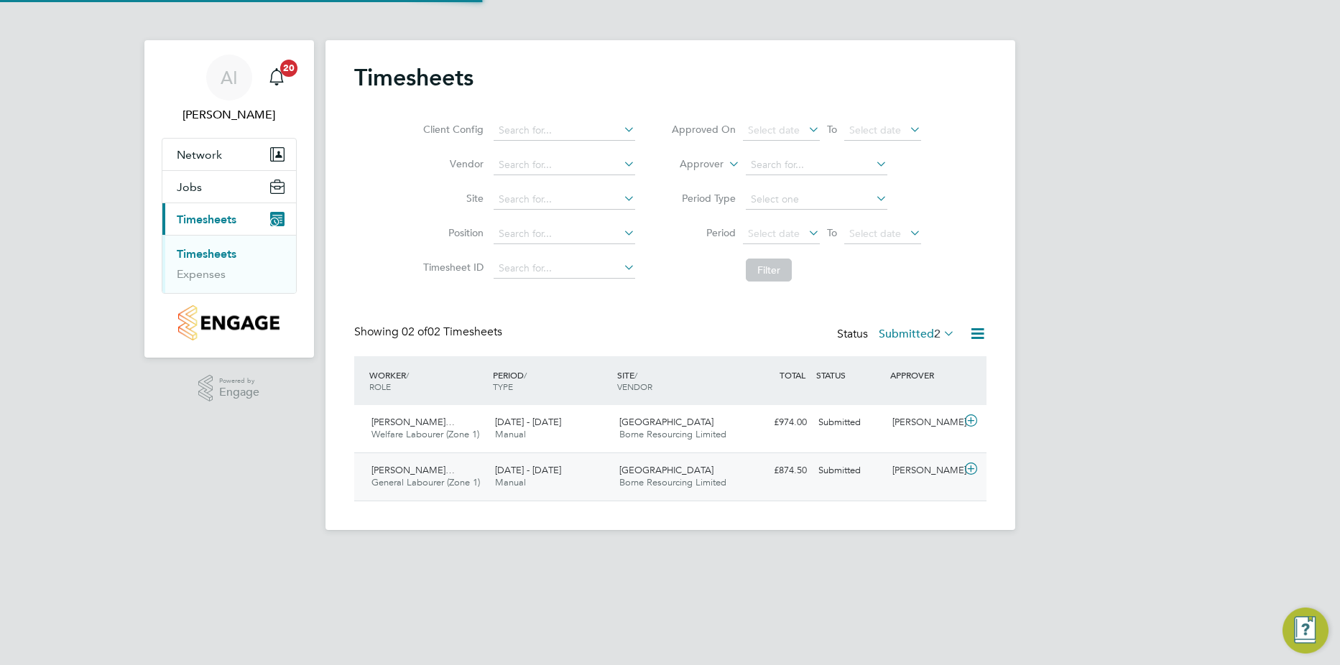
scroll to position [37, 125]
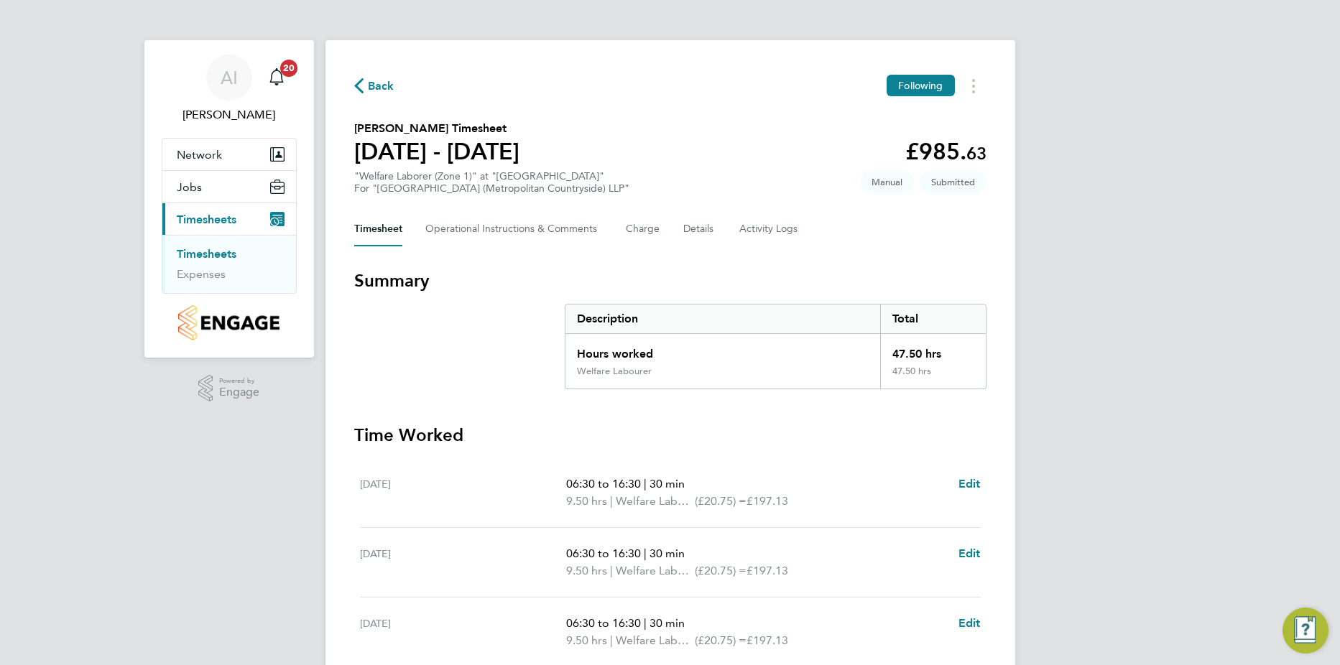
click at [204, 247] on link "Timesheets" at bounding box center [207, 254] width 60 height 14
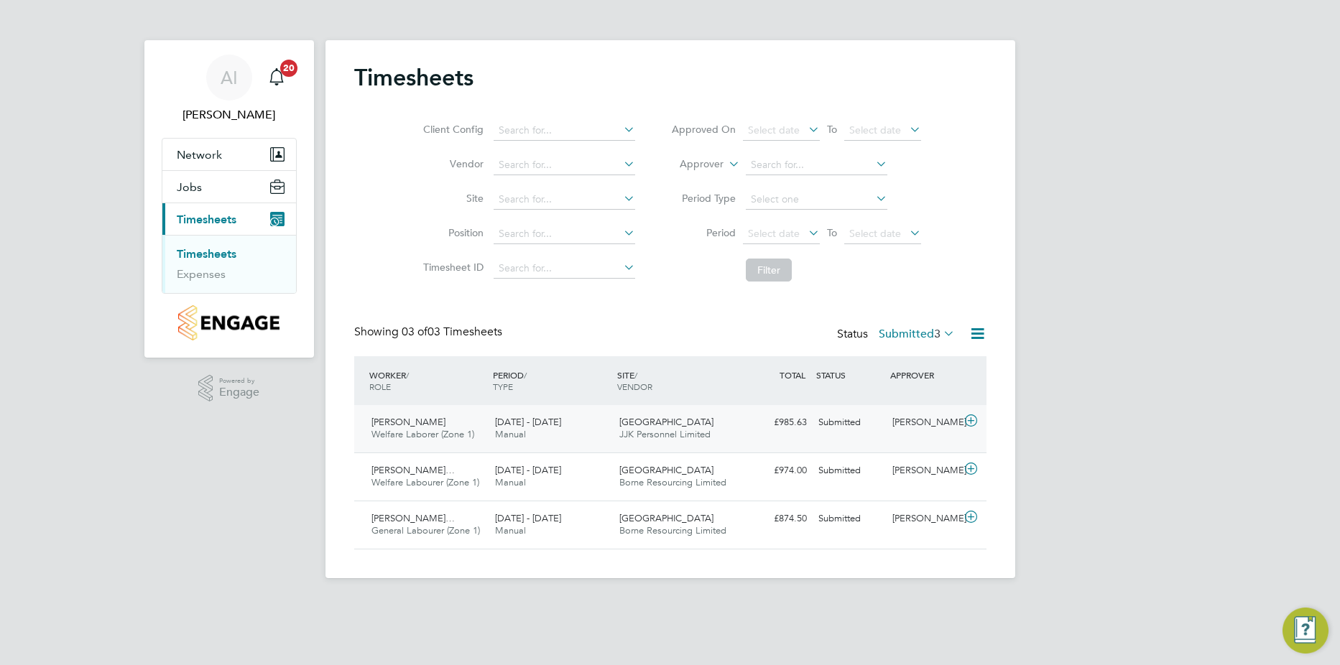
click at [970, 424] on icon at bounding box center [971, 420] width 18 height 11
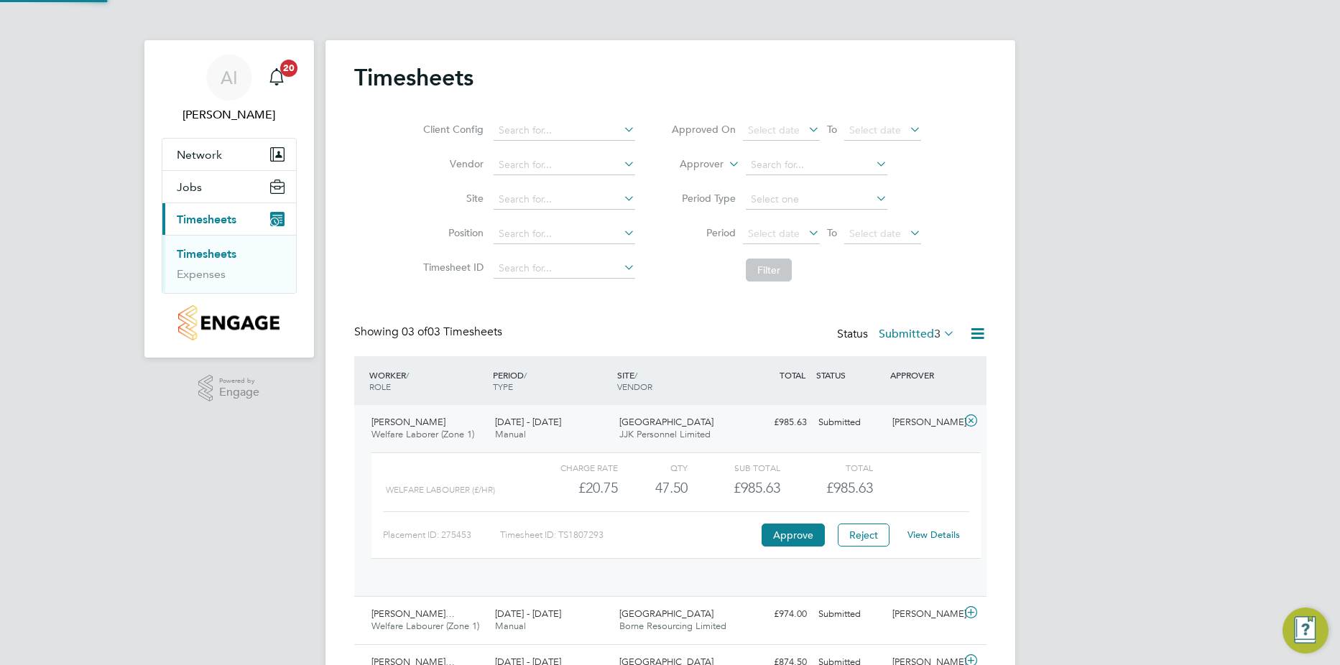
scroll to position [24, 140]
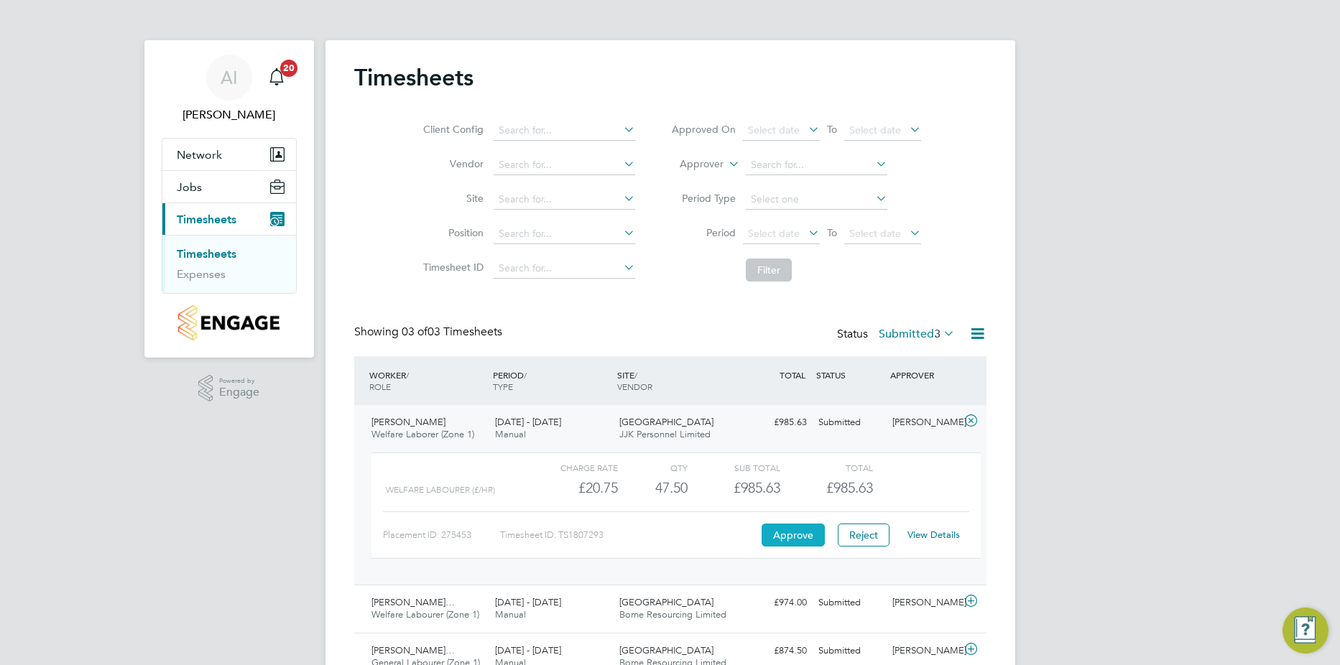
click at [783, 531] on button "Approve" at bounding box center [792, 535] width 63 height 23
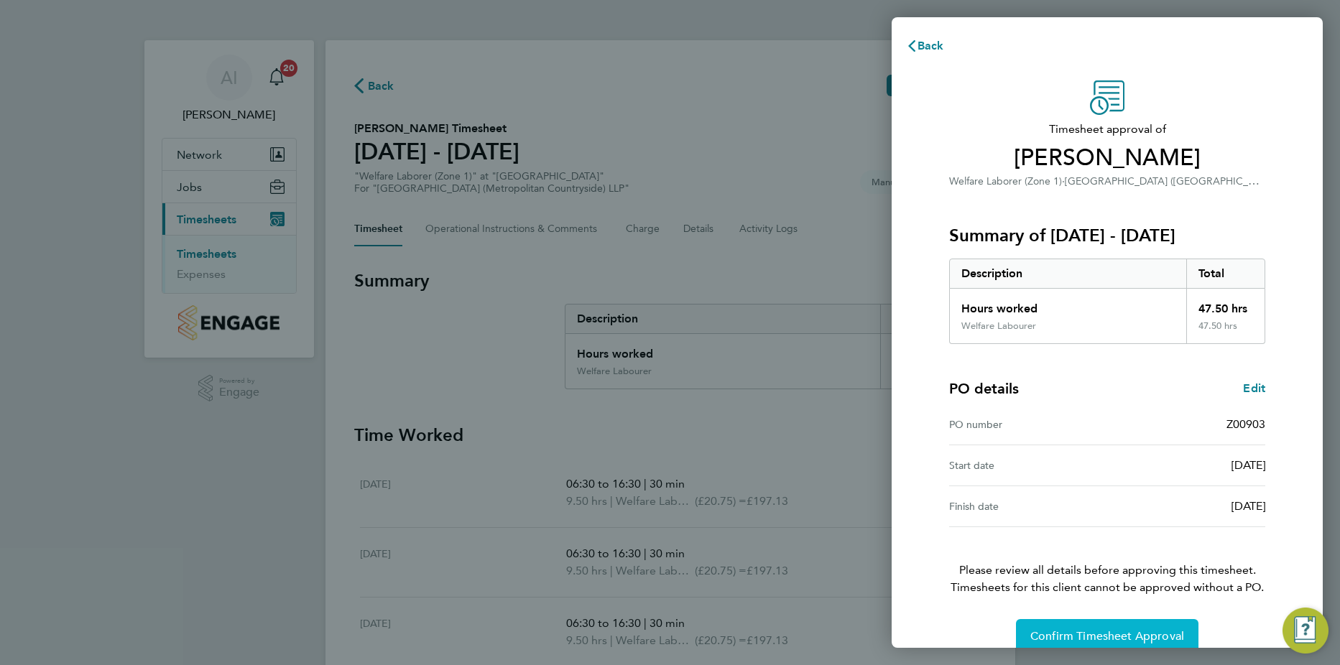
click at [1142, 638] on span "Confirm Timesheet Approval" at bounding box center [1107, 636] width 154 height 14
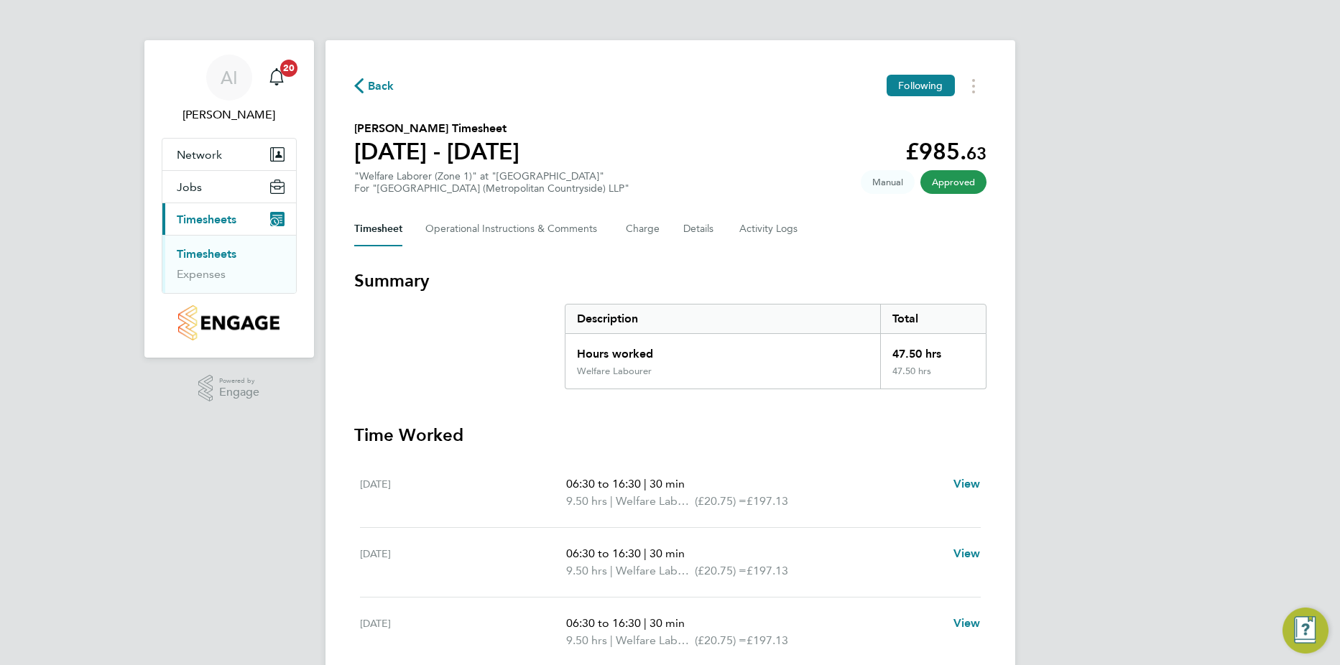
click at [214, 247] on link "Timesheets" at bounding box center [207, 254] width 60 height 14
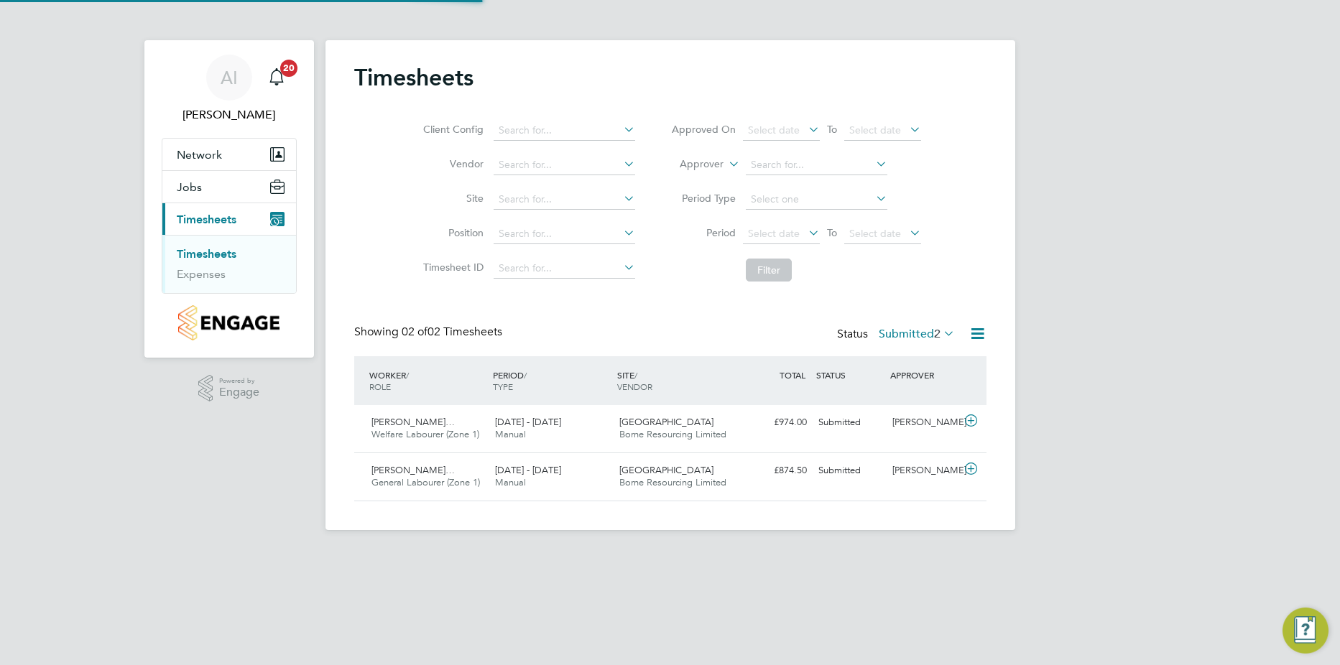
scroll to position [37, 125]
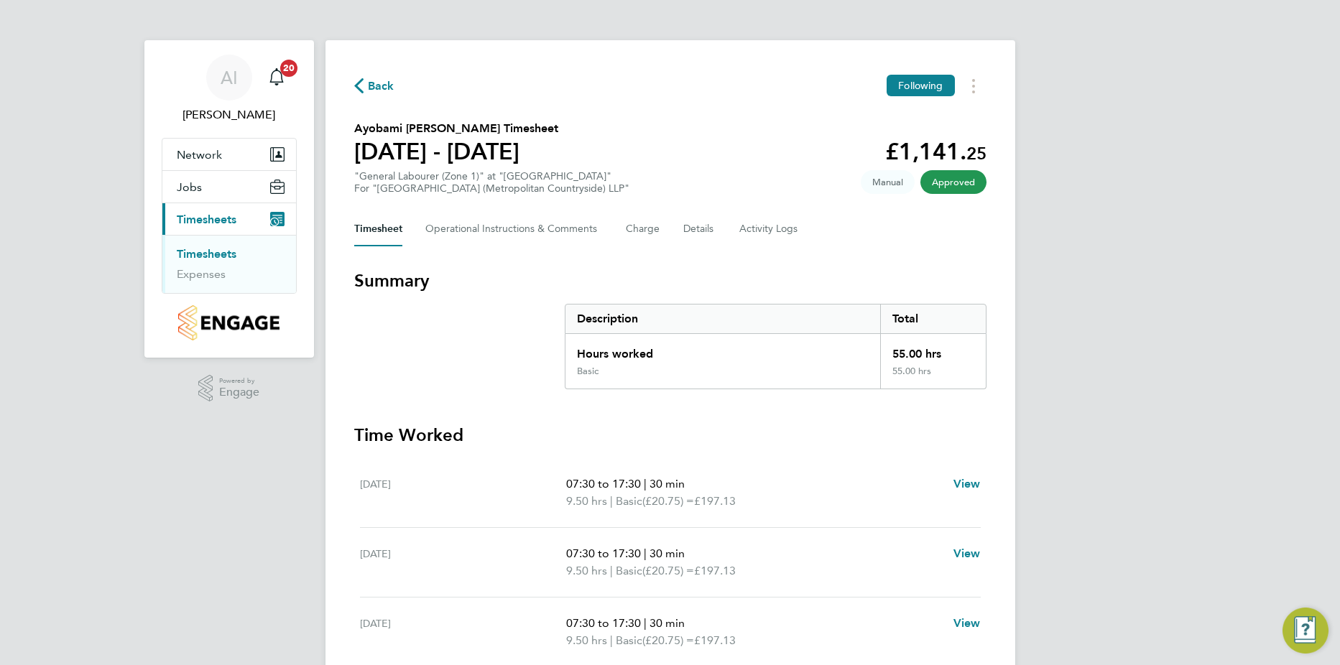
click at [212, 255] on link "Timesheets" at bounding box center [207, 254] width 60 height 14
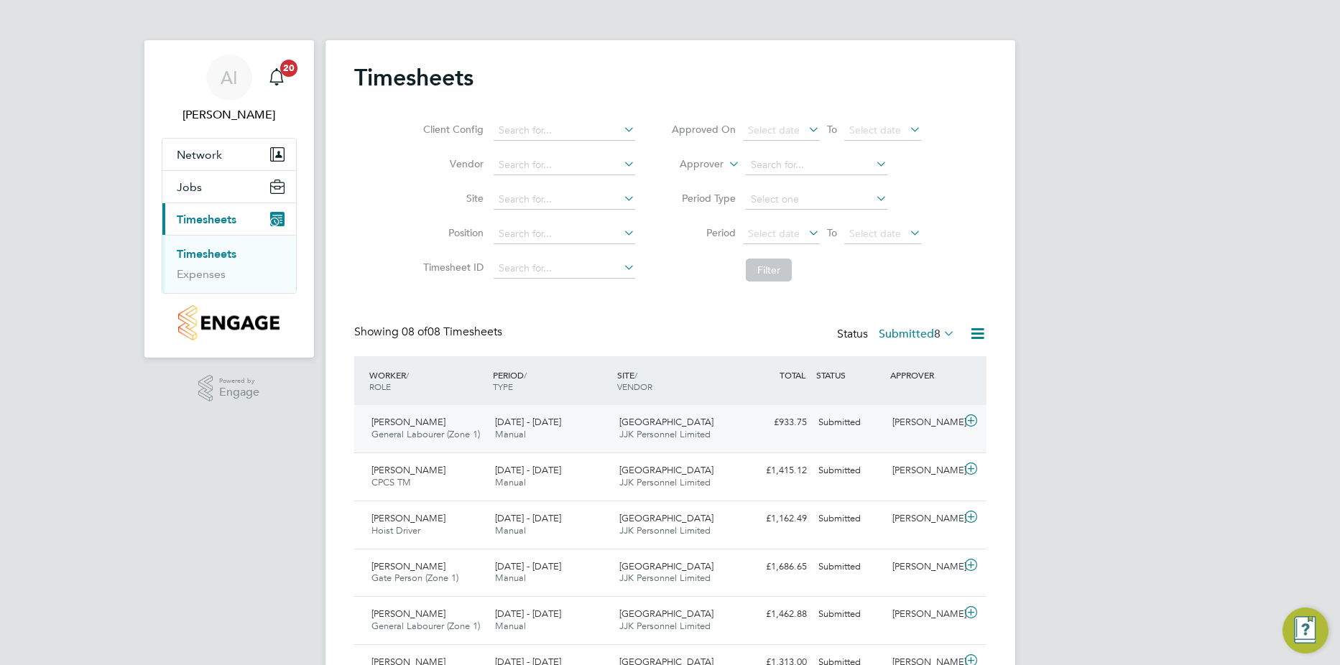
click at [969, 424] on icon at bounding box center [971, 420] width 18 height 11
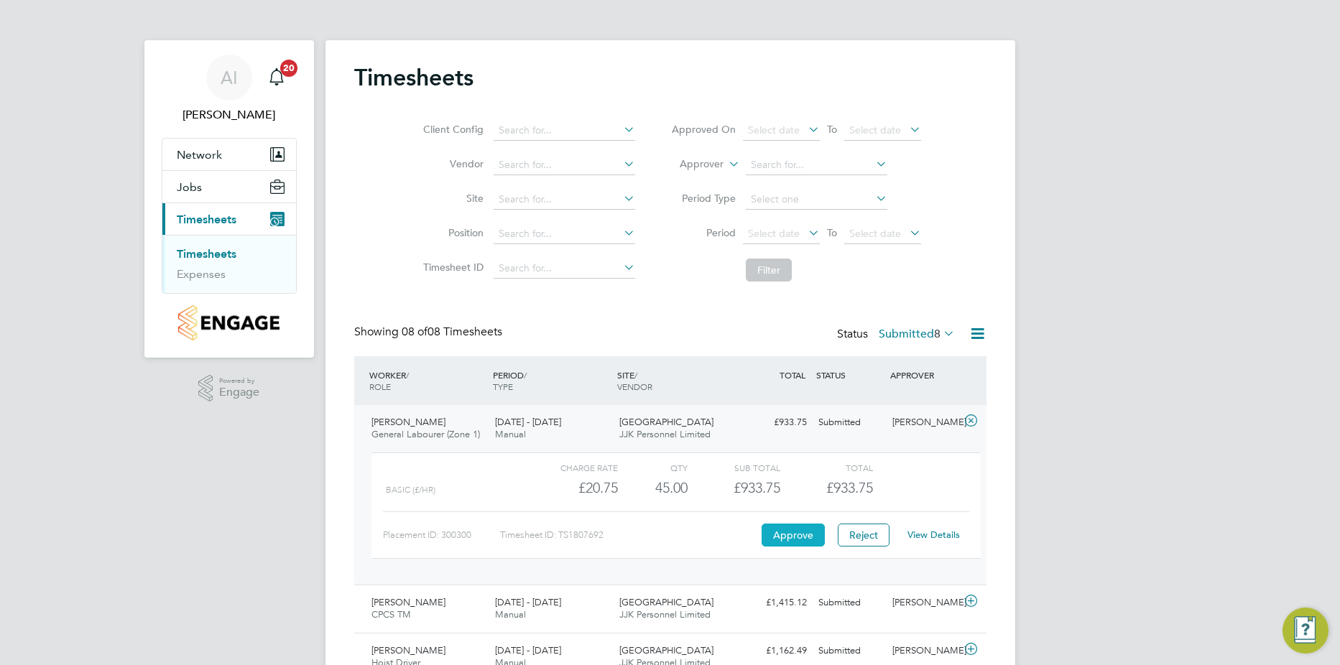
click at [793, 530] on button "Approve" at bounding box center [792, 535] width 63 height 23
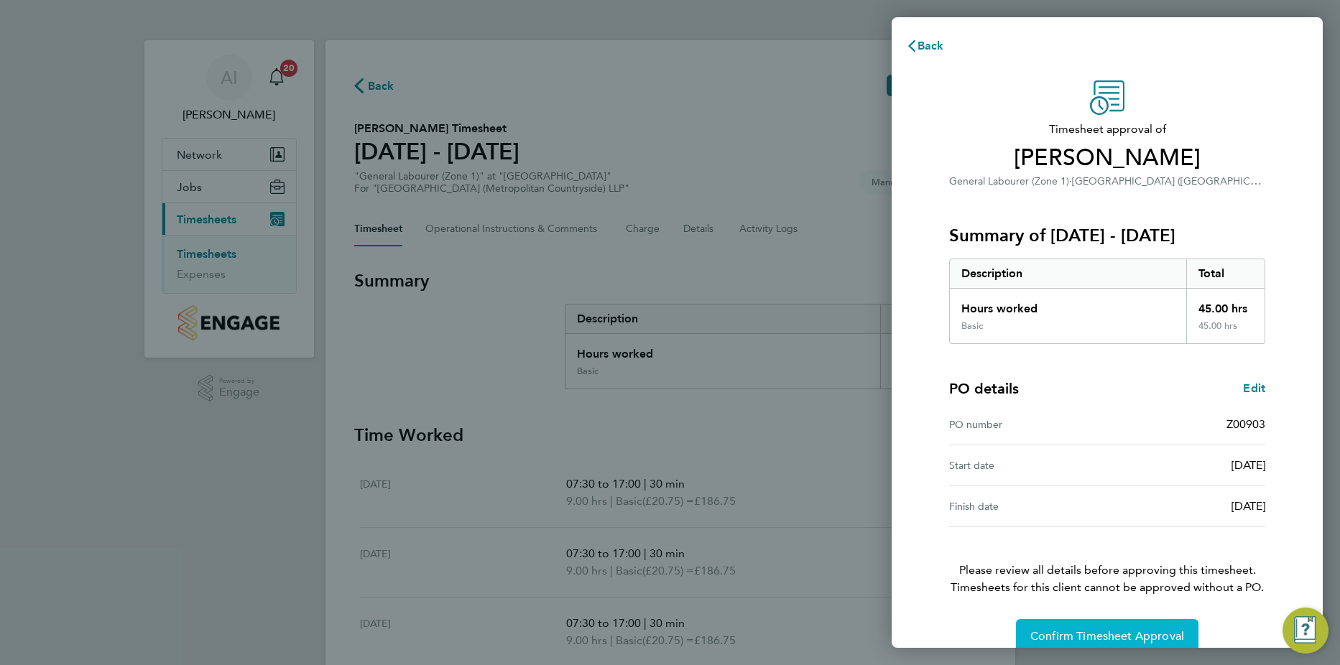
click at [1139, 639] on span "Confirm Timesheet Approval" at bounding box center [1107, 636] width 154 height 14
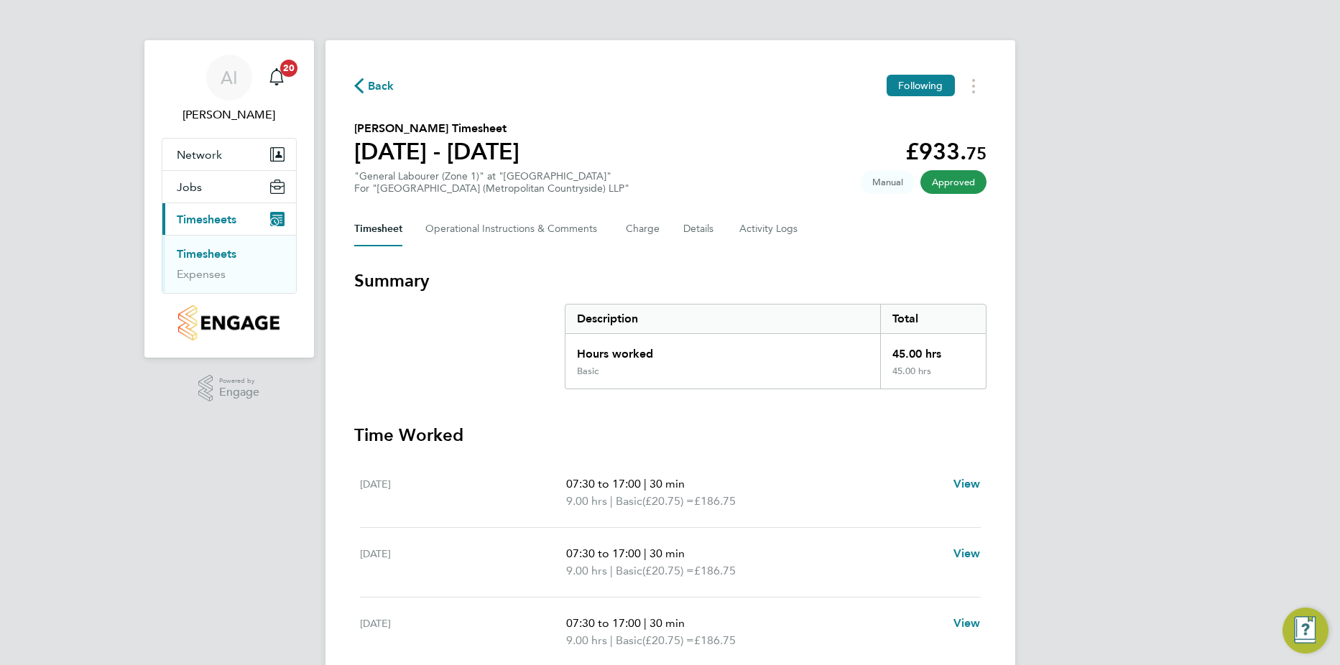
click at [208, 252] on link "Timesheets" at bounding box center [207, 254] width 60 height 14
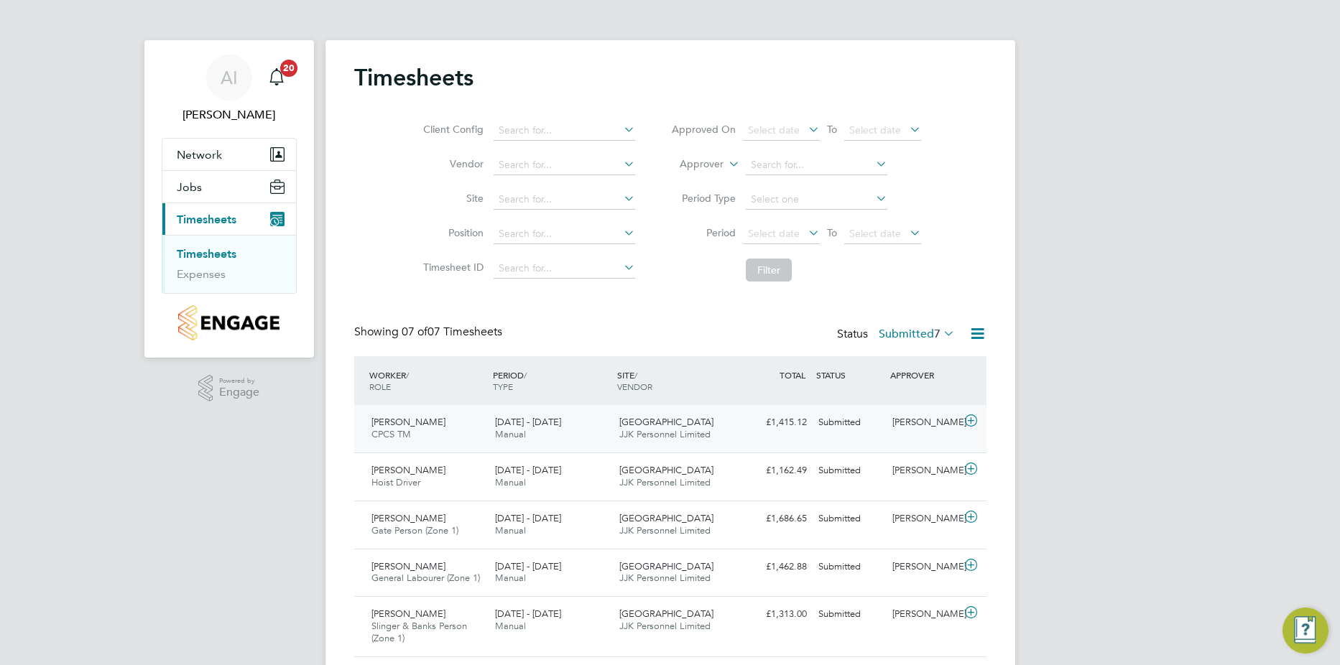
click at [963, 422] on icon at bounding box center [971, 420] width 18 height 11
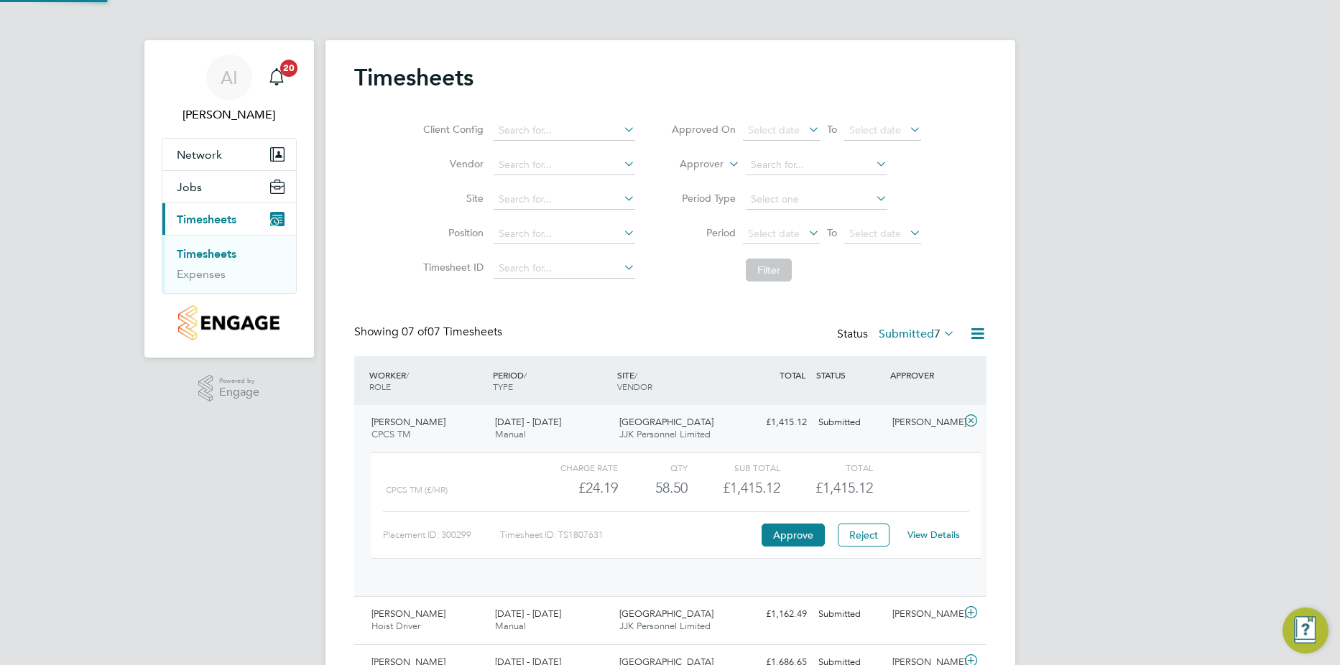
scroll to position [7, 7]
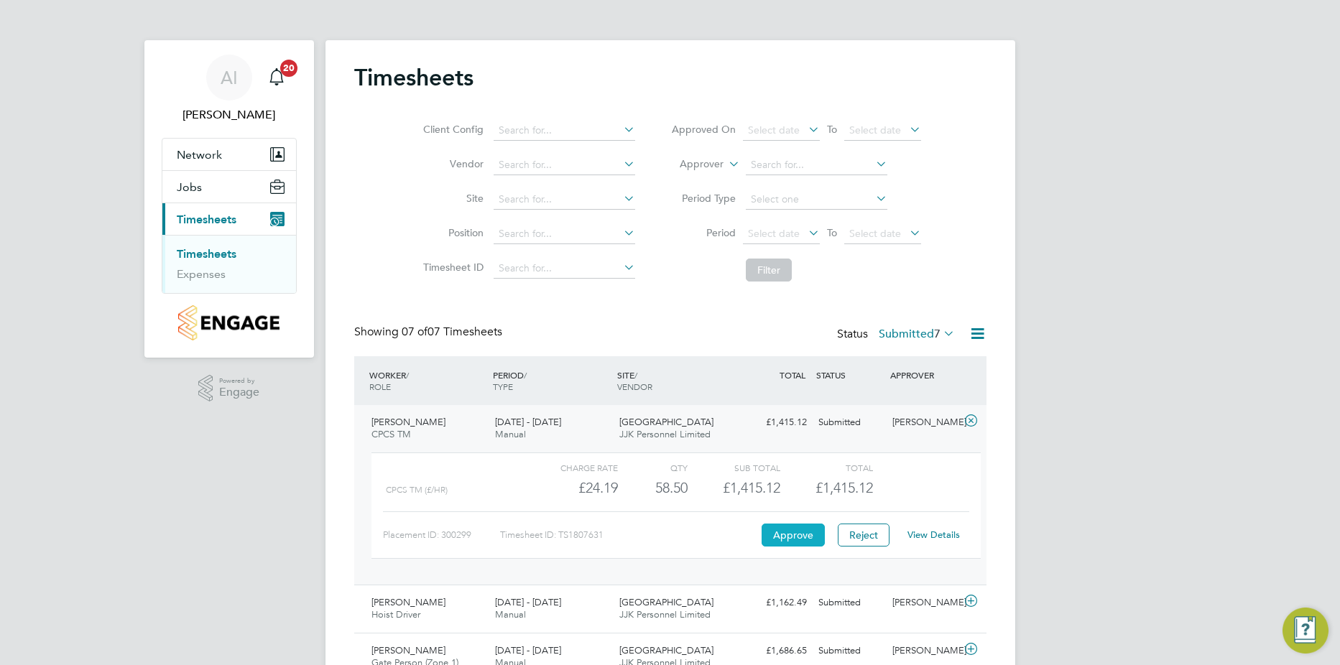
click at [775, 526] on button "Approve" at bounding box center [792, 535] width 63 height 23
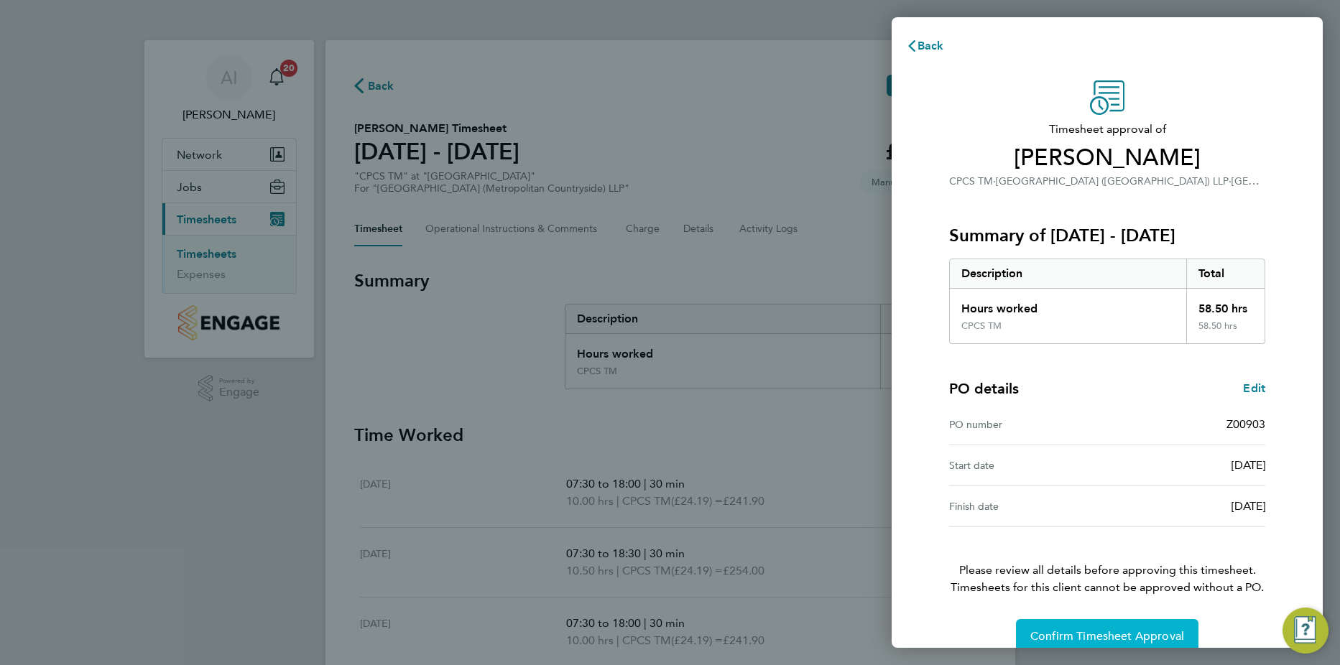
click at [1092, 640] on span "Confirm Timesheet Approval" at bounding box center [1107, 636] width 154 height 14
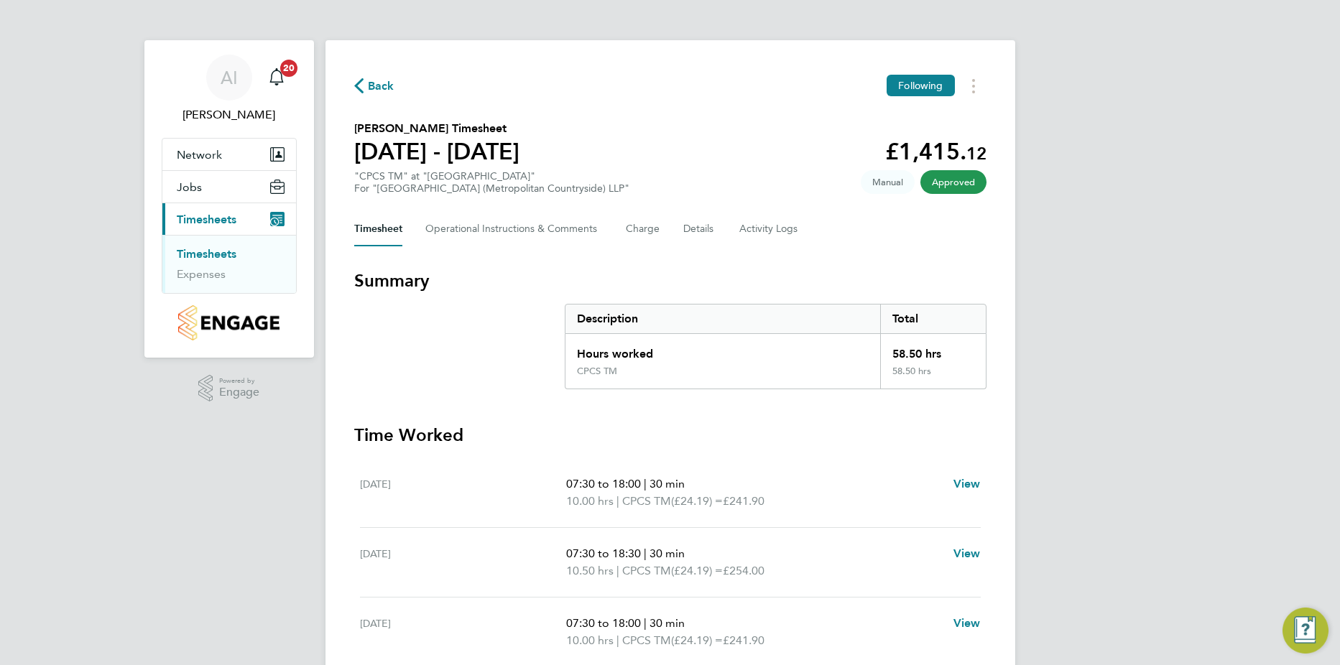
click at [228, 249] on link "Timesheets" at bounding box center [207, 254] width 60 height 14
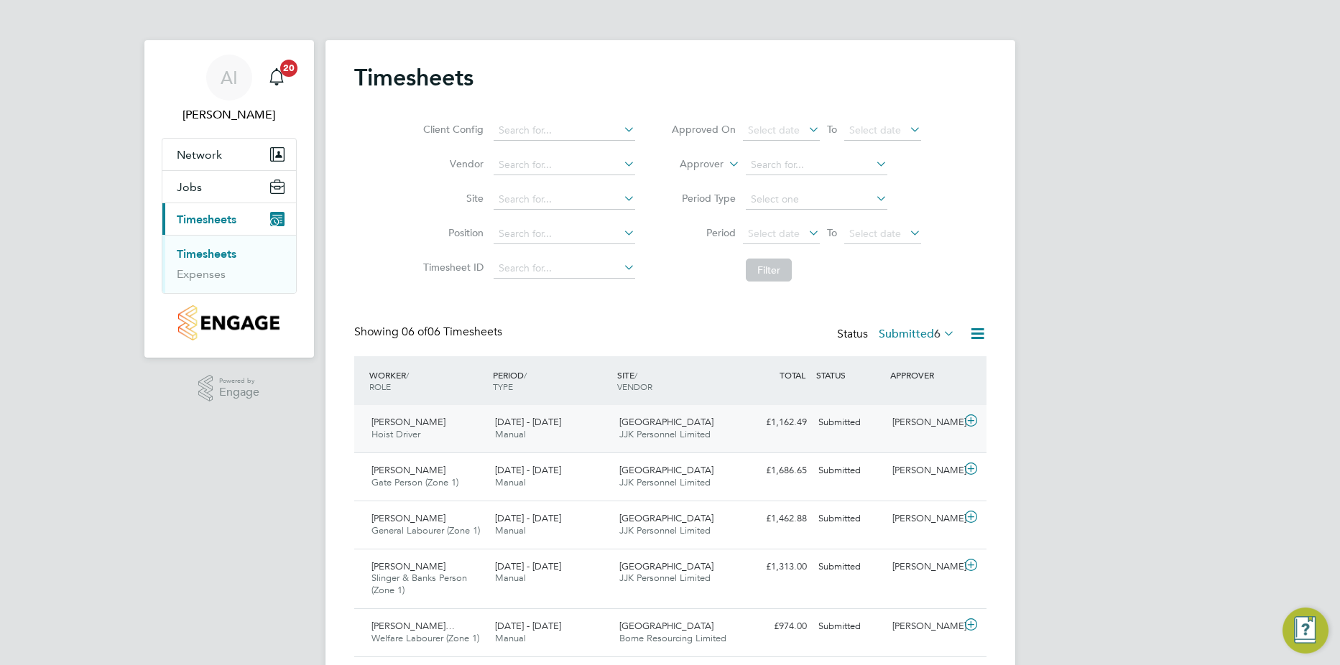
click at [975, 419] on icon at bounding box center [971, 420] width 18 height 11
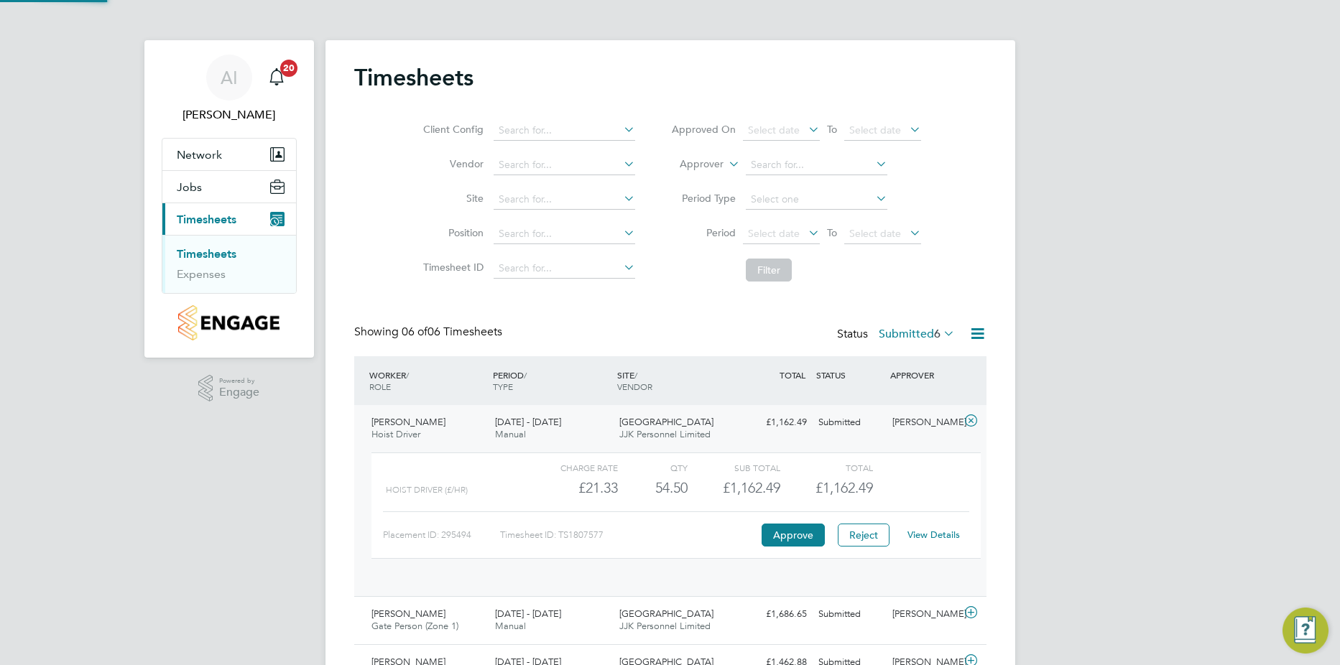
scroll to position [24, 140]
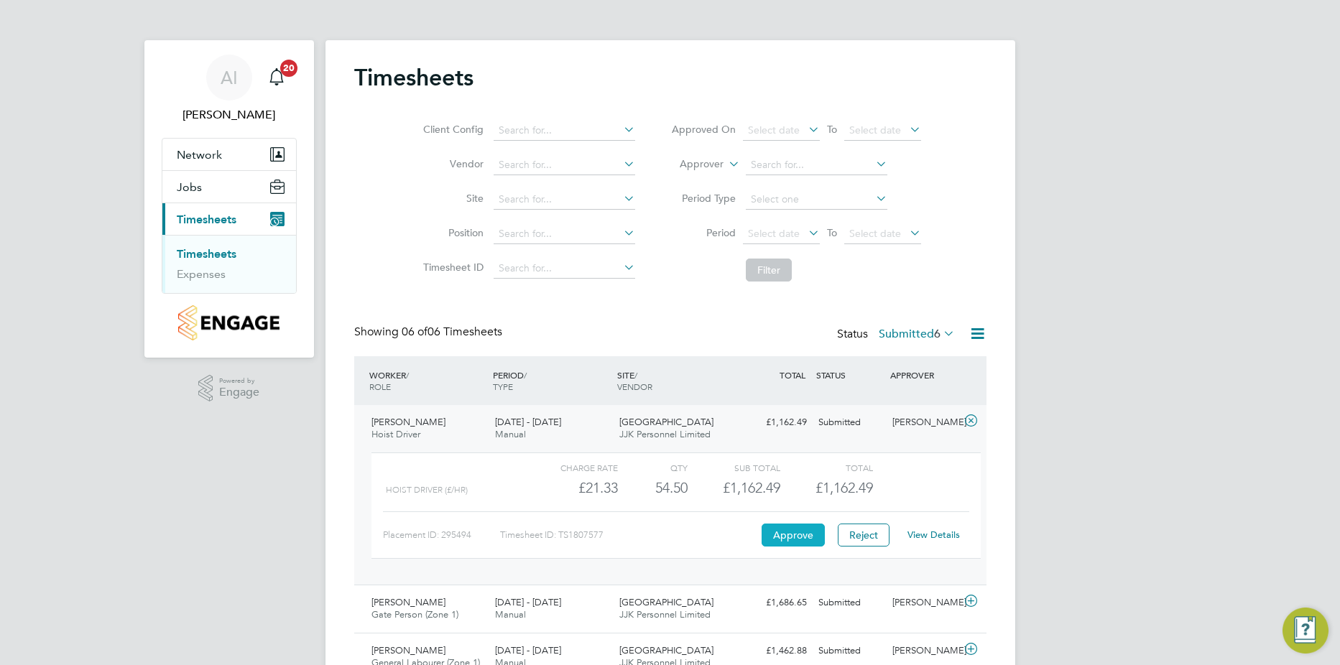
click at [816, 529] on button "Approve" at bounding box center [792, 535] width 63 height 23
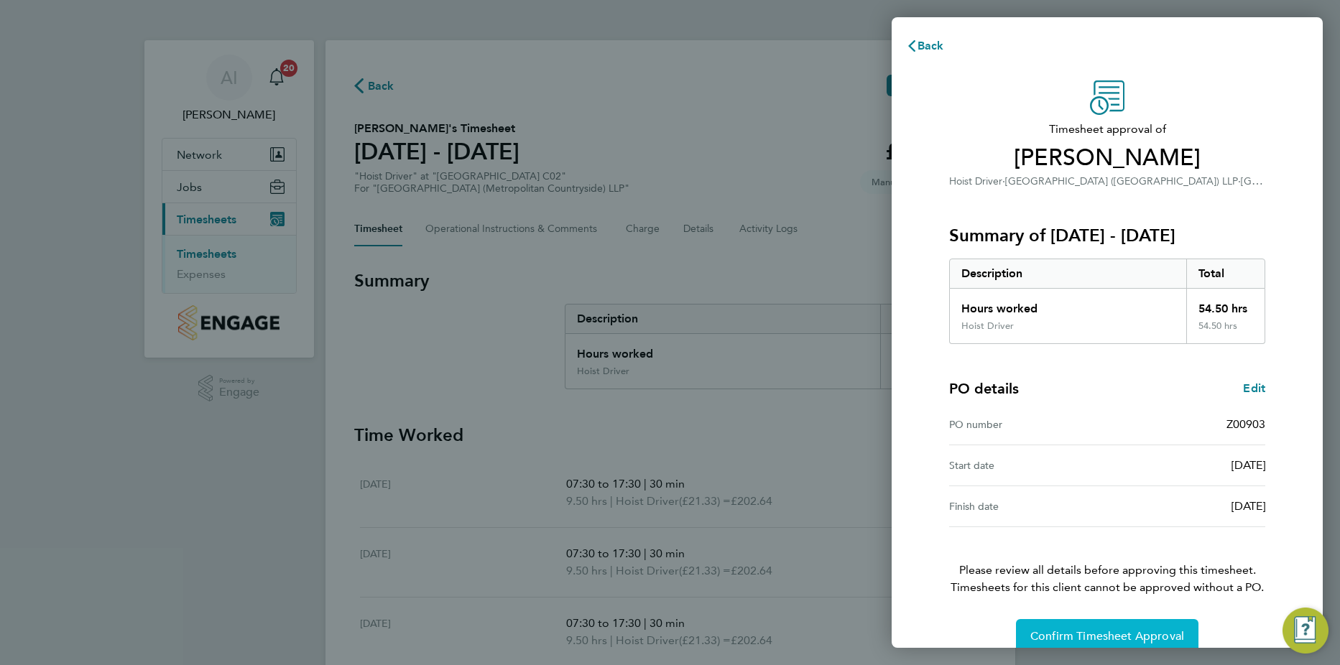
click at [1138, 635] on span "Confirm Timesheet Approval" at bounding box center [1107, 636] width 154 height 14
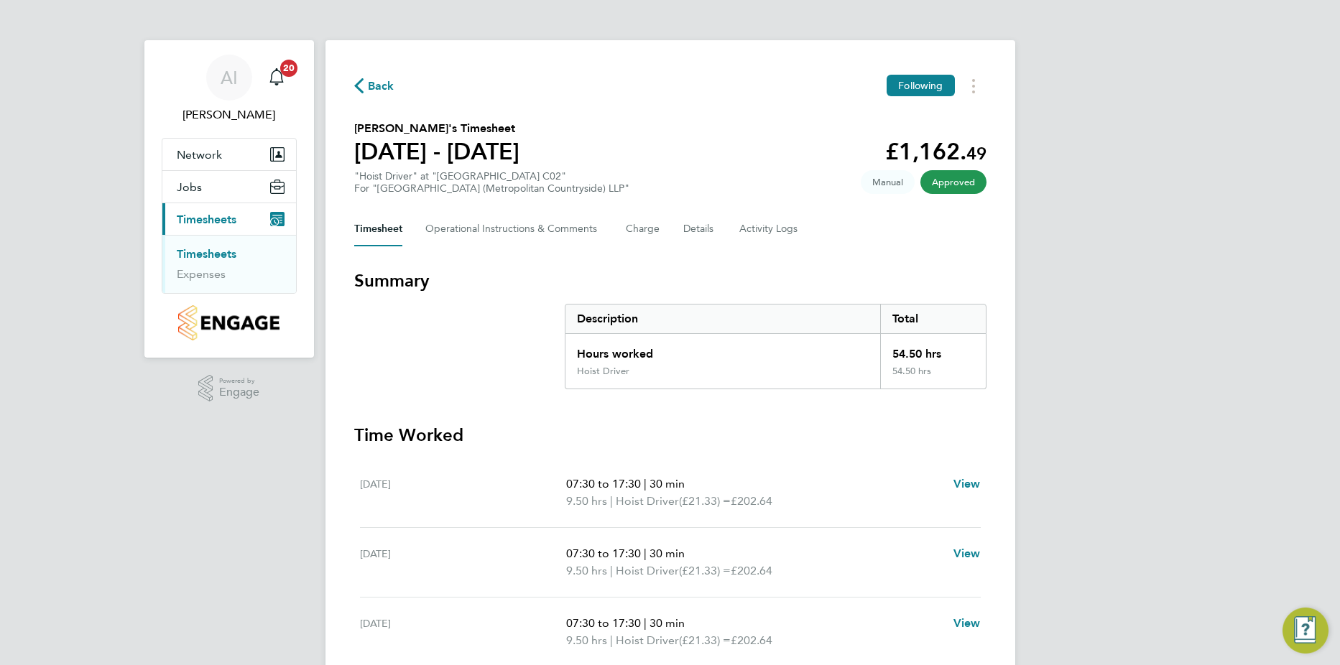
click at [218, 257] on link "Timesheets" at bounding box center [207, 254] width 60 height 14
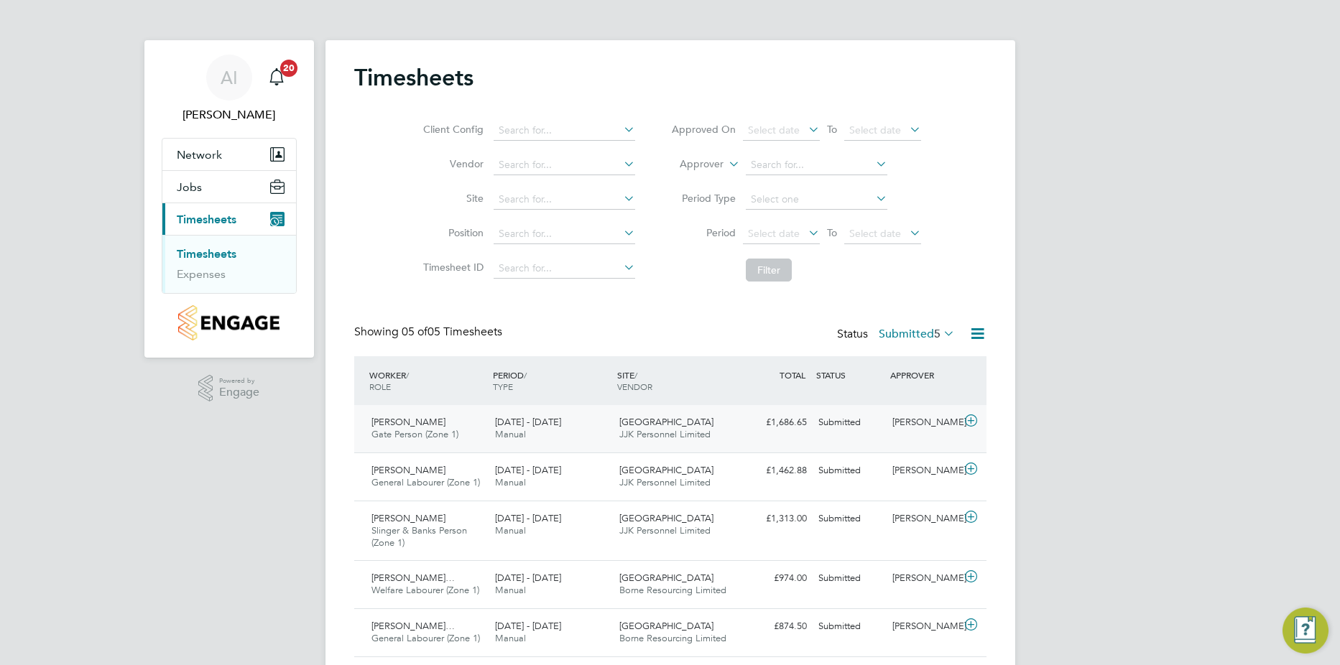
click at [967, 417] on icon at bounding box center [971, 420] width 18 height 11
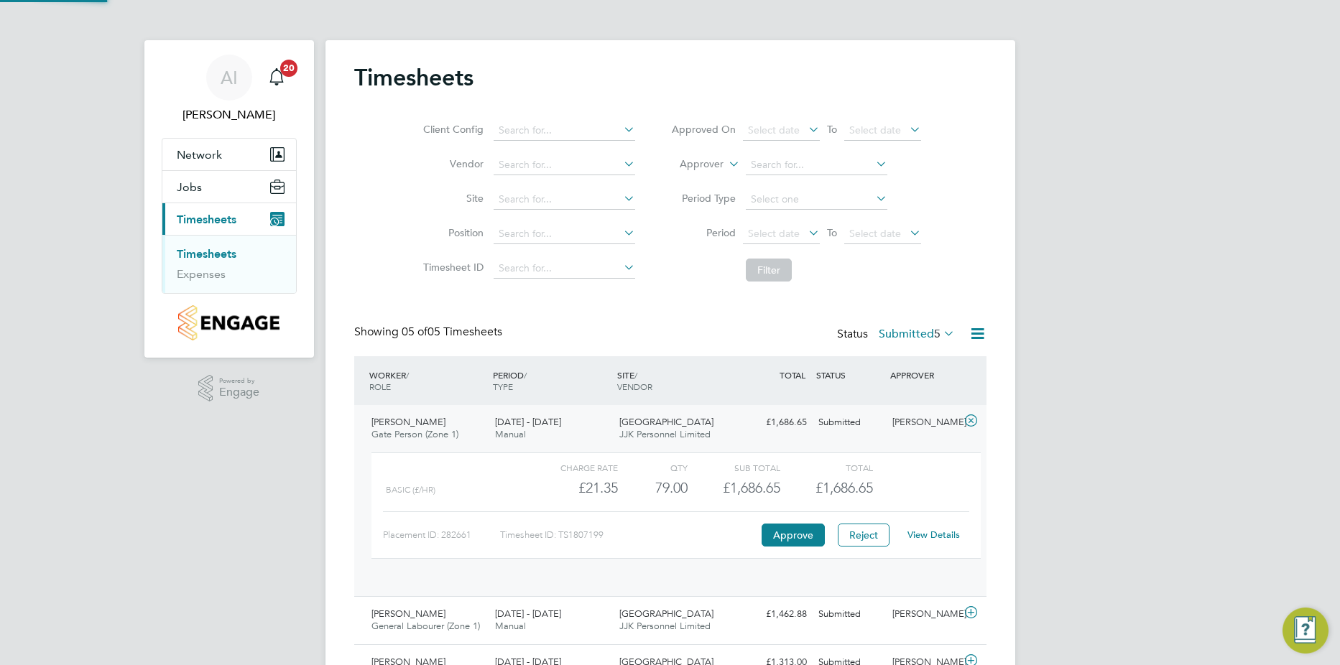
scroll to position [24, 140]
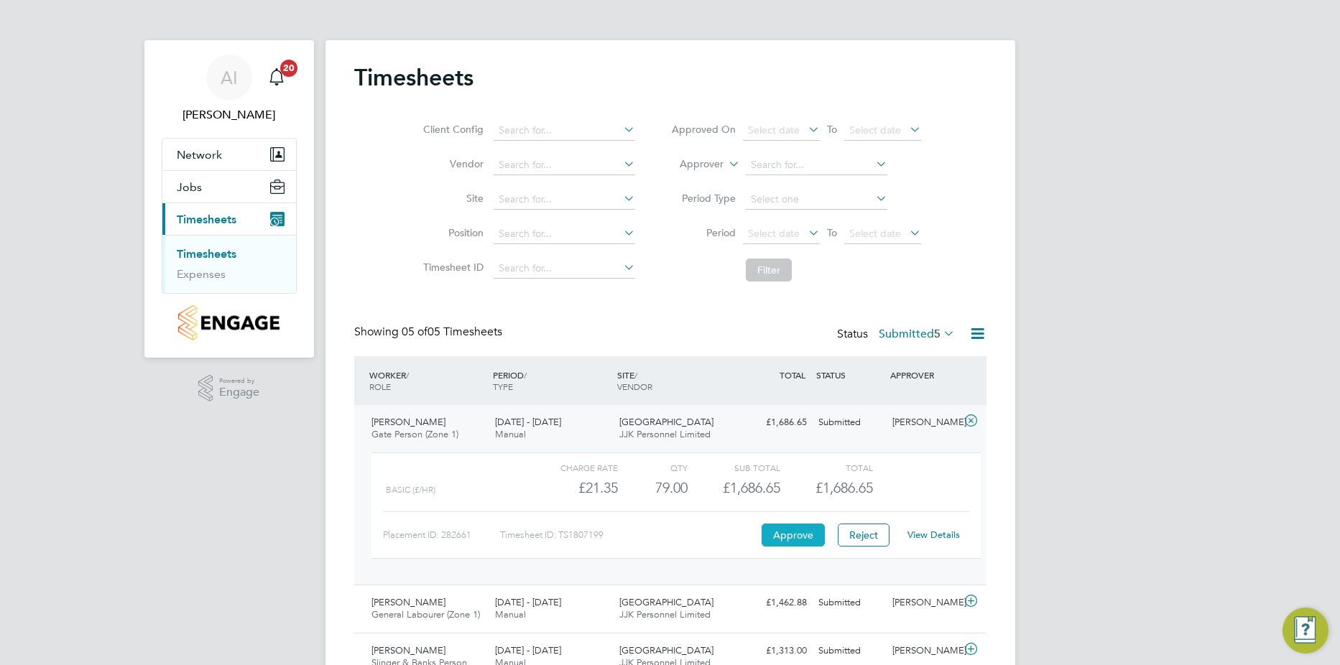
click at [807, 531] on button "Approve" at bounding box center [792, 535] width 63 height 23
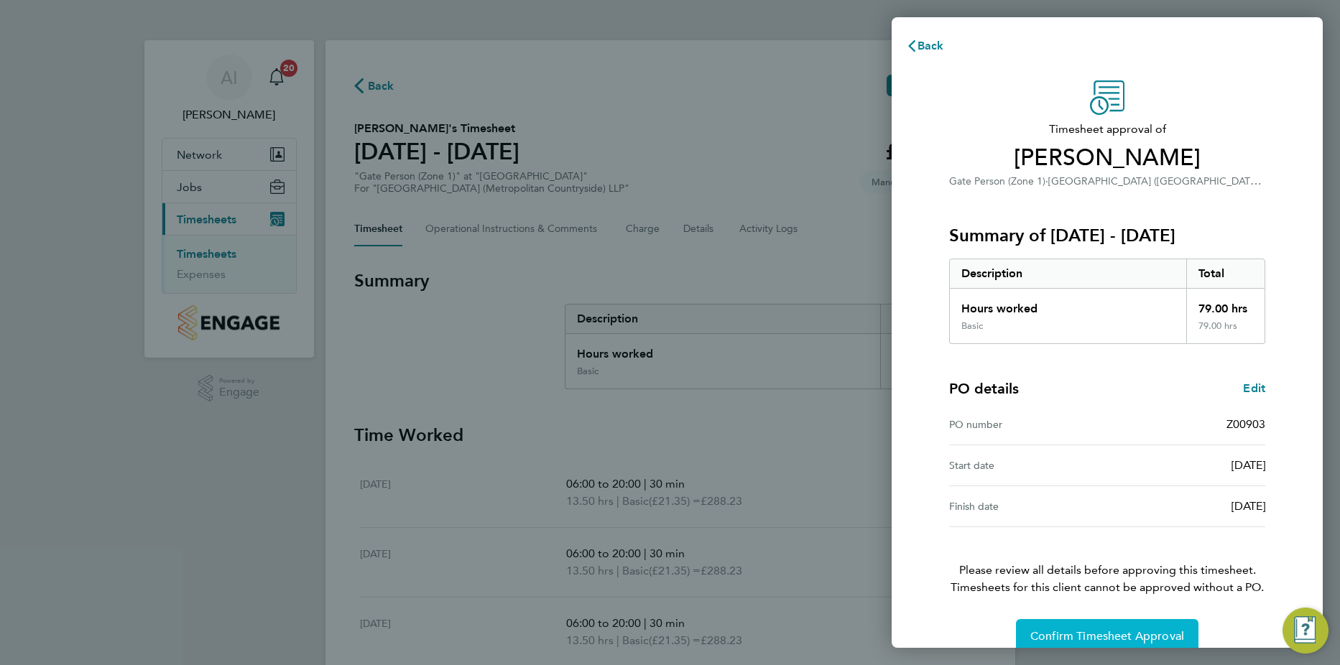
click at [1038, 634] on span "Confirm Timesheet Approval" at bounding box center [1107, 636] width 154 height 14
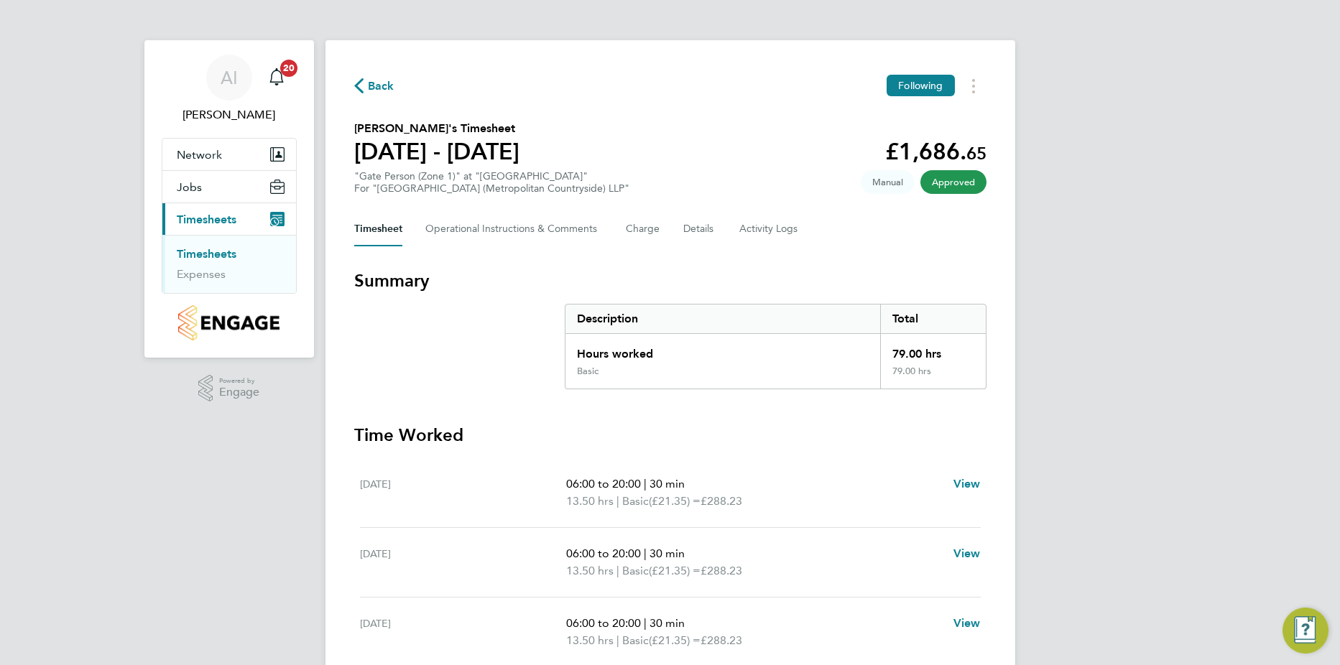
click at [223, 254] on link "Timesheets" at bounding box center [207, 254] width 60 height 14
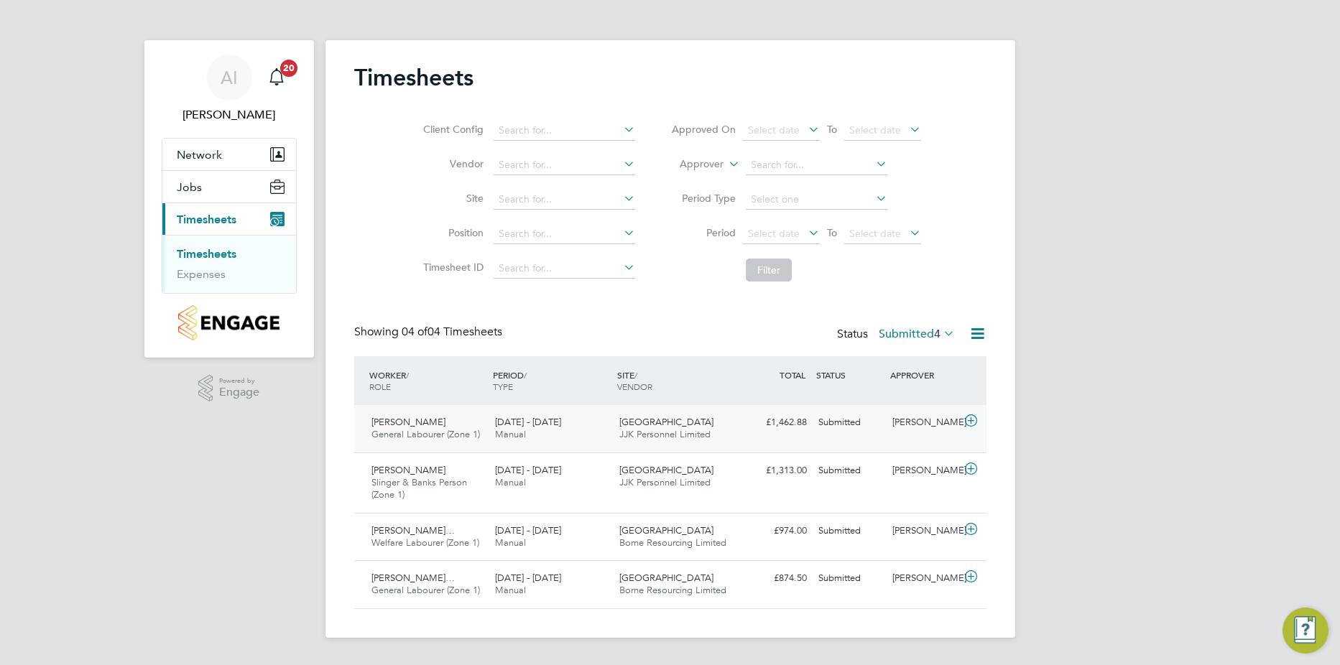
click at [973, 420] on icon at bounding box center [971, 420] width 18 height 11
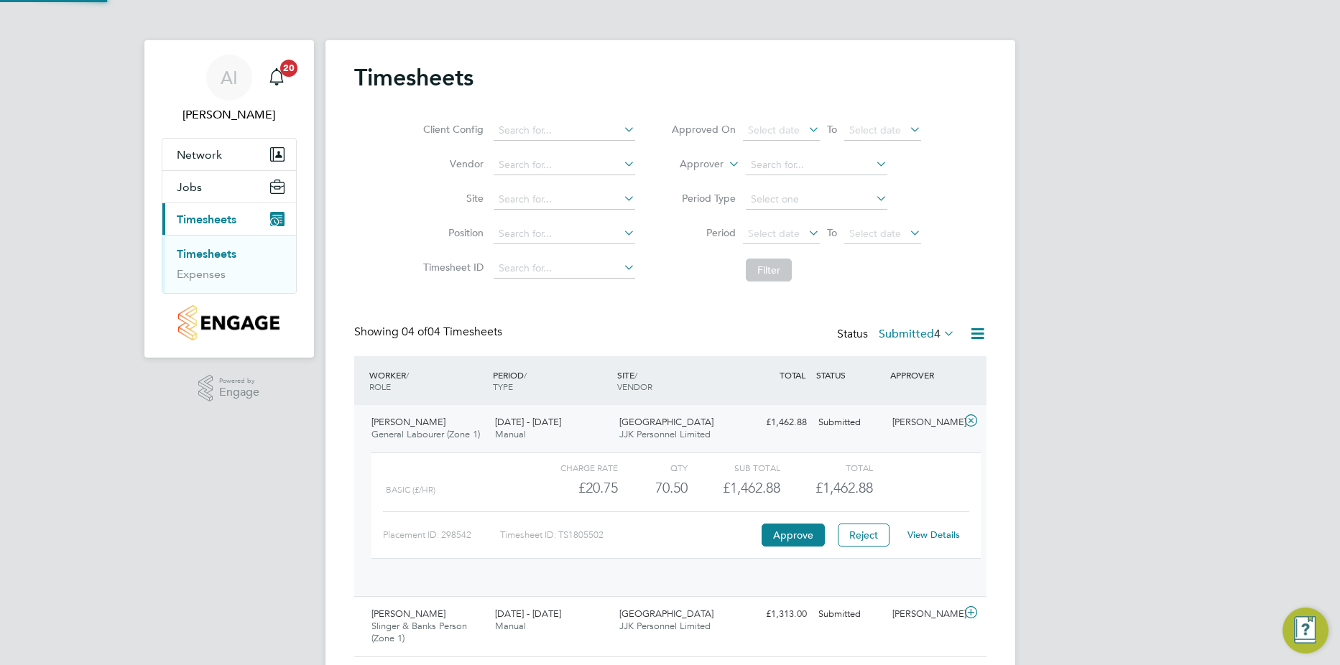
scroll to position [24, 140]
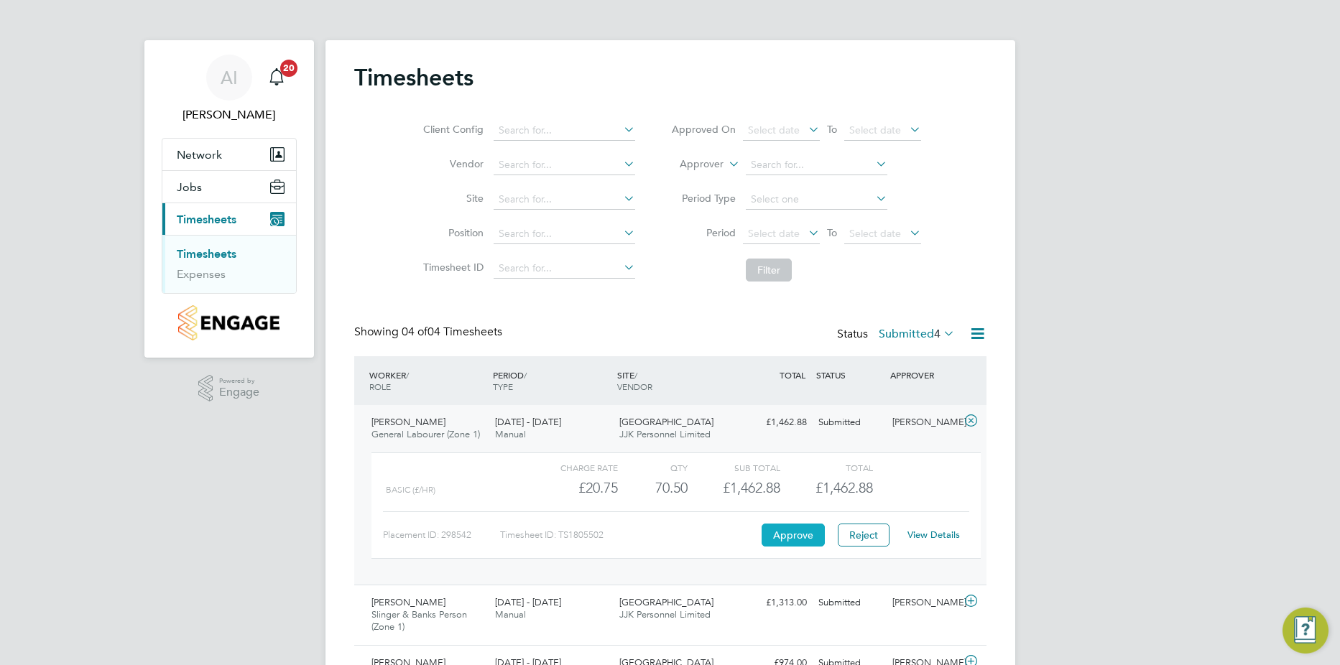
click at [810, 534] on button "Approve" at bounding box center [792, 535] width 63 height 23
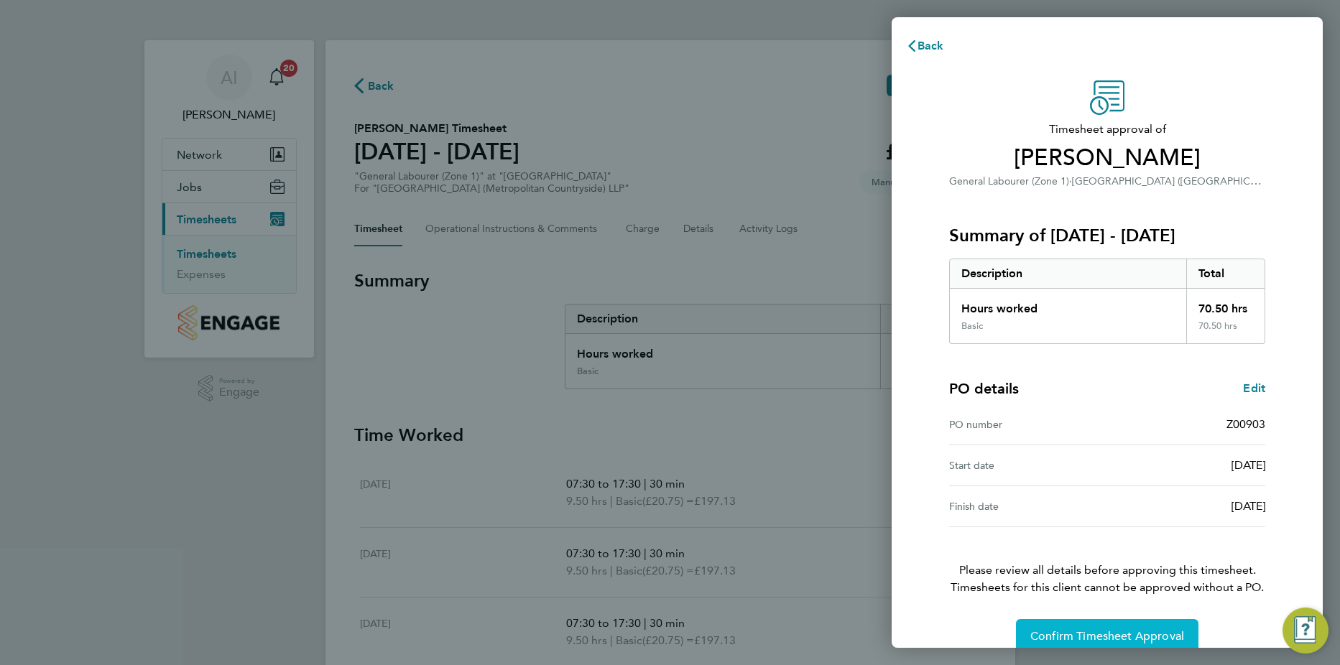
click at [1075, 624] on button "Confirm Timesheet Approval" at bounding box center [1107, 636] width 182 height 34
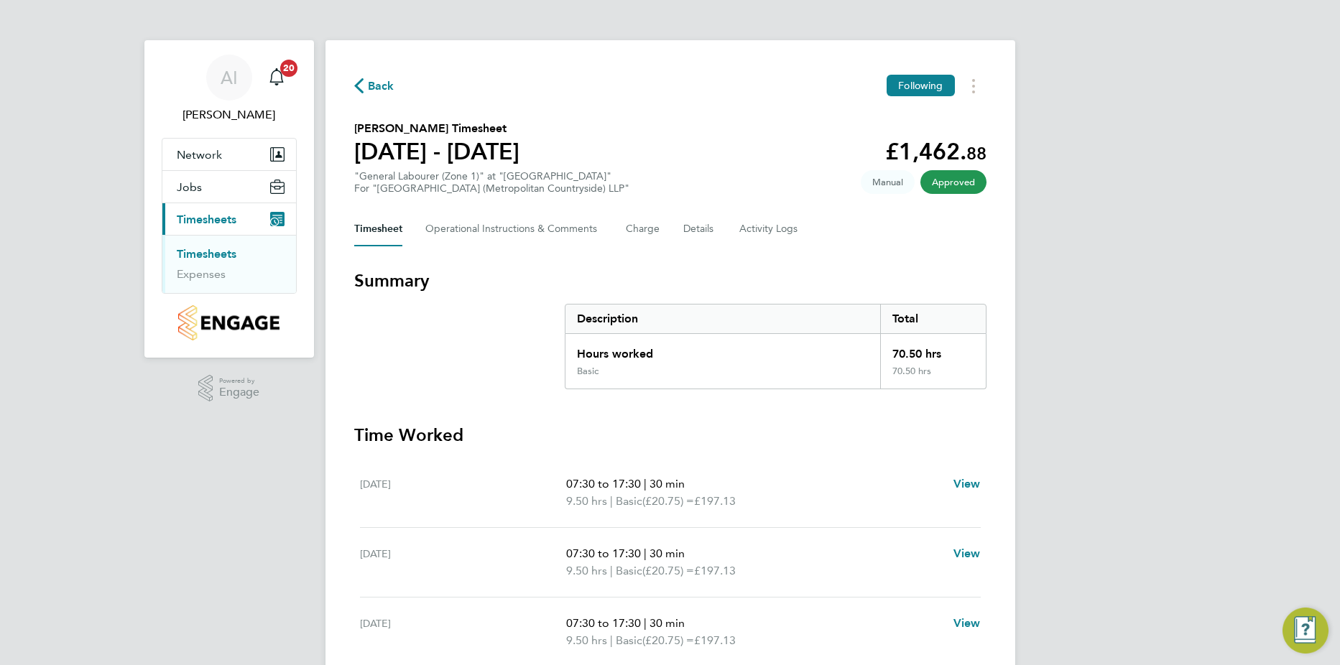
click at [223, 251] on link "Timesheets" at bounding box center [207, 254] width 60 height 14
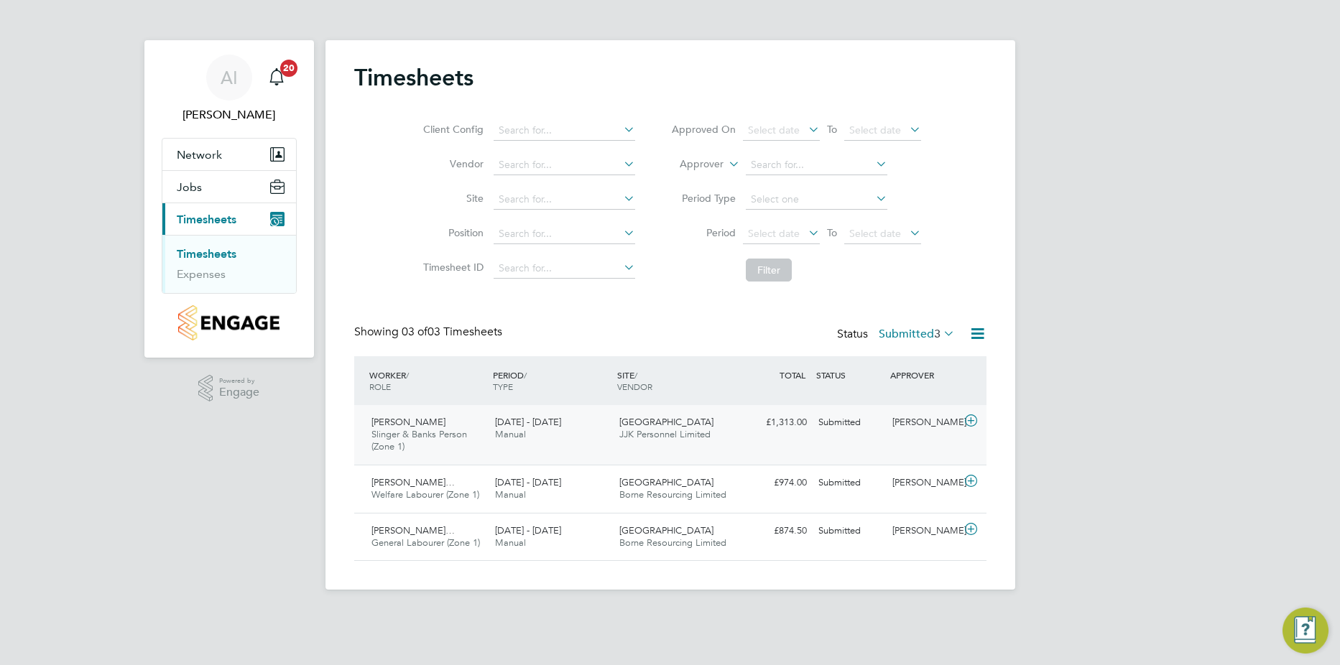
click at [973, 420] on icon at bounding box center [971, 420] width 18 height 11
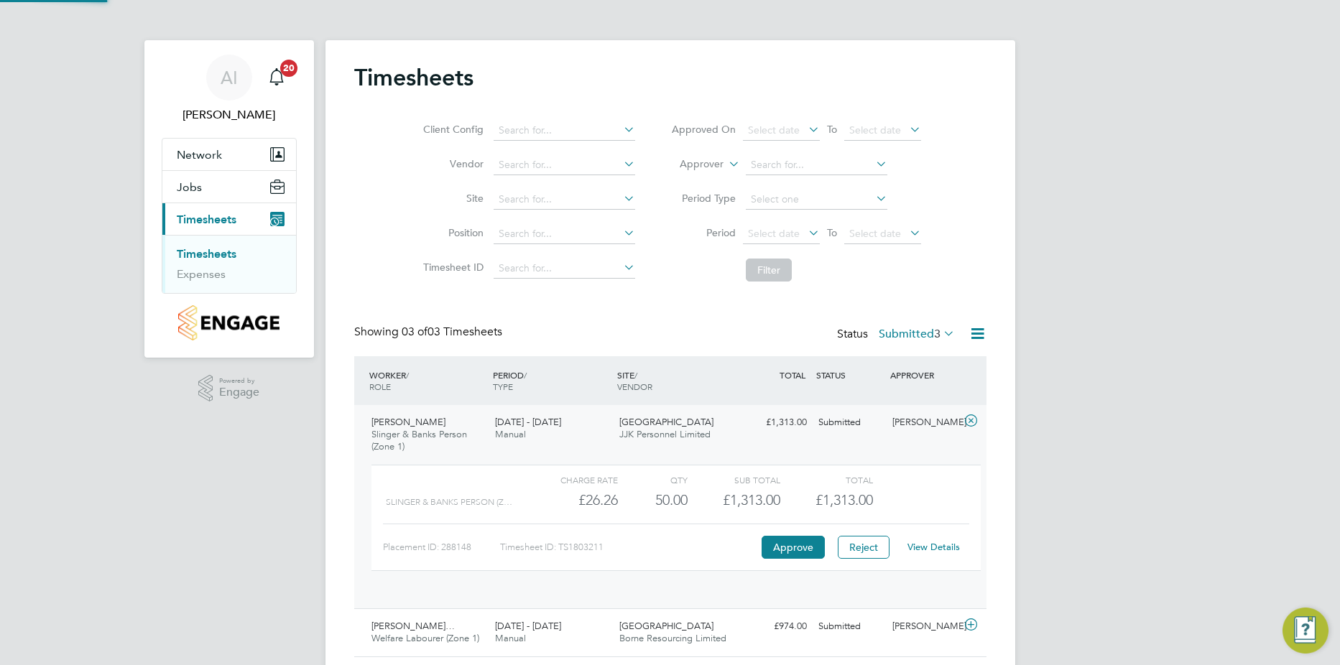
scroll to position [24, 140]
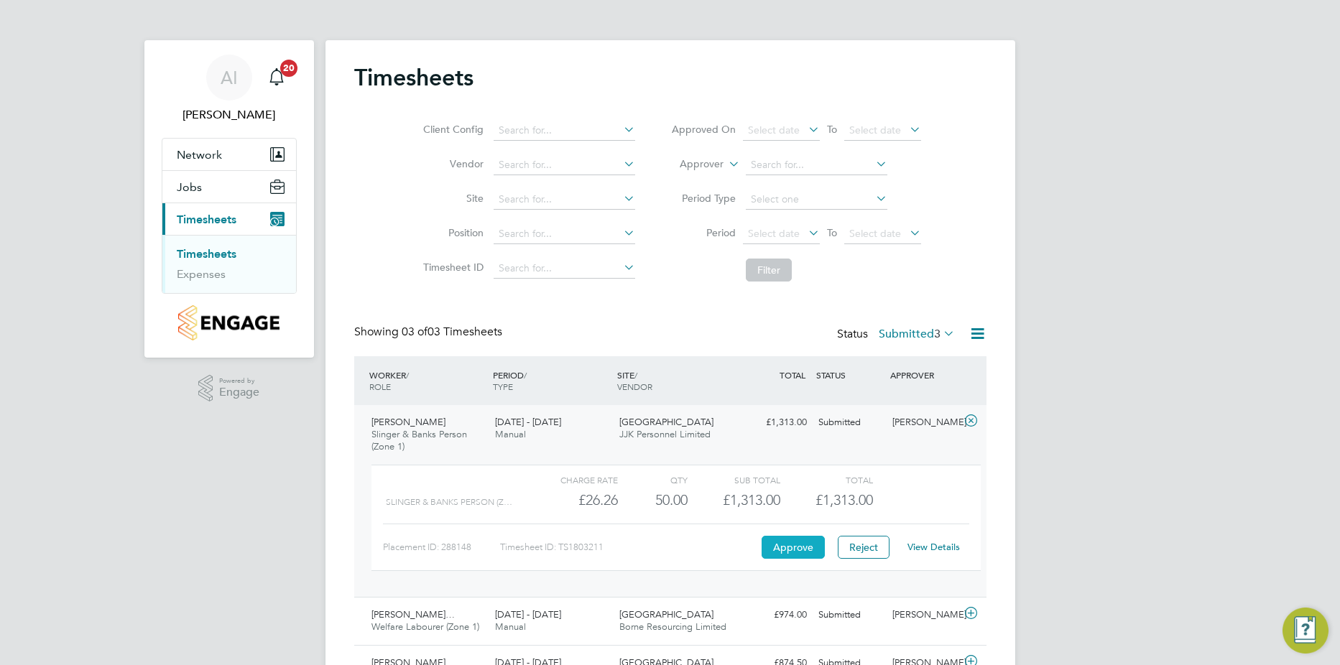
click at [776, 552] on button "Approve" at bounding box center [792, 547] width 63 height 23
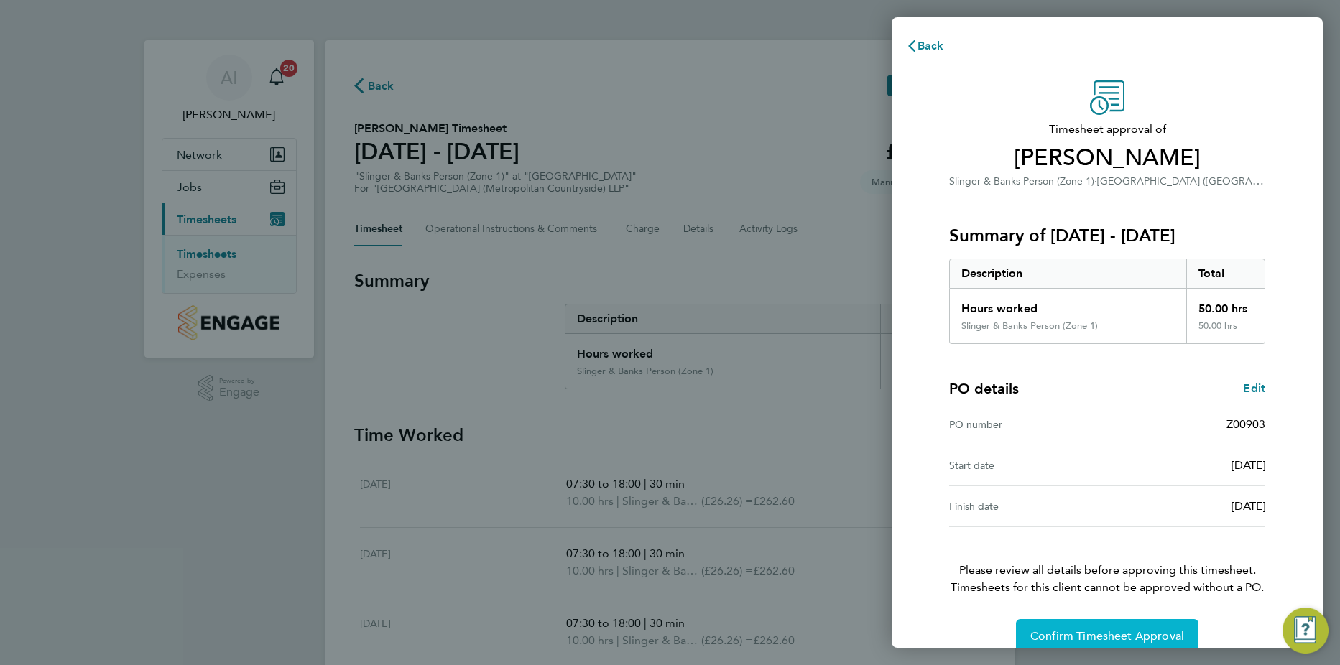
click at [1041, 627] on button "Confirm Timesheet Approval" at bounding box center [1107, 636] width 182 height 34
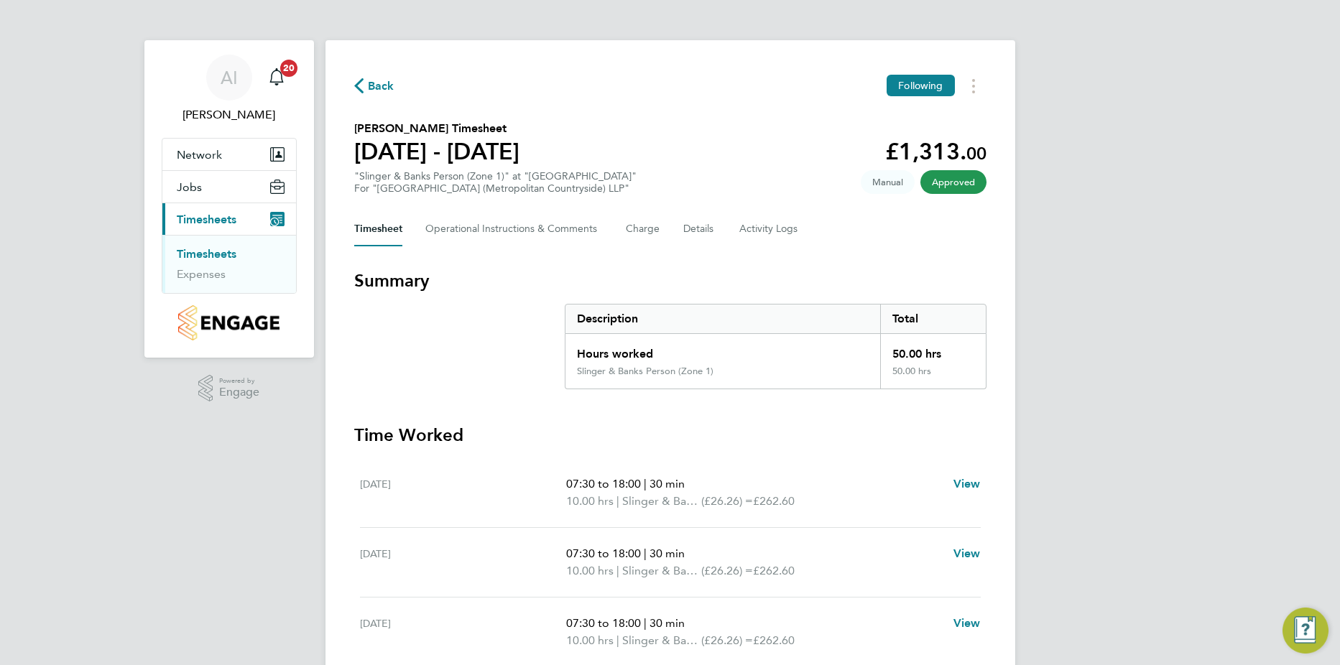
click at [200, 256] on link "Timesheets" at bounding box center [207, 254] width 60 height 14
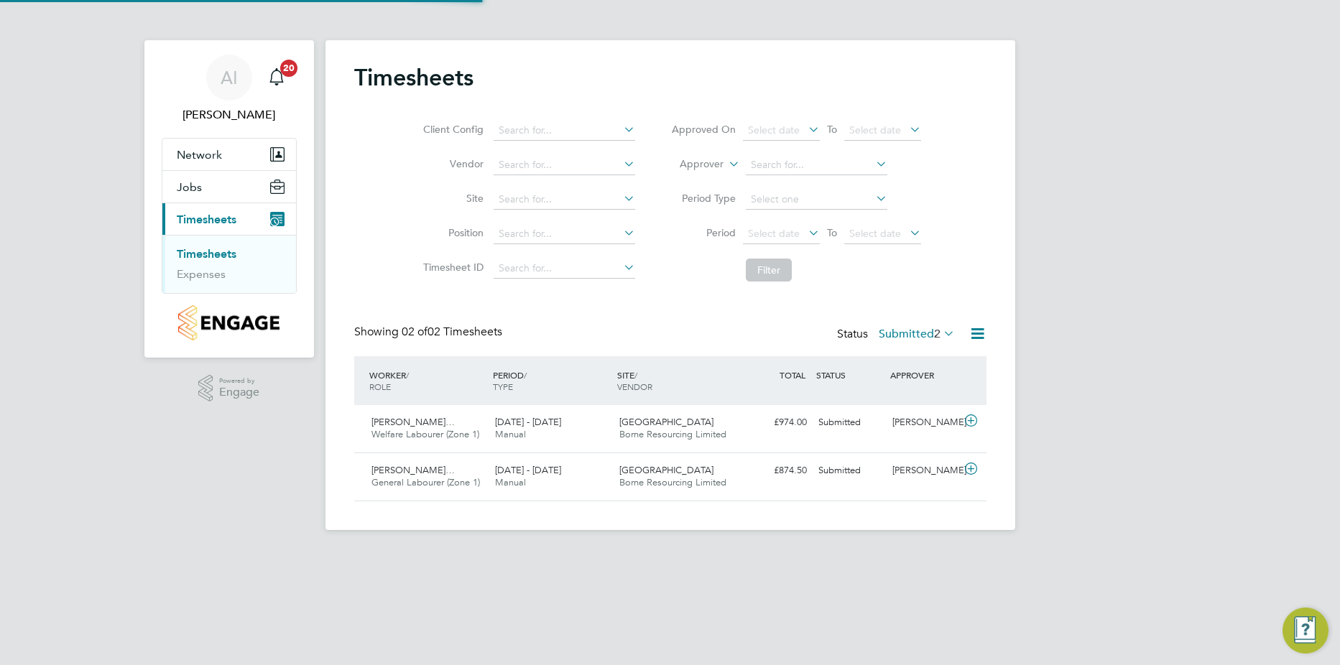
scroll to position [37, 125]
click at [971, 426] on icon at bounding box center [971, 420] width 18 height 11
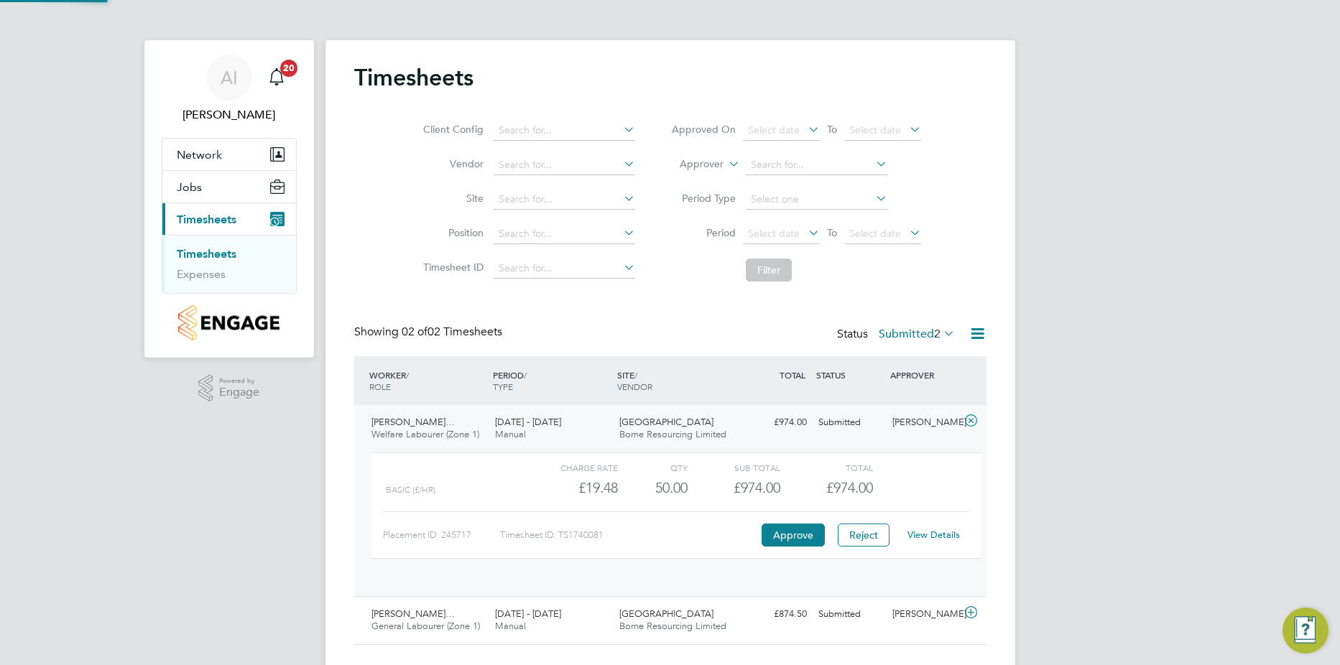
scroll to position [24, 140]
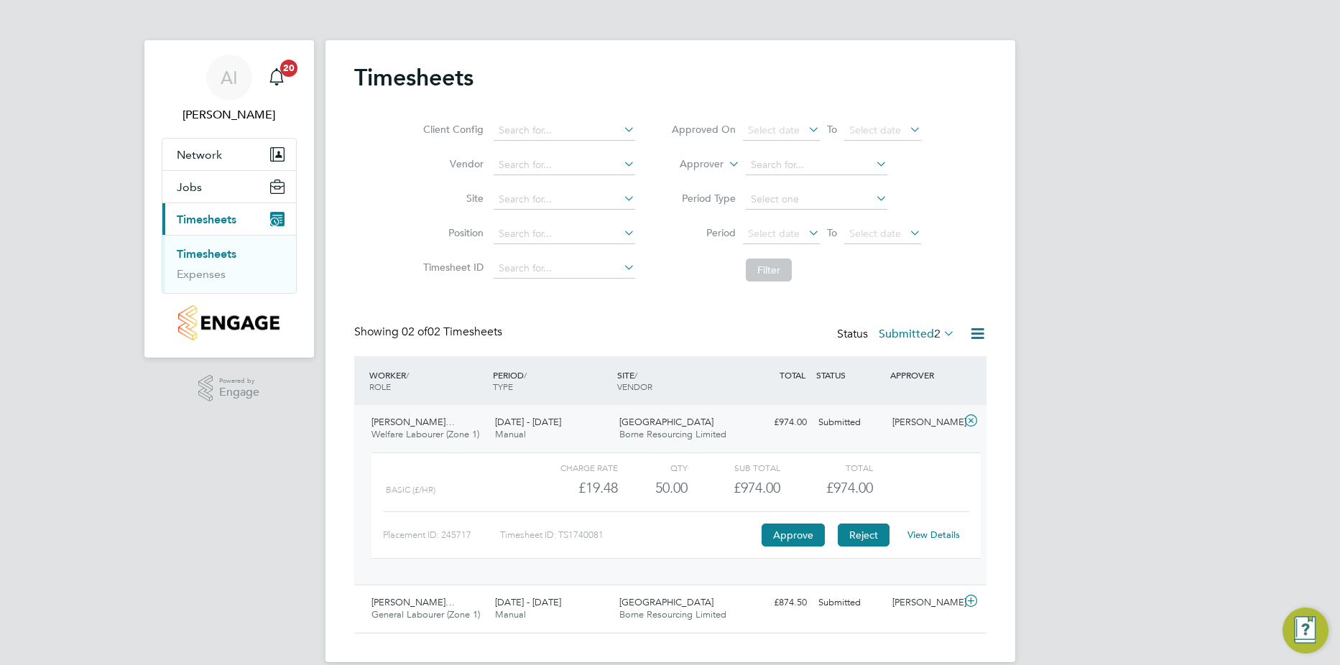
click at [858, 537] on button "Reject" at bounding box center [863, 535] width 52 height 23
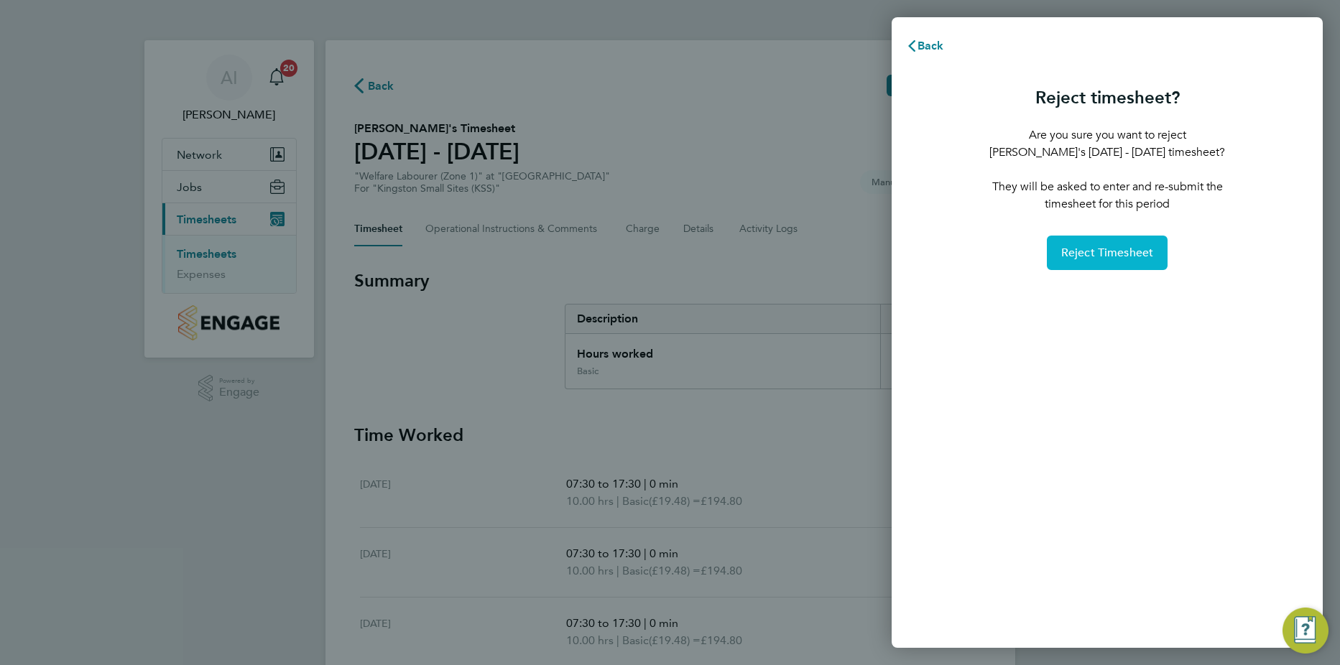
click at [1080, 260] on span "Reject Timesheet" at bounding box center [1107, 253] width 93 height 14
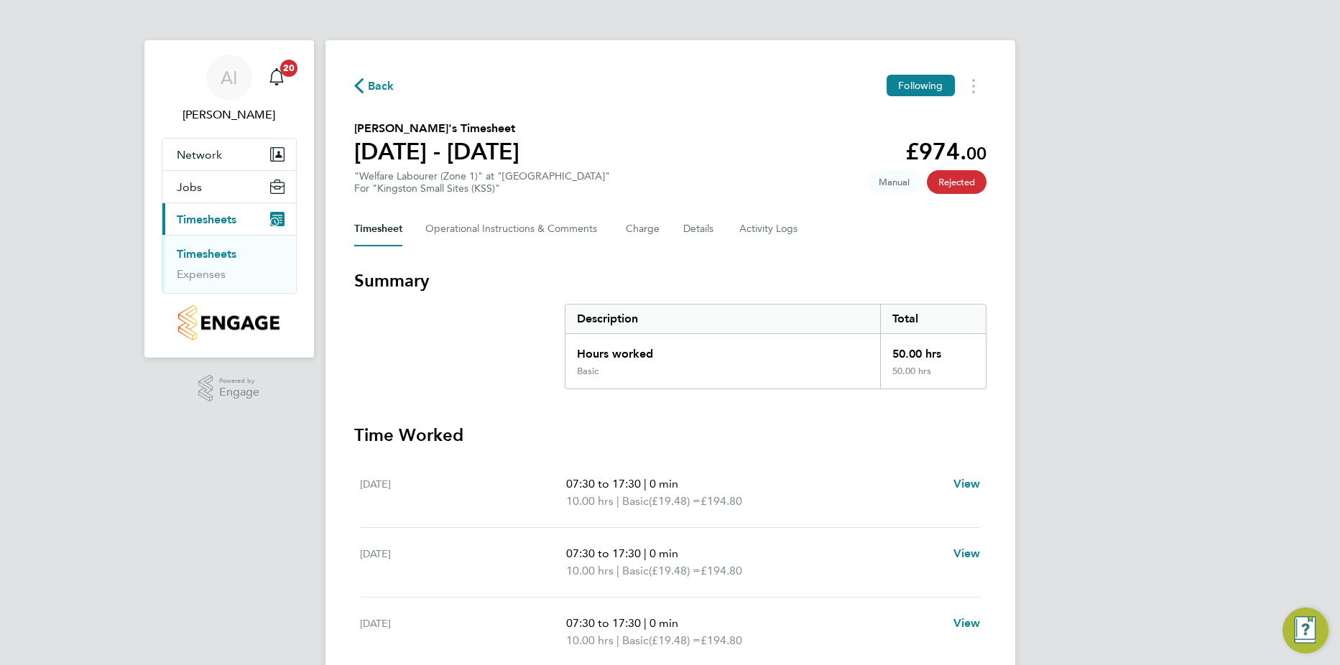
click at [213, 249] on link "Timesheets" at bounding box center [207, 254] width 60 height 14
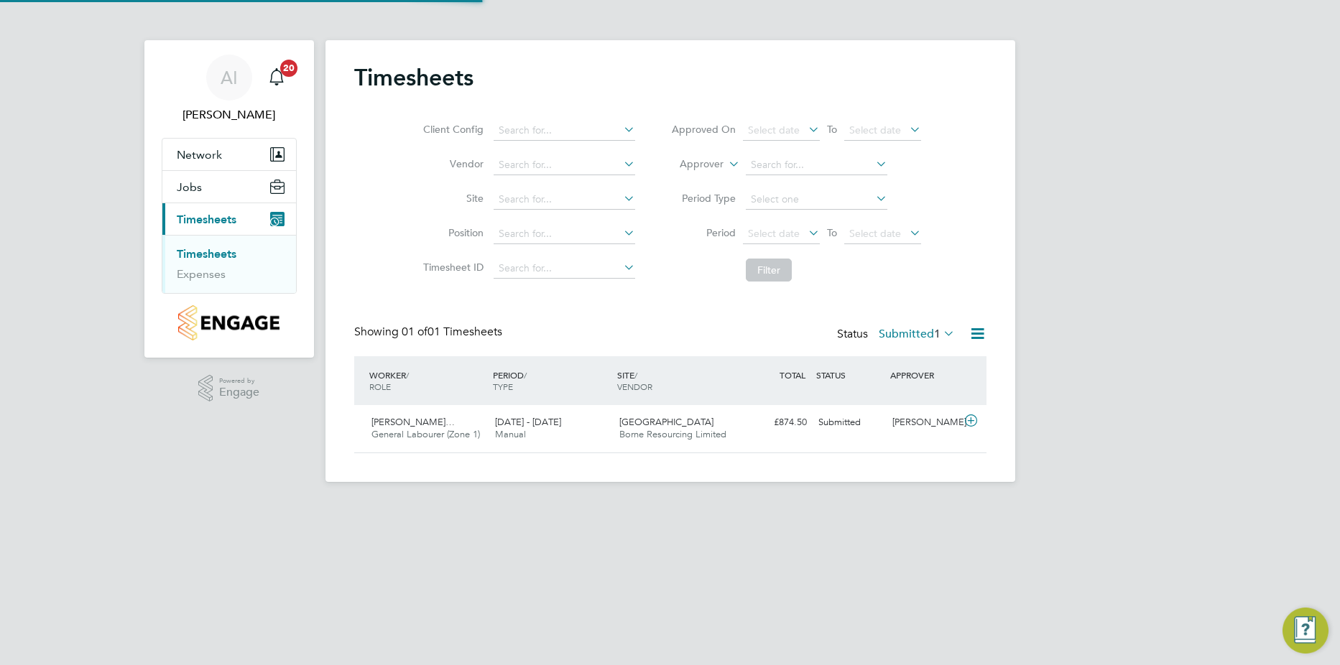
scroll to position [37, 125]
click at [976, 430] on div at bounding box center [973, 422] width 25 height 23
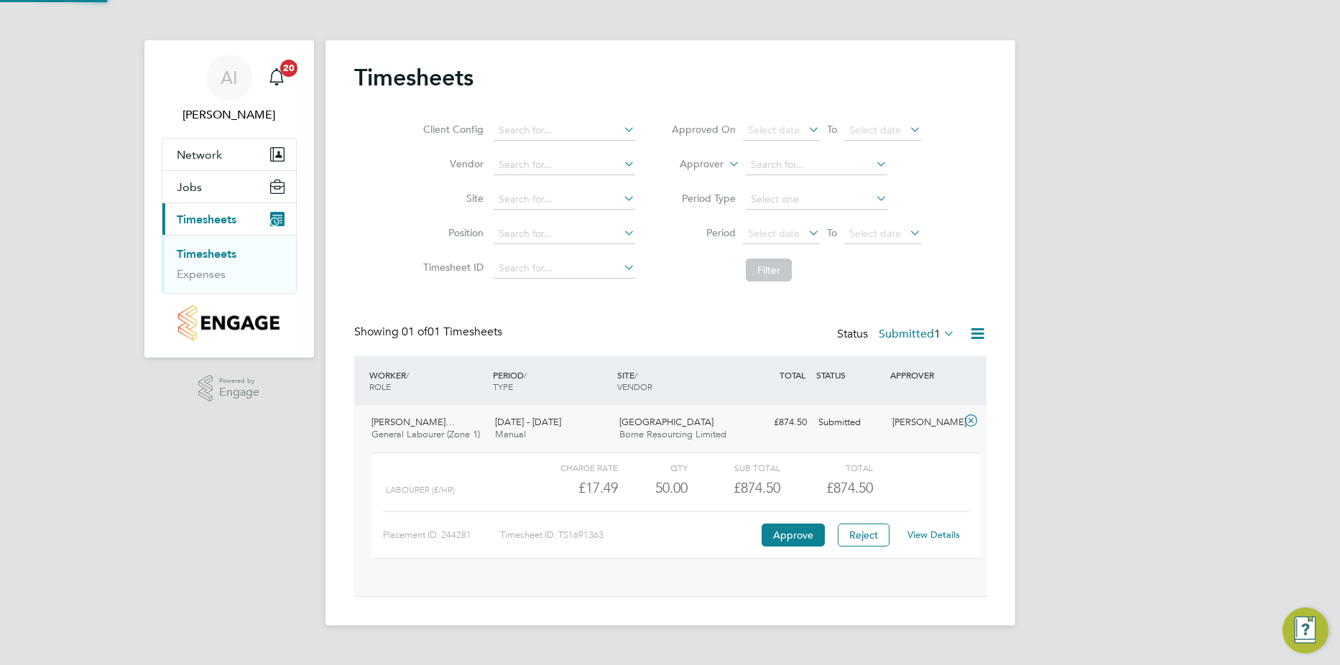
scroll to position [24, 140]
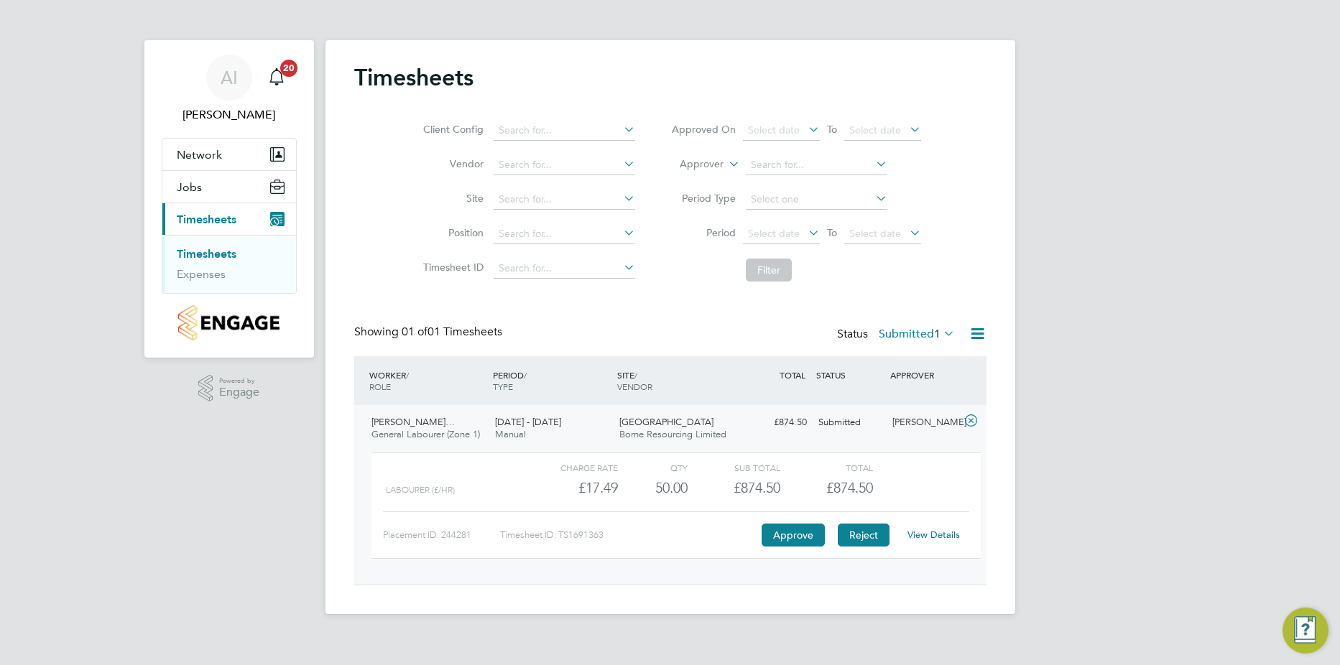
click at [855, 532] on button "Reject" at bounding box center [863, 535] width 52 height 23
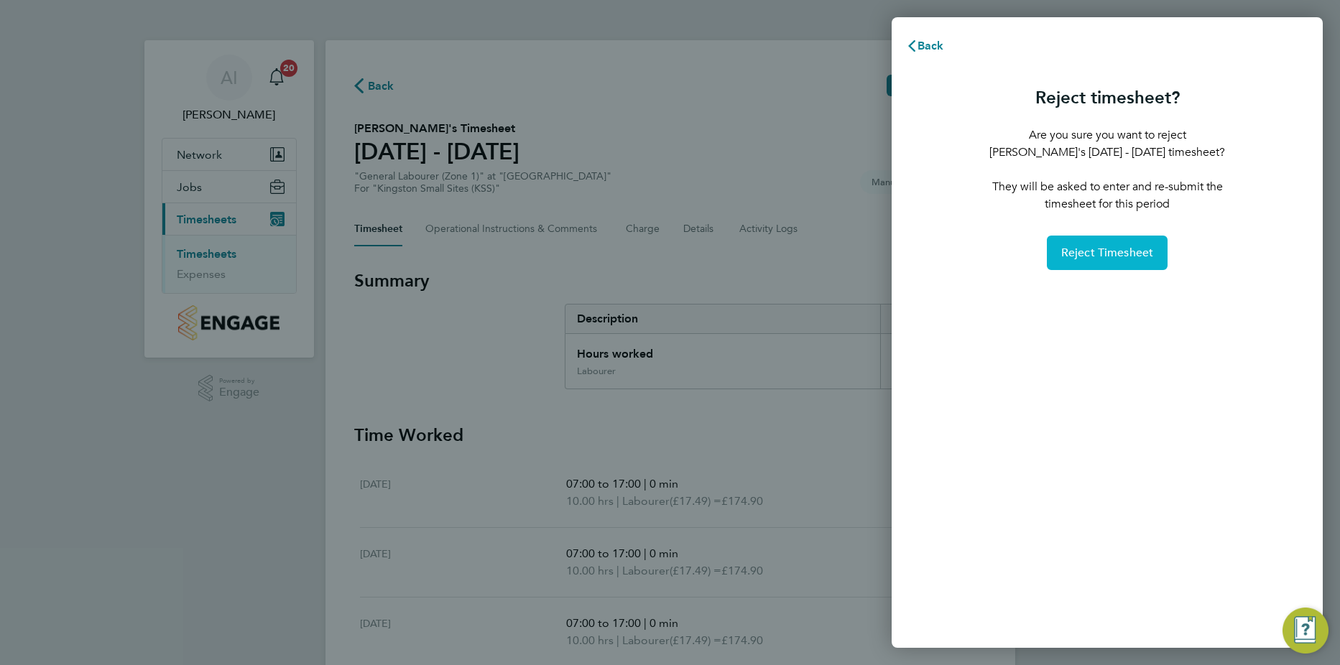
click at [1078, 256] on span "Reject Timesheet" at bounding box center [1107, 253] width 93 height 14
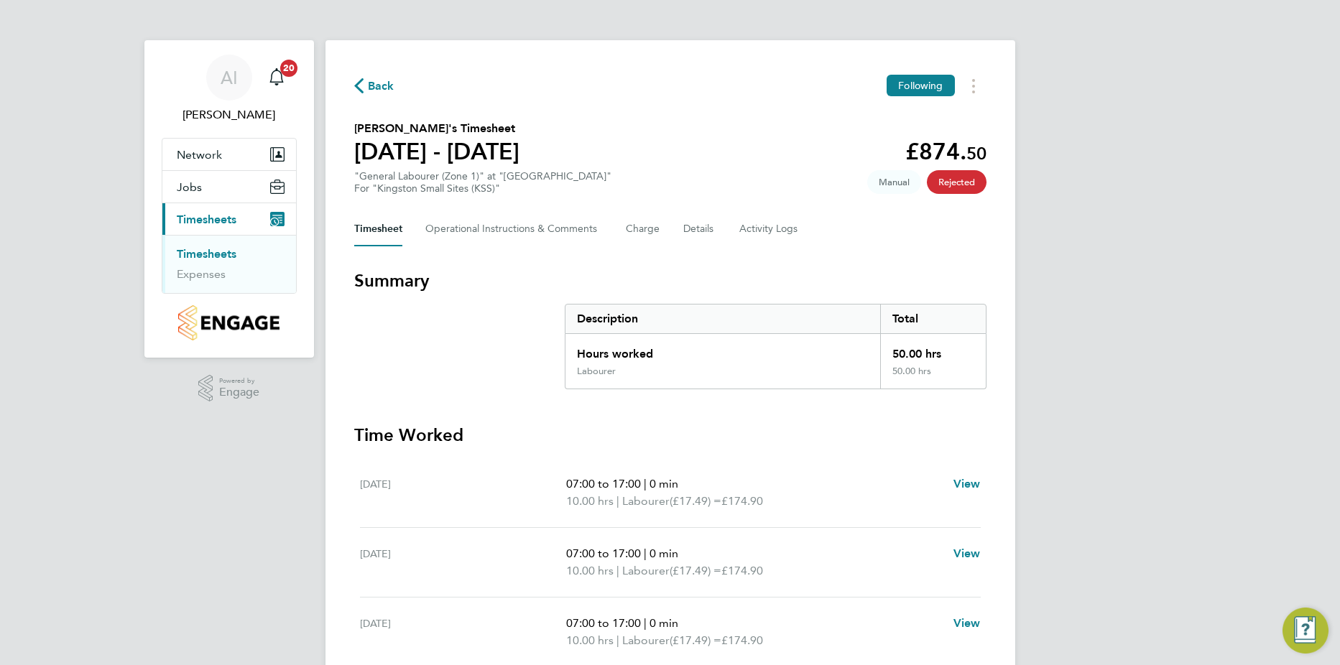
click at [230, 256] on link "Timesheets" at bounding box center [207, 254] width 60 height 14
